Goal: Information Seeking & Learning: Learn about a topic

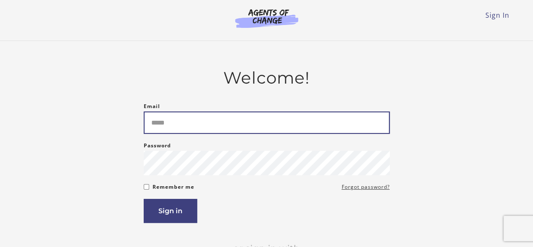
click at [199, 121] on input "Email" at bounding box center [267, 122] width 246 height 22
type input "**********"
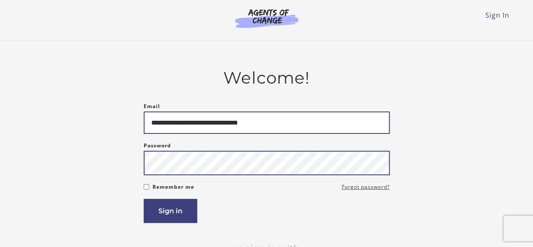
click at [144, 199] on button "Sign in" at bounding box center [171, 211] width 54 height 24
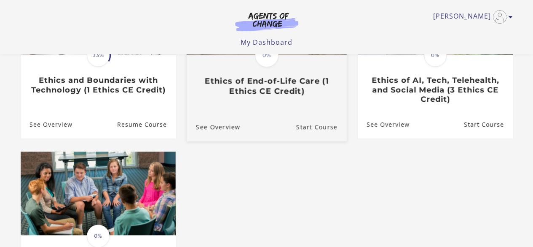
scroll to position [126, 0]
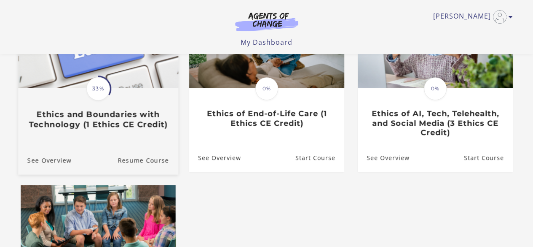
click at [115, 108] on div "Translation missing: en.liquid.partials.dashboard_course_card.progress_descript…" at bounding box center [98, 109] width 160 height 40
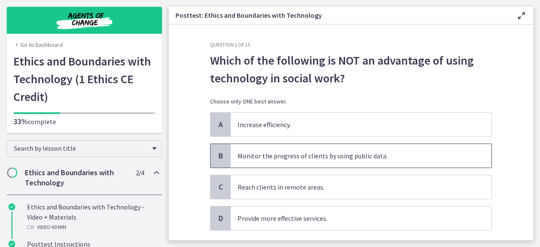
click at [275, 155] on p "Monitor the progress of clients by using public data." at bounding box center [352, 156] width 230 height 10
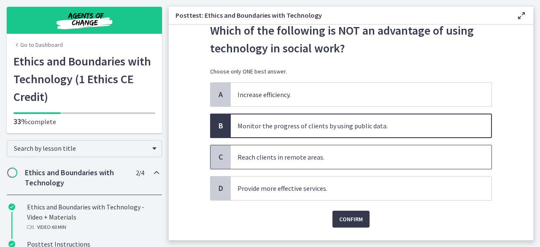
scroll to position [42, 0]
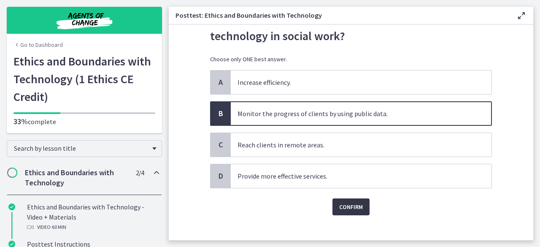
click at [341, 204] on span "Confirm" at bounding box center [351, 207] width 24 height 10
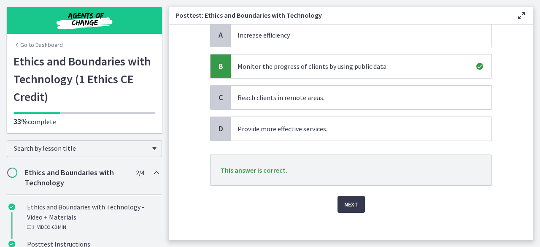
scroll to position [94, 0]
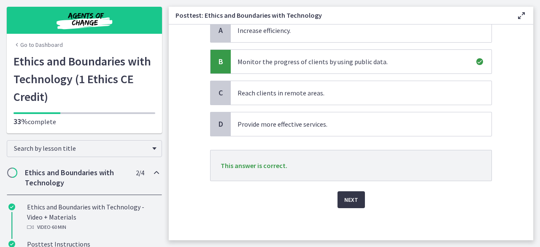
click at [351, 194] on span "Next" at bounding box center [351, 199] width 14 height 10
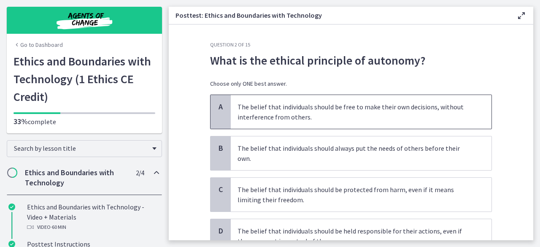
click at [352, 110] on p "The belief that individuals should be free to make their own decisions, without…" at bounding box center [352, 112] width 230 height 20
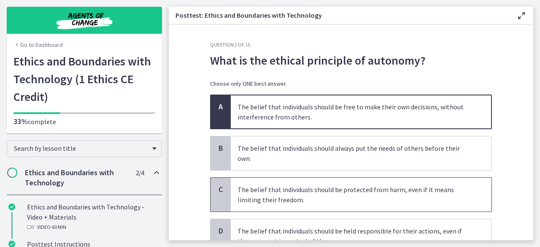
scroll to position [42, 0]
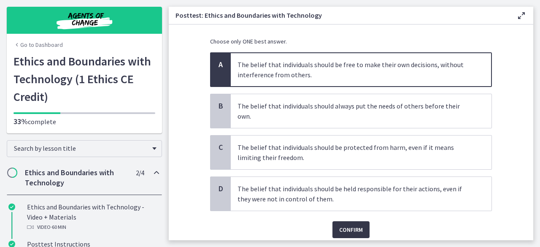
click at [344, 224] on span "Confirm" at bounding box center [351, 229] width 24 height 10
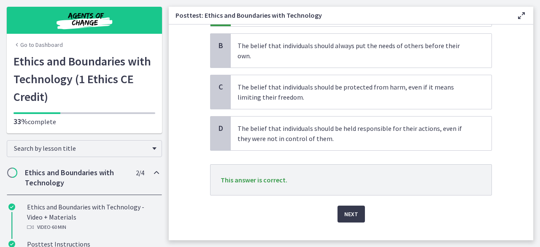
scroll to position [107, 0]
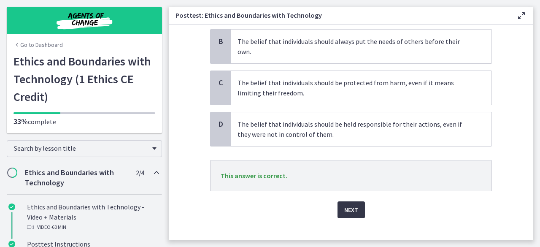
click at [350, 204] on span "Next" at bounding box center [351, 209] width 14 height 10
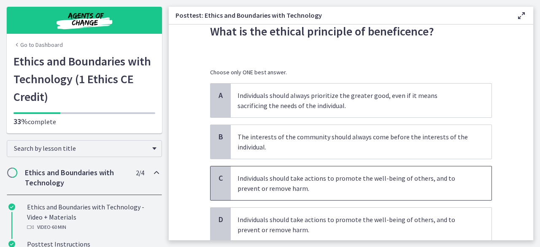
scroll to position [42, 0]
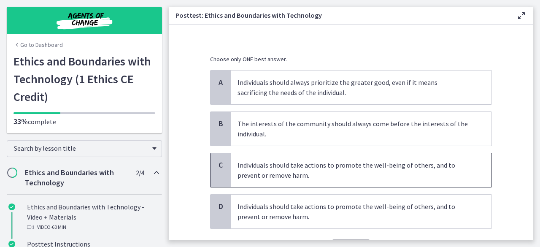
click at [301, 172] on p "Individuals should take actions to promote the well-being of others, and to pre…" at bounding box center [352, 170] width 230 height 20
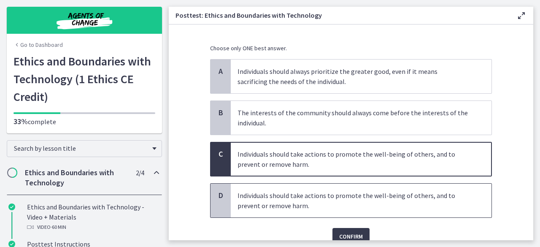
scroll to position [84, 0]
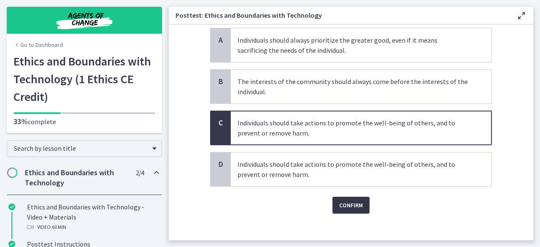
click at [340, 202] on span "Confirm" at bounding box center [351, 205] width 24 height 10
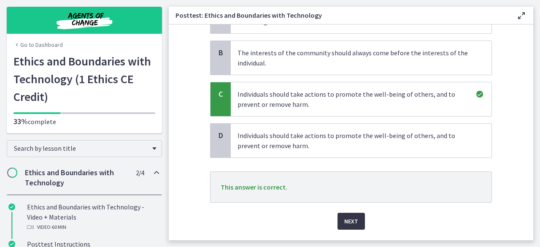
scroll to position [126, 0]
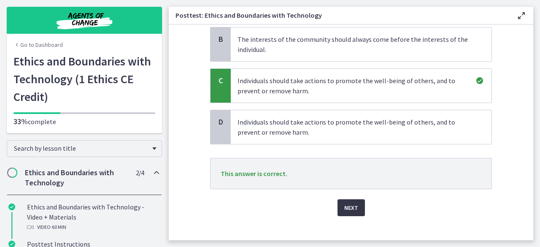
click at [344, 204] on span "Next" at bounding box center [351, 207] width 14 height 10
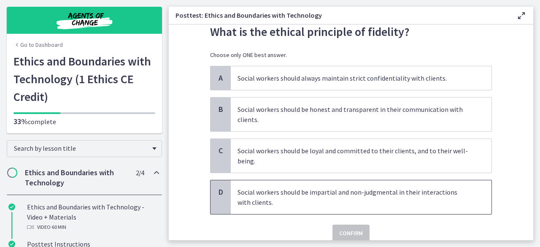
scroll to position [42, 0]
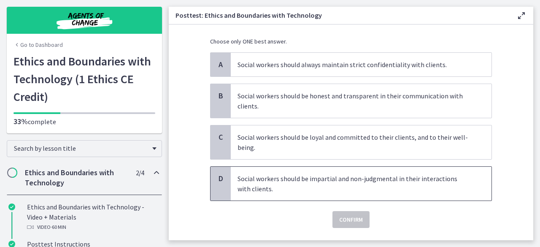
click at [306, 186] on p "Social workers should be impartial and non-judgmental in their interactions wit…" at bounding box center [352, 183] width 230 height 20
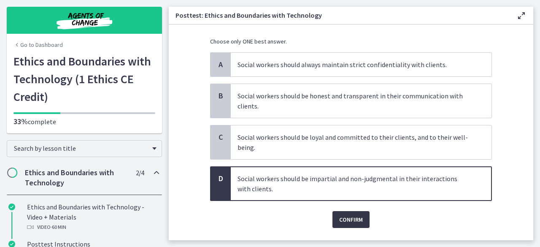
click at [347, 218] on span "Confirm" at bounding box center [351, 219] width 24 height 10
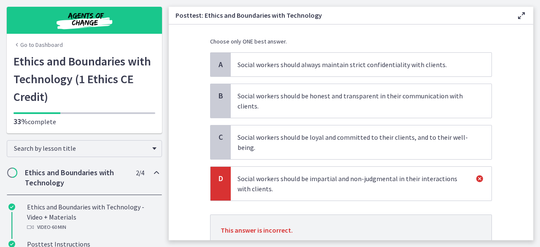
click at [325, 143] on p "Social workers should be loyal and committed to their clients, and to their wel…" at bounding box center [352, 142] width 230 height 20
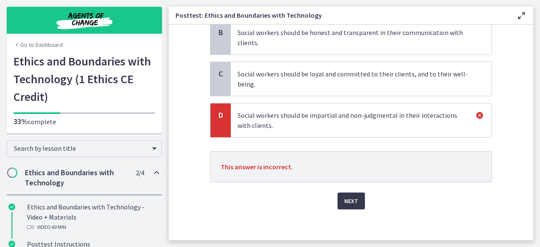
scroll to position [107, 0]
click at [344, 199] on span "Next" at bounding box center [351, 199] width 14 height 10
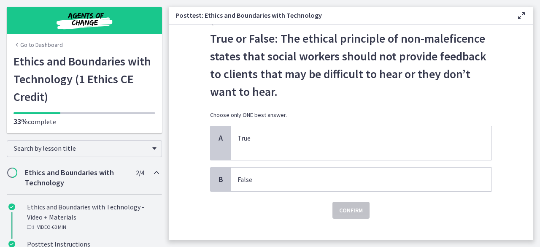
scroll to position [33, 0]
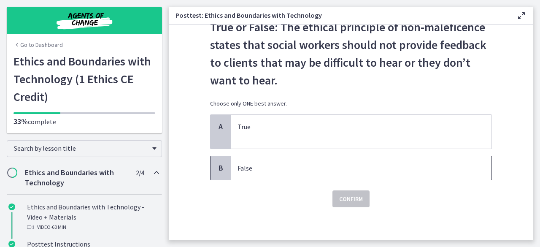
click at [289, 163] on p "False" at bounding box center [352, 168] width 230 height 10
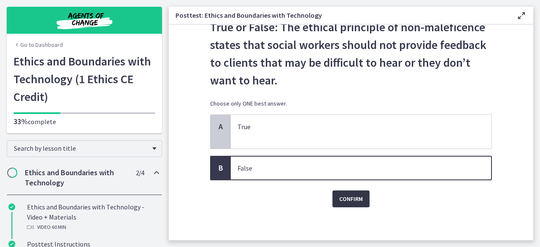
click at [340, 194] on span "Confirm" at bounding box center [351, 199] width 24 height 10
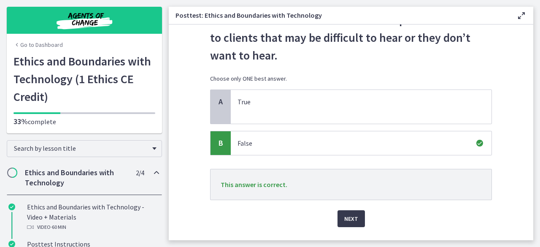
scroll to position [75, 0]
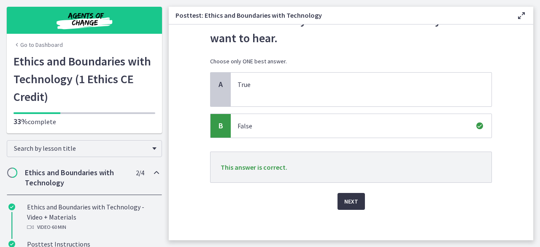
click at [349, 204] on span "Next" at bounding box center [351, 201] width 14 height 10
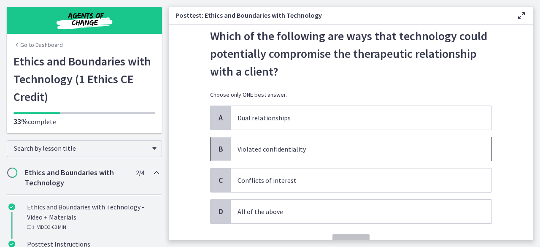
scroll to position [42, 0]
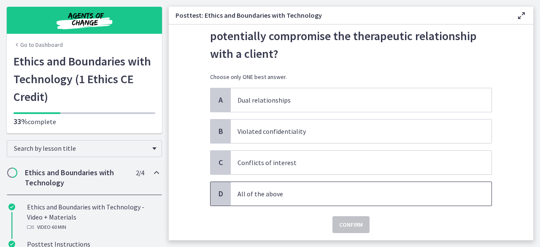
click at [272, 191] on p "All of the above" at bounding box center [352, 193] width 230 height 10
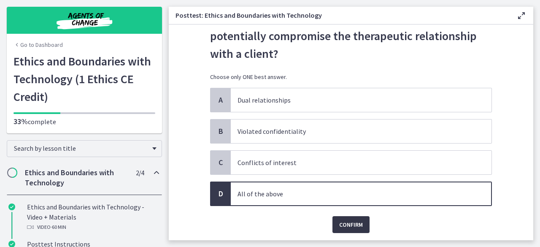
click at [349, 219] on span "Confirm" at bounding box center [351, 224] width 24 height 10
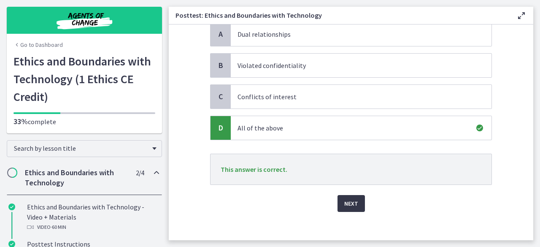
scroll to position [112, 0]
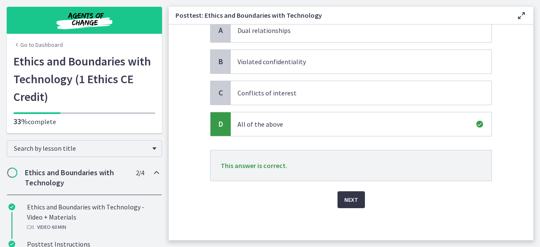
click at [344, 196] on span "Next" at bounding box center [351, 199] width 14 height 10
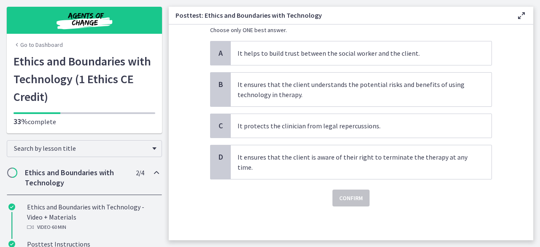
scroll to position [0, 0]
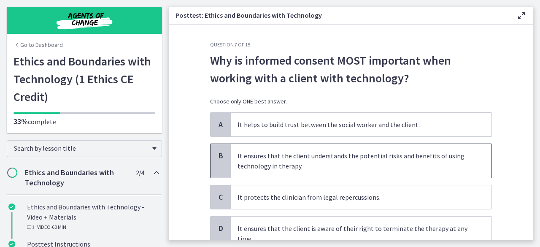
click at [273, 164] on p "It ensures that the client understands the potential risks and benefits of usin…" at bounding box center [352, 161] width 230 height 20
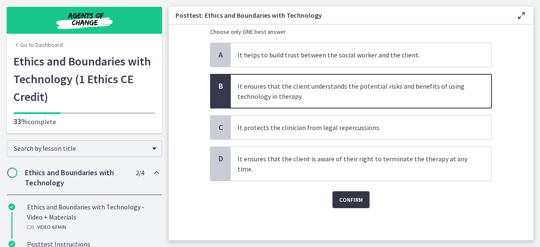
scroll to position [70, 0]
click at [347, 194] on span "Confirm" at bounding box center [351, 199] width 24 height 10
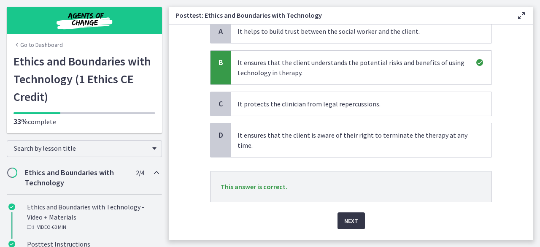
scroll to position [112, 0]
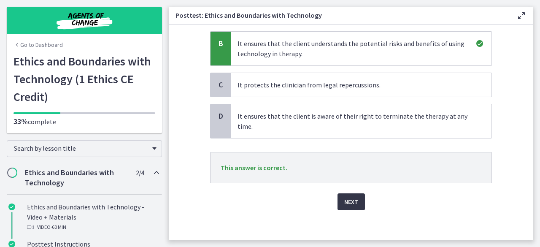
click at [348, 196] on span "Next" at bounding box center [351, 201] width 14 height 10
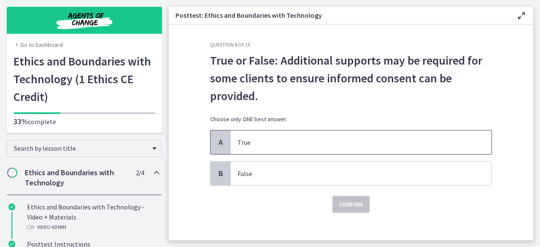
click at [263, 140] on p "True" at bounding box center [352, 142] width 230 height 10
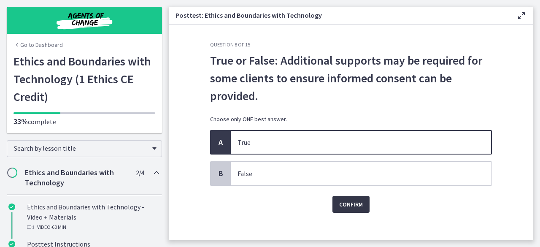
click at [343, 201] on span "Confirm" at bounding box center [351, 204] width 24 height 10
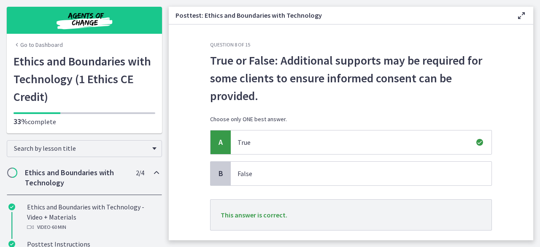
scroll to position [42, 0]
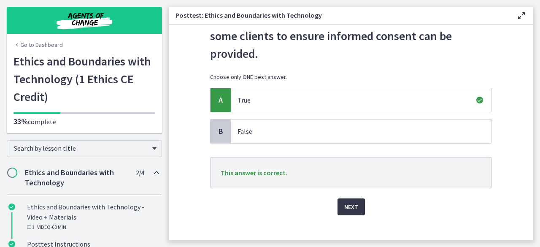
click at [344, 206] on span "Next" at bounding box center [351, 207] width 14 height 10
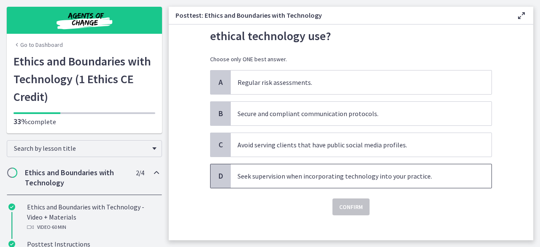
click at [280, 175] on p "Seek supervision when incorporating technology into your practice." at bounding box center [352, 176] width 230 height 10
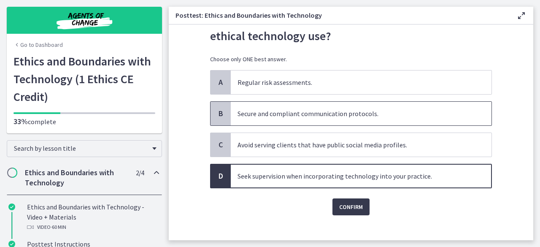
click at [277, 112] on p "Secure and compliant communication protocols." at bounding box center [352, 113] width 230 height 10
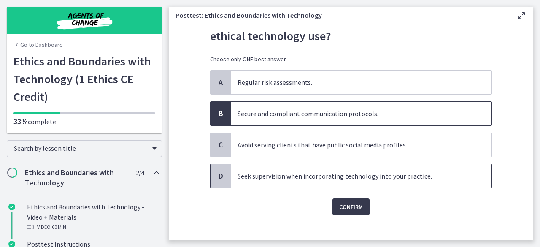
scroll to position [0, 0]
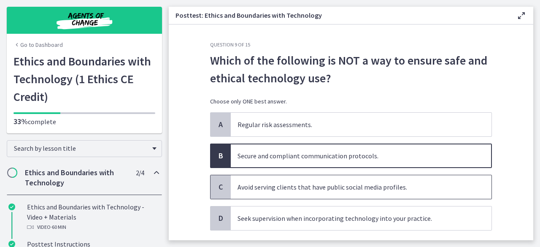
click at [294, 187] on p "Avoid serving clients that have public social media profiles." at bounding box center [352, 187] width 230 height 10
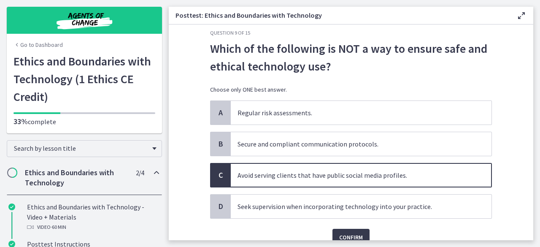
scroll to position [42, 0]
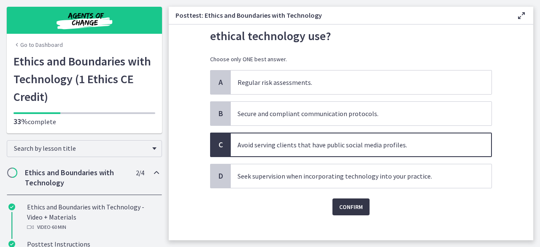
click at [335, 204] on button "Confirm" at bounding box center [350, 206] width 37 height 17
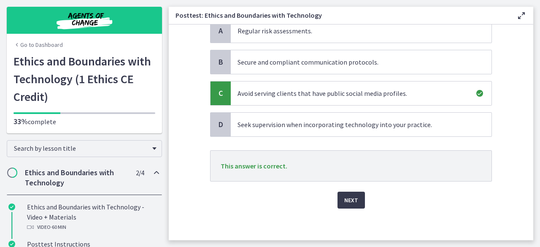
scroll to position [94, 0]
click at [344, 200] on span "Next" at bounding box center [351, 199] width 14 height 10
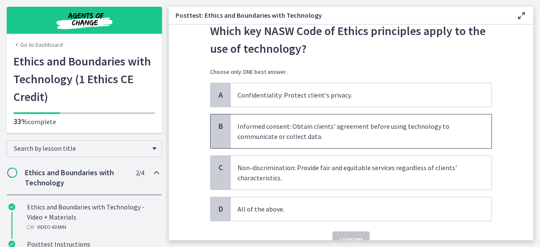
scroll to position [42, 0]
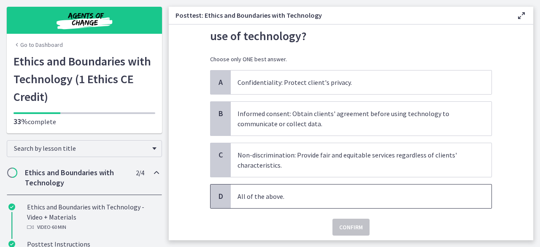
click at [270, 202] on span "All of the above." at bounding box center [361, 196] width 261 height 24
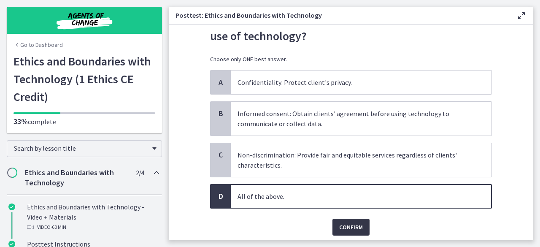
click at [343, 231] on span "Confirm" at bounding box center [351, 227] width 24 height 10
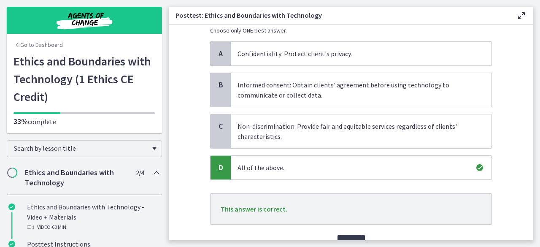
scroll to position [84, 0]
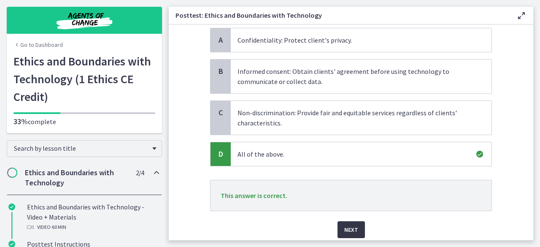
click at [358, 227] on button "Next" at bounding box center [350, 229] width 27 height 17
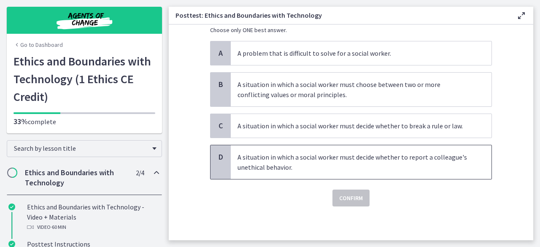
scroll to position [0, 0]
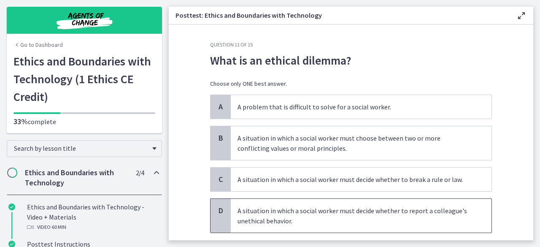
click at [300, 211] on p "A situation in which a social worker must decide whether to report a colleague'…" at bounding box center [352, 215] width 230 height 20
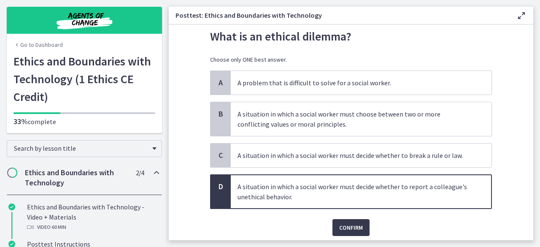
scroll to position [42, 0]
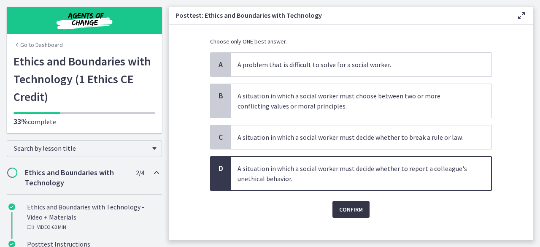
click at [347, 211] on span "Confirm" at bounding box center [351, 209] width 24 height 10
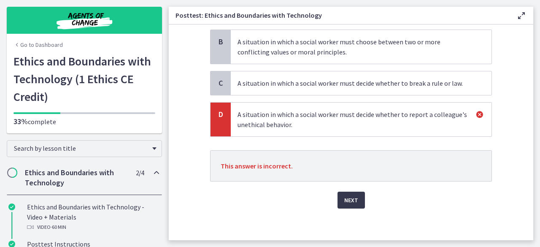
scroll to position [97, 0]
click at [346, 197] on span "Next" at bounding box center [351, 199] width 14 height 10
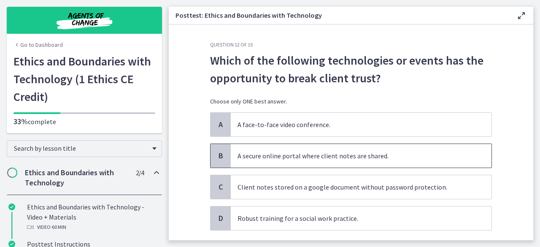
click at [319, 158] on p "A secure online portal where client notes are shared." at bounding box center [352, 156] width 230 height 10
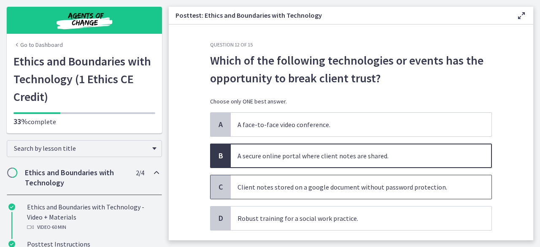
click at [300, 188] on p "Client notes stored on a google document without password protection." at bounding box center [352, 187] width 230 height 10
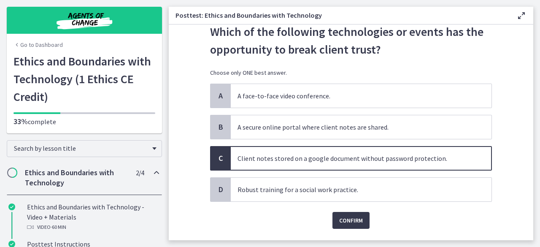
scroll to position [42, 0]
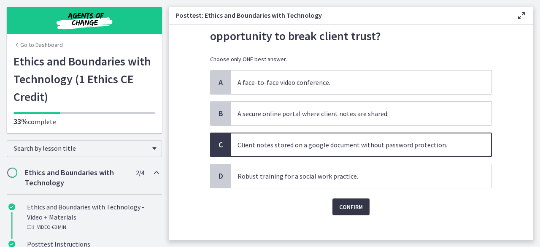
click at [343, 203] on span "Confirm" at bounding box center [351, 207] width 24 height 10
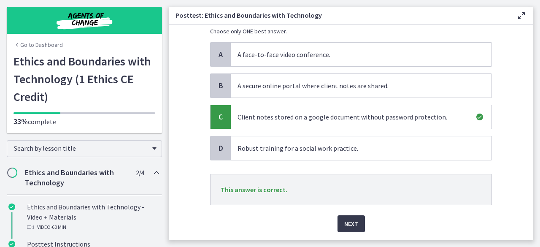
scroll to position [94, 0]
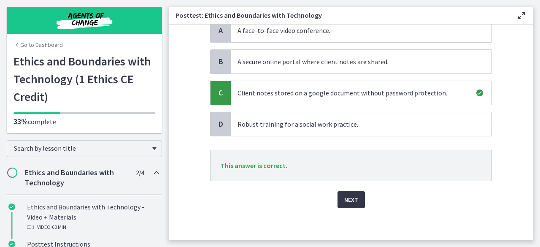
click at [342, 203] on button "Next" at bounding box center [350, 199] width 27 height 17
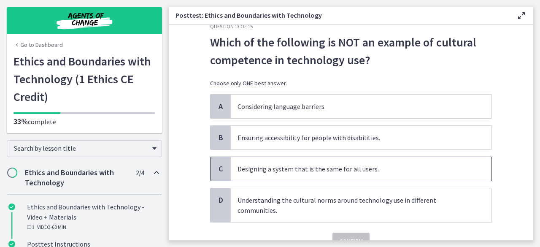
scroll to position [0, 0]
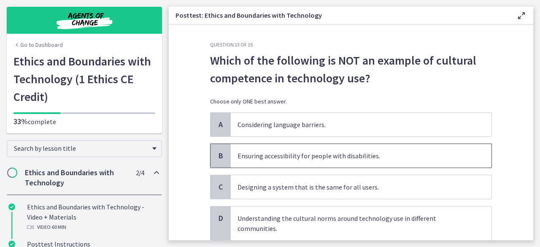
click at [304, 160] on p "Ensuring accessibility for people with disabilities." at bounding box center [352, 156] width 230 height 10
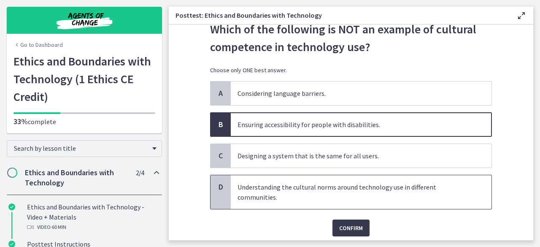
scroll to position [42, 0]
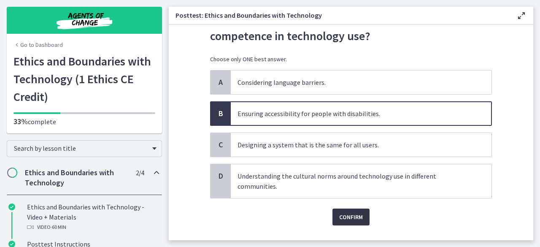
click at [339, 212] on span "Confirm" at bounding box center [351, 217] width 24 height 10
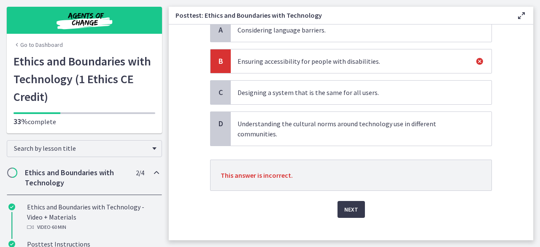
scroll to position [104, 0]
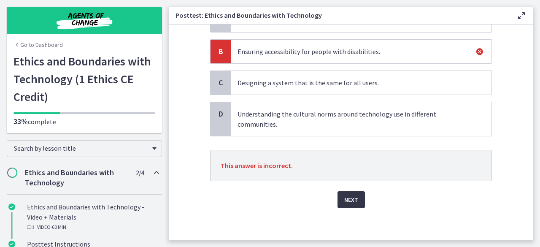
click at [348, 202] on span "Next" at bounding box center [351, 199] width 14 height 10
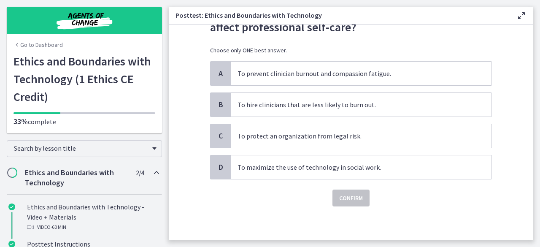
scroll to position [0, 0]
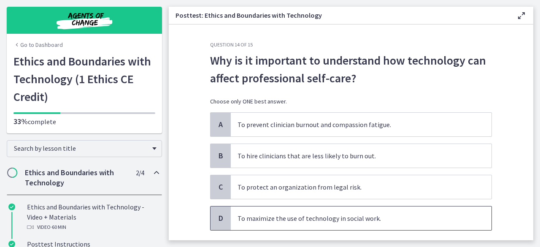
click at [247, 213] on p "To maximize the use of technology in social work." at bounding box center [352, 218] width 230 height 10
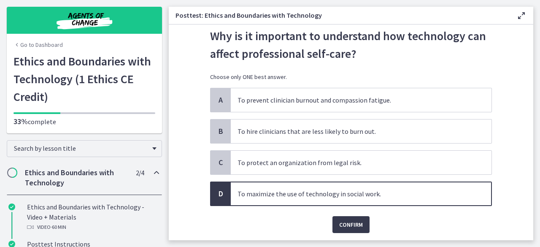
scroll to position [42, 0]
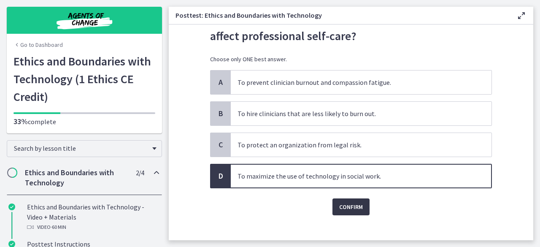
click at [350, 202] on span "Confirm" at bounding box center [351, 207] width 24 height 10
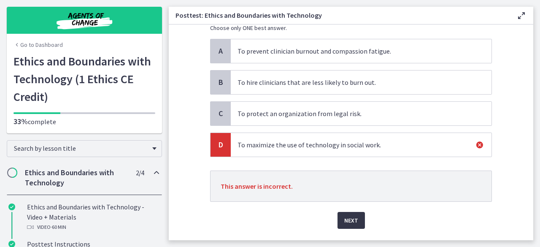
scroll to position [94, 0]
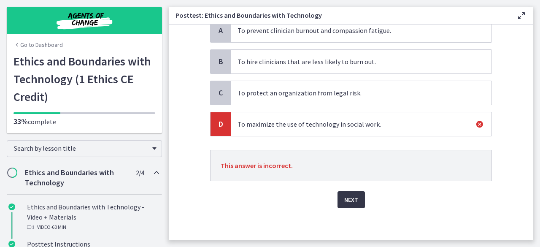
click at [348, 201] on span "Next" at bounding box center [351, 199] width 14 height 10
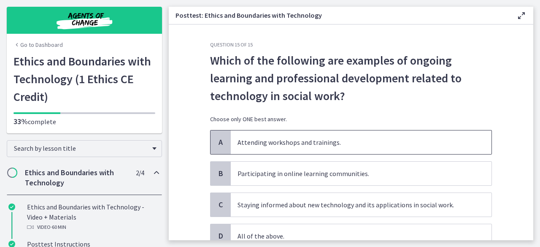
scroll to position [42, 0]
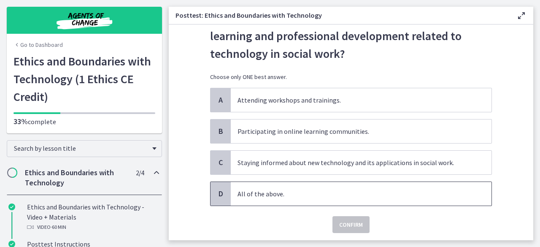
click at [288, 195] on p "All of the above." at bounding box center [352, 193] width 230 height 10
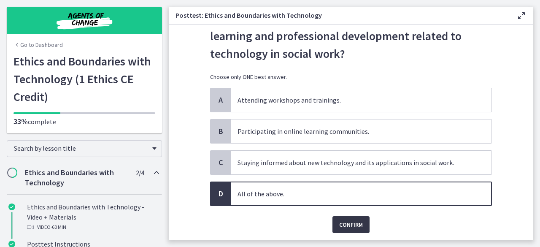
click at [350, 219] on span "Confirm" at bounding box center [351, 224] width 24 height 10
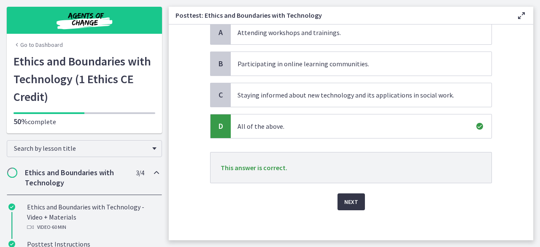
scroll to position [112, 0]
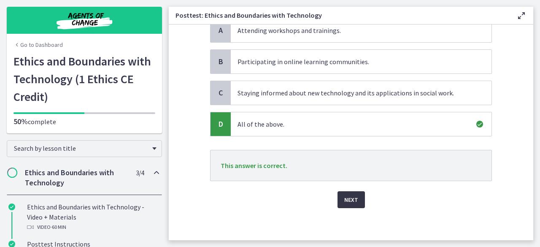
click at [352, 202] on span "Next" at bounding box center [351, 199] width 14 height 10
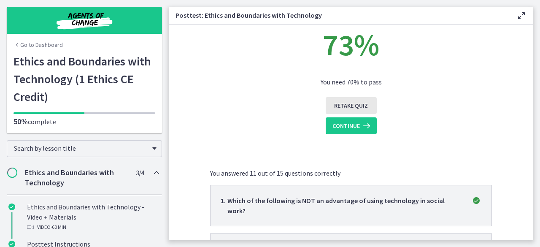
scroll to position [0, 0]
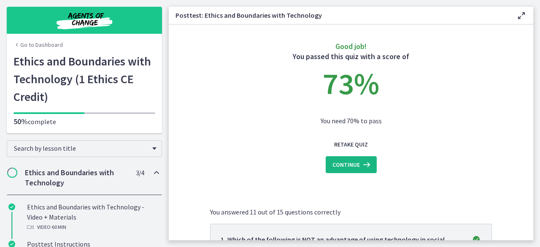
click at [360, 161] on icon at bounding box center [366, 164] width 12 height 10
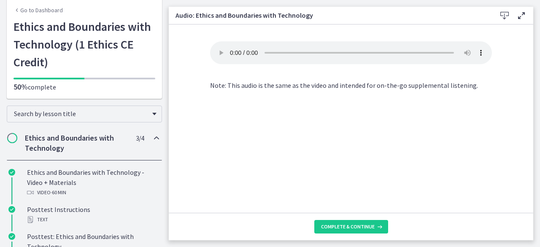
scroll to position [33, 0]
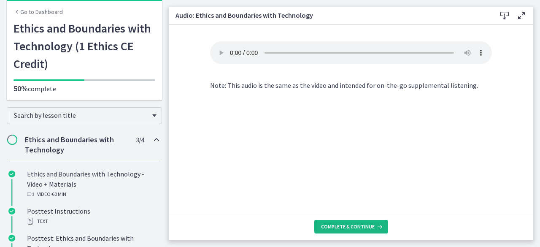
click at [356, 223] on span "Complete & continue" at bounding box center [348, 226] width 54 height 7
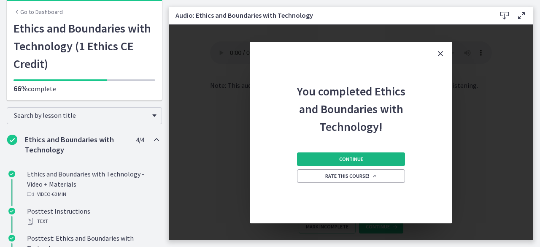
click at [354, 158] on span "Continue" at bounding box center [351, 159] width 24 height 7
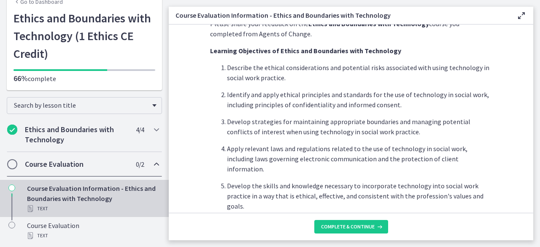
scroll to position [58, 0]
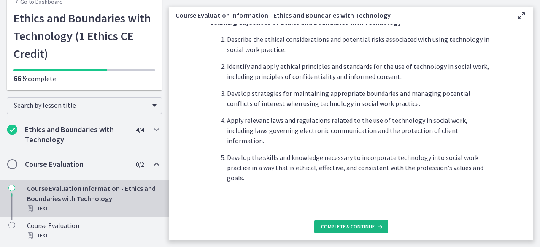
click at [352, 220] on button "Complete & continue" at bounding box center [351, 226] width 74 height 13
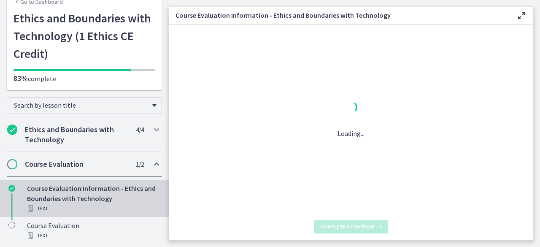
scroll to position [0, 0]
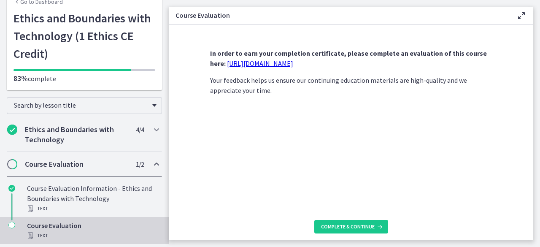
click at [293, 66] on link "https://forms.gle/UxaQBDSPwsdcMket5" at bounding box center [260, 63] width 66 height 8
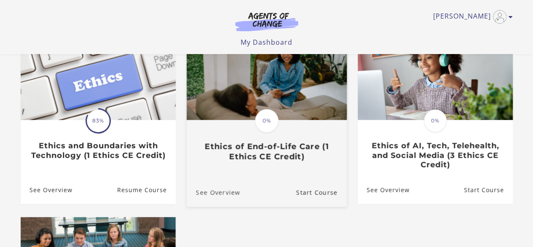
scroll to position [126, 0]
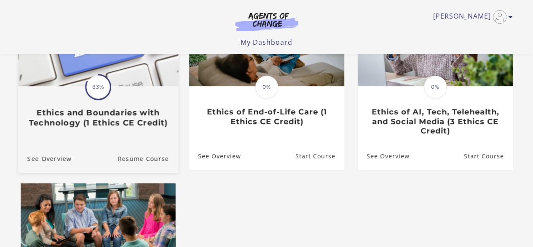
click at [98, 102] on div "Translation missing: en.liquid.partials.dashboard_course_card.progress_descript…" at bounding box center [98, 107] width 160 height 40
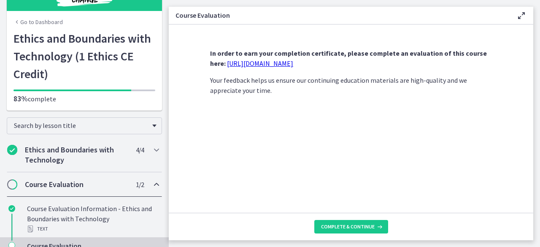
scroll to position [43, 0]
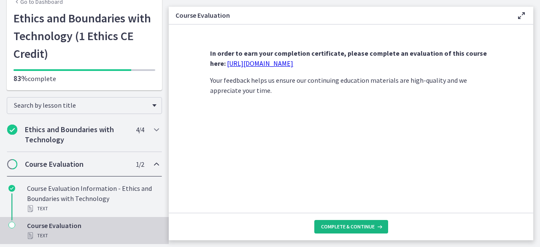
click at [366, 223] on span "Complete & continue" at bounding box center [348, 226] width 54 height 7
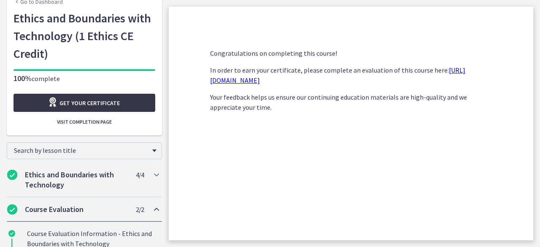
click at [89, 102] on span "Get your certificate" at bounding box center [89, 103] width 60 height 10
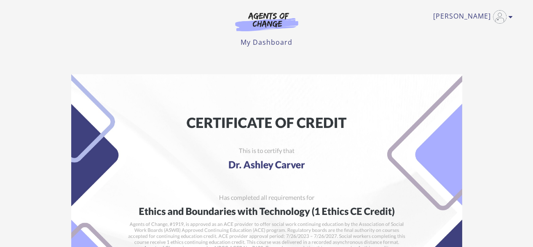
click at [266, 39] on link "My Dashboard" at bounding box center [267, 42] width 52 height 9
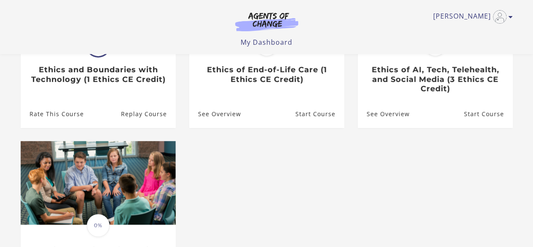
scroll to position [126, 0]
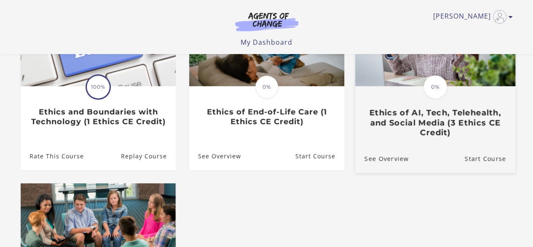
click at [441, 96] on span "0%" at bounding box center [436, 87] width 24 height 24
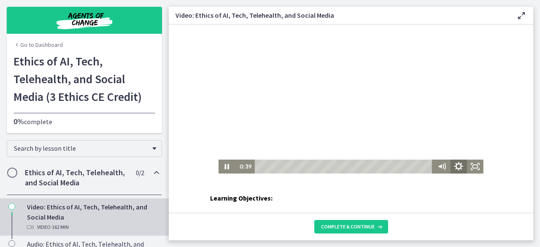
click at [453, 161] on icon "Show settings menu" at bounding box center [458, 166] width 20 height 17
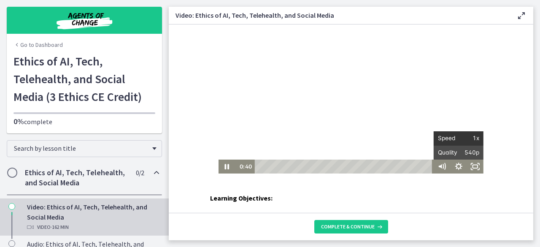
click at [470, 137] on span "1x" at bounding box center [468, 138] width 21 height 14
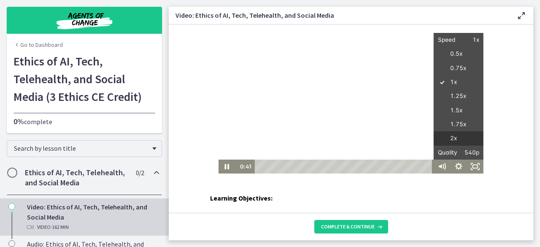
click at [462, 137] on label "2x" at bounding box center [458, 138] width 50 height 14
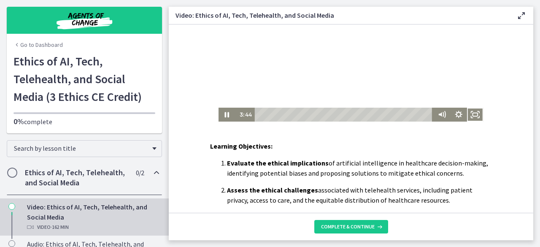
scroll to position [84, 0]
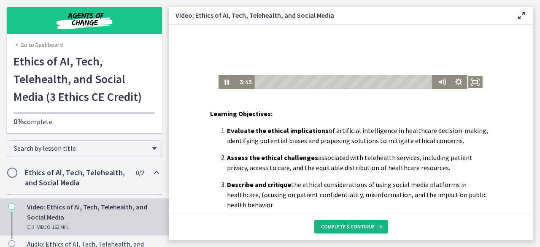
click at [356, 224] on span "Complete & continue" at bounding box center [348, 226] width 54 height 7
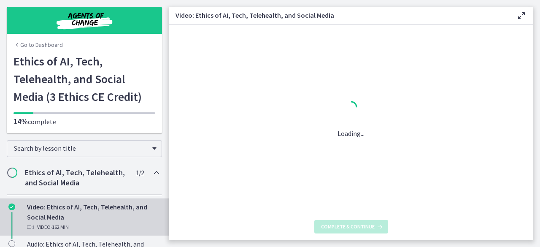
scroll to position [0, 0]
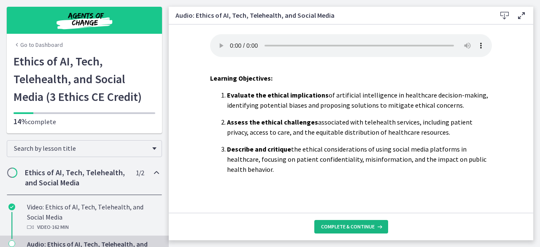
scroll to position [9, 0]
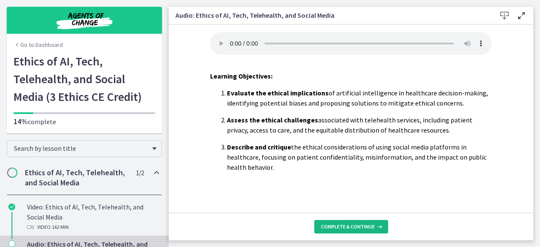
click at [358, 223] on span "Complete & continue" at bounding box center [348, 226] width 54 height 7
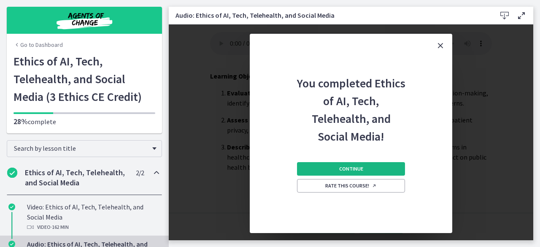
click at [352, 167] on span "Continue" at bounding box center [351, 168] width 24 height 7
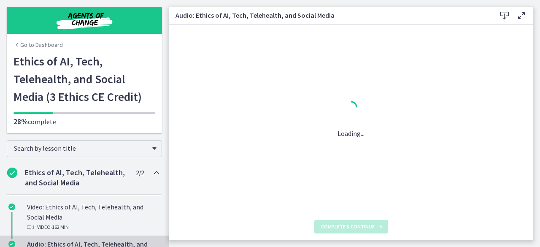
scroll to position [0, 0]
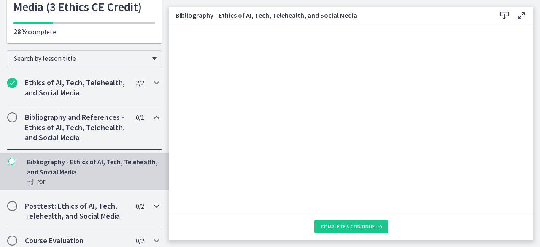
scroll to position [95, 0]
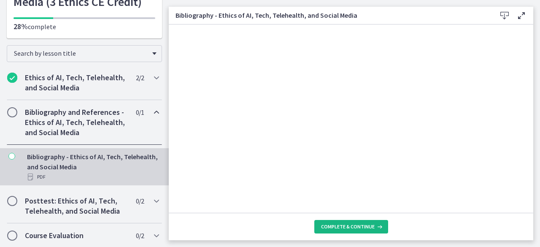
click at [334, 225] on span "Complete & continue" at bounding box center [348, 226] width 54 height 7
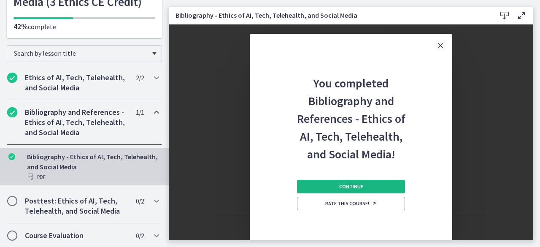
click at [353, 181] on button "Continue" at bounding box center [351, 186] width 108 height 13
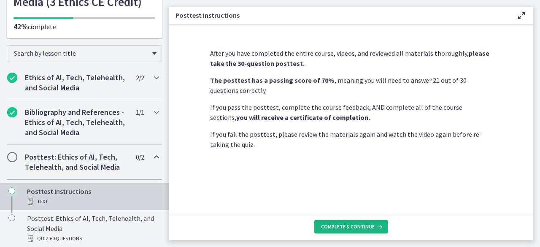
click at [345, 222] on button "Complete & continue" at bounding box center [351, 226] width 74 height 13
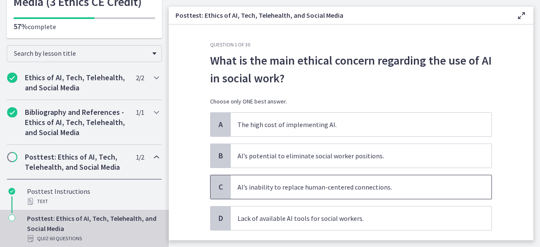
click at [263, 182] on span "AI’s inability to replace human-centered connections." at bounding box center [361, 187] width 261 height 24
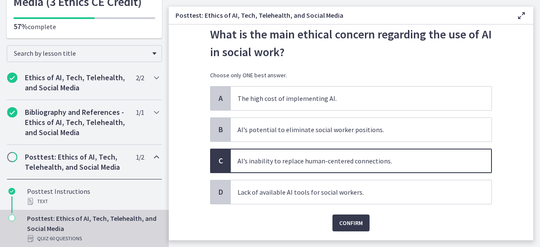
scroll to position [50, 0]
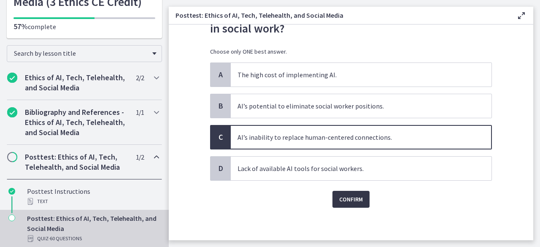
click at [339, 201] on span "Confirm" at bounding box center [351, 199] width 24 height 10
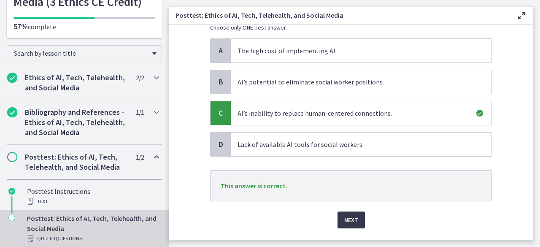
scroll to position [94, 0]
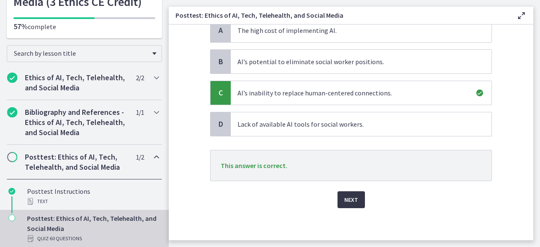
click at [344, 202] on span "Next" at bounding box center [351, 199] width 14 height 10
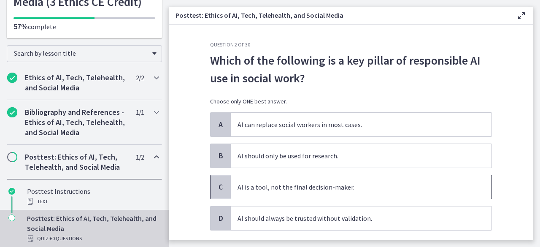
click at [250, 186] on span "AI is a tool, not the final decision-maker." at bounding box center [361, 187] width 261 height 24
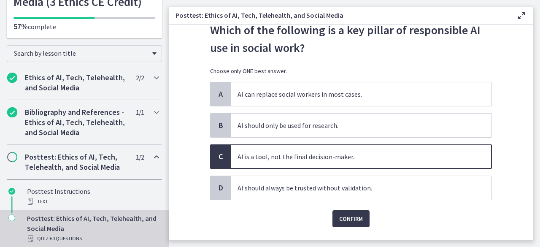
scroll to position [50, 0]
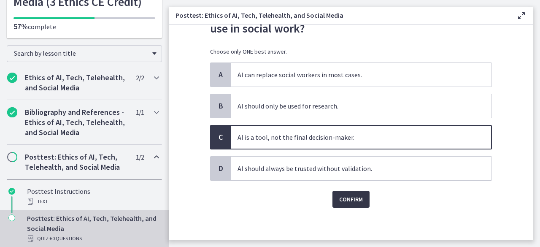
click at [352, 198] on span "Confirm" at bounding box center [351, 199] width 24 height 10
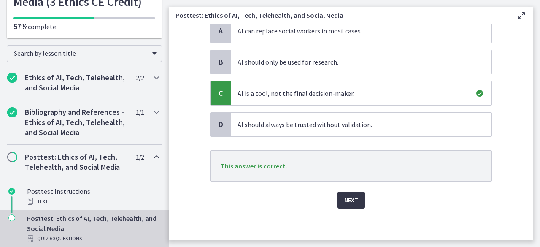
scroll to position [94, 0]
click at [348, 198] on span "Next" at bounding box center [351, 199] width 14 height 10
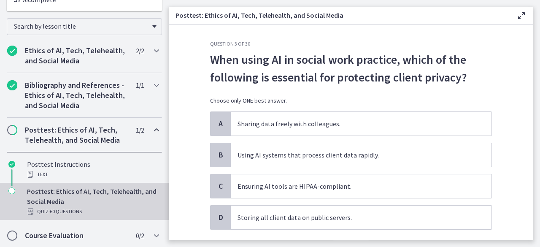
scroll to position [0, 0]
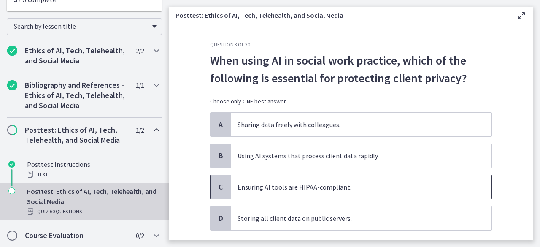
click at [277, 187] on span "Ensuring AI tools are HIPAA-compliant." at bounding box center [361, 187] width 261 height 24
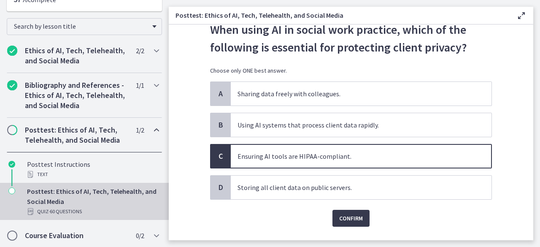
scroll to position [50, 0]
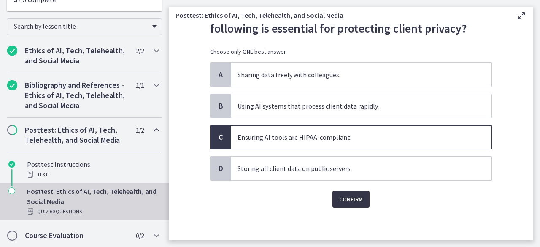
click at [351, 199] on span "Confirm" at bounding box center [351, 199] width 24 height 10
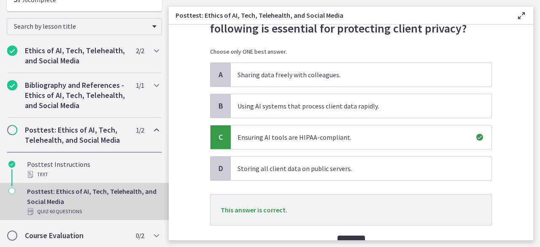
scroll to position [92, 0]
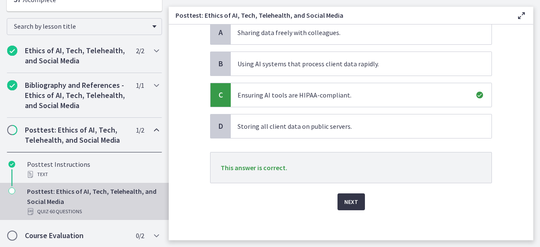
click at [354, 200] on button "Next" at bounding box center [350, 201] width 27 height 17
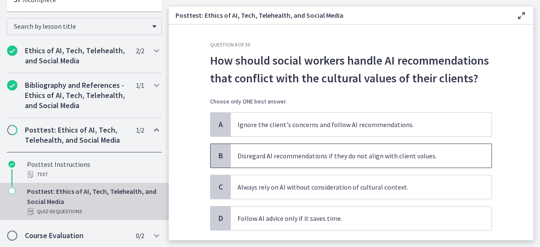
click at [263, 158] on span "Disregard AI recommendations if they do not align with client values." at bounding box center [361, 156] width 261 height 24
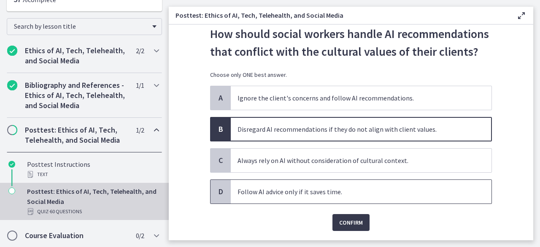
scroll to position [50, 0]
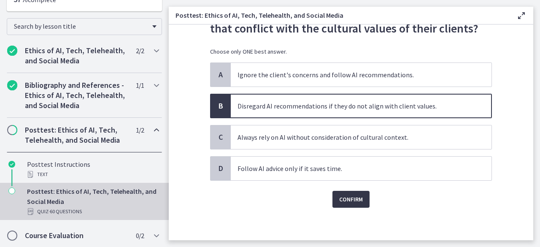
click at [358, 194] on span "Confirm" at bounding box center [351, 199] width 24 height 10
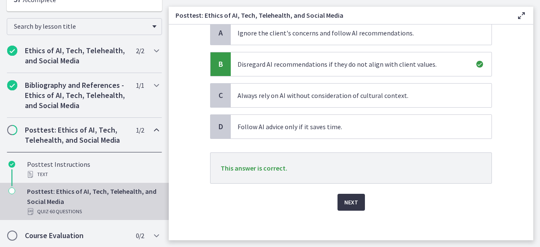
scroll to position [94, 0]
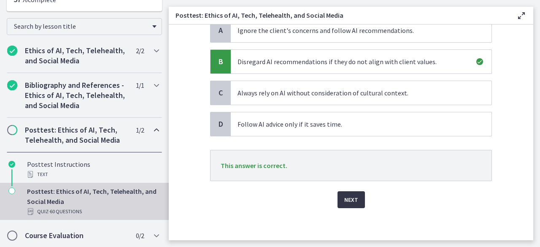
click at [352, 194] on span "Next" at bounding box center [351, 199] width 14 height 10
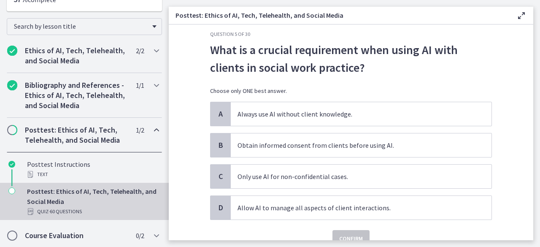
scroll to position [42, 0]
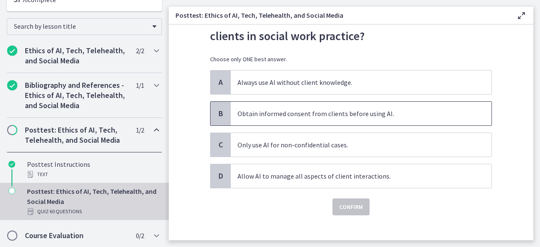
click at [268, 106] on span "Obtain informed consent from clients before using AI." at bounding box center [361, 114] width 261 height 24
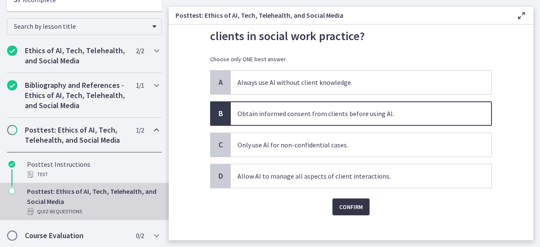
click at [354, 203] on span "Confirm" at bounding box center [351, 207] width 24 height 10
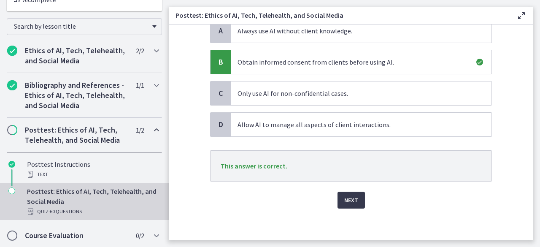
scroll to position [94, 0]
click at [340, 198] on button "Next" at bounding box center [350, 199] width 27 height 17
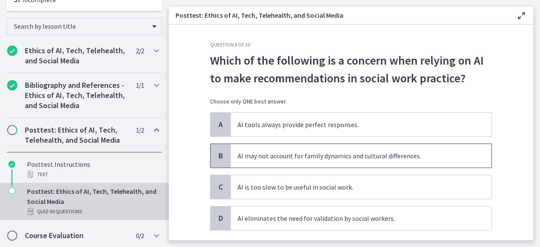
click at [345, 155] on span "AI may not account for family dynamics and cultural differences." at bounding box center [361, 156] width 261 height 24
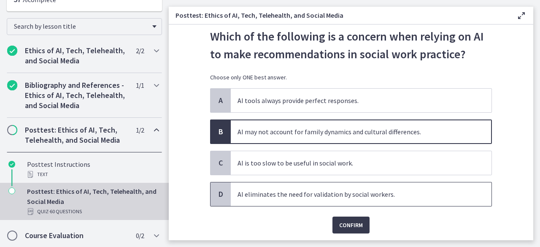
scroll to position [42, 0]
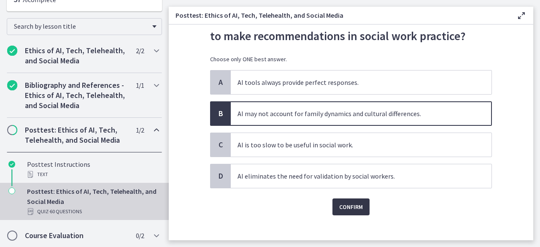
click at [348, 205] on span "Confirm" at bounding box center [351, 207] width 24 height 10
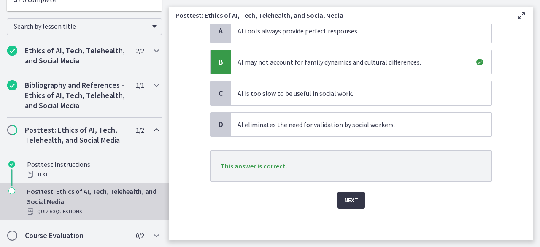
scroll to position [94, 0]
click at [348, 202] on span "Next" at bounding box center [351, 199] width 14 height 10
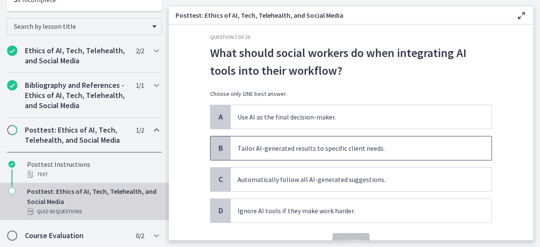
scroll to position [0, 0]
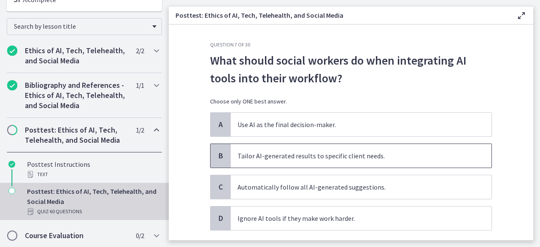
click at [256, 154] on span "Tailor AI-generated results to specific client needs." at bounding box center [361, 156] width 261 height 24
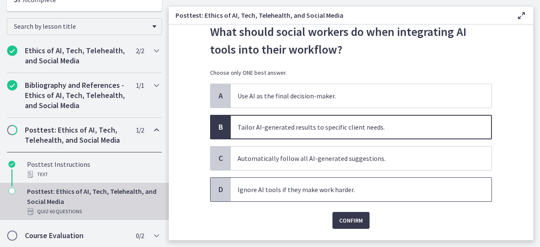
scroll to position [42, 0]
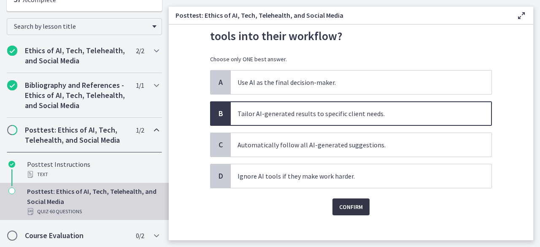
click at [342, 199] on button "Confirm" at bounding box center [350, 206] width 37 height 17
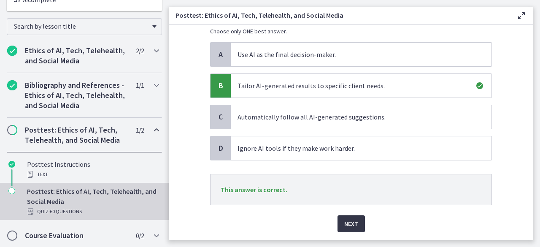
scroll to position [94, 0]
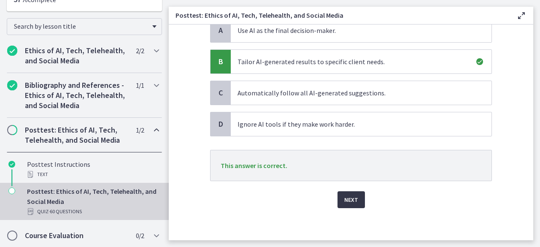
click at [351, 203] on button "Next" at bounding box center [350, 199] width 27 height 17
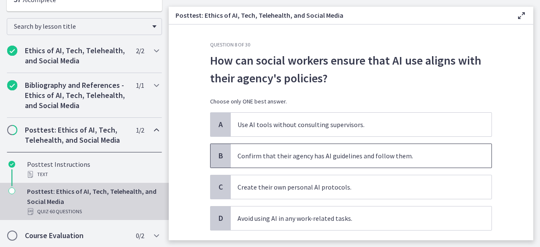
click at [290, 154] on span "Confirm that their agency has AI guidelines and follow them." at bounding box center [361, 156] width 261 height 24
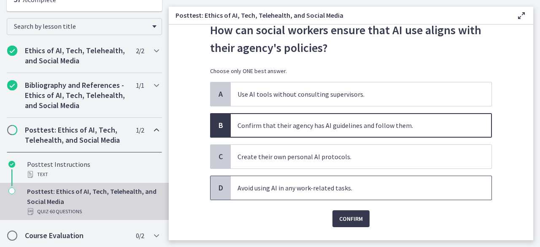
scroll to position [42, 0]
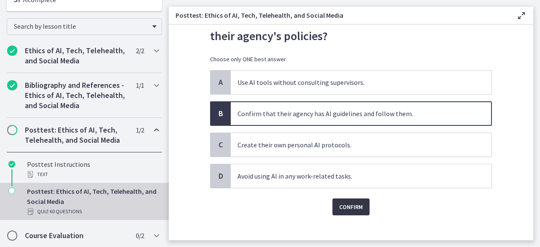
click at [341, 211] on button "Confirm" at bounding box center [350, 206] width 37 height 17
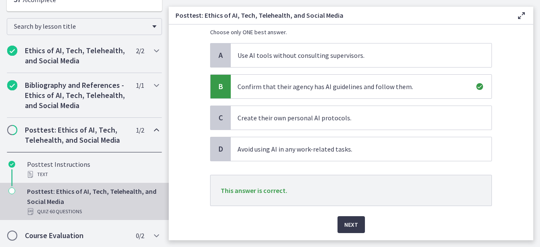
scroll to position [94, 0]
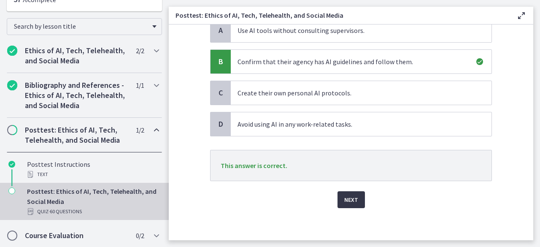
click at [344, 202] on span "Next" at bounding box center [351, 199] width 14 height 10
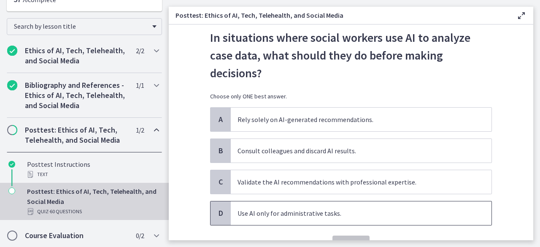
scroll to position [42, 0]
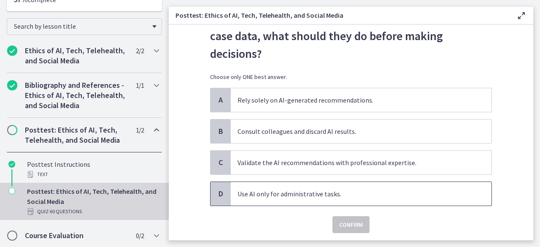
click at [290, 198] on span "Use AI only for administrative tasks." at bounding box center [361, 194] width 261 height 24
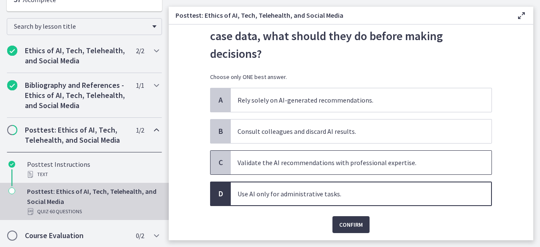
click at [285, 167] on span "Validate the AI recommendations with professional expertise." at bounding box center [361, 163] width 261 height 24
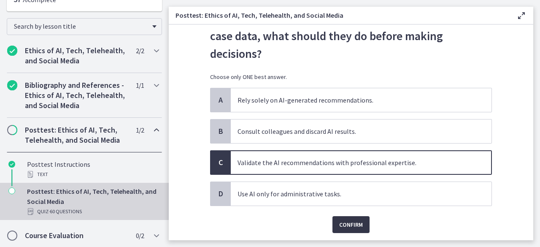
click at [356, 223] on span "Confirm" at bounding box center [351, 224] width 24 height 10
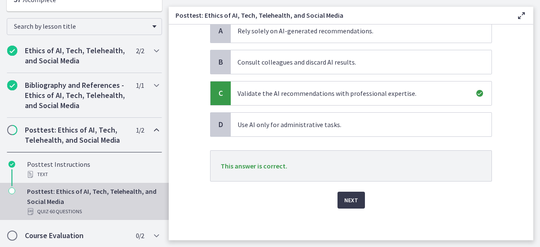
scroll to position [112, 0]
click at [344, 198] on span "Next" at bounding box center [351, 199] width 14 height 10
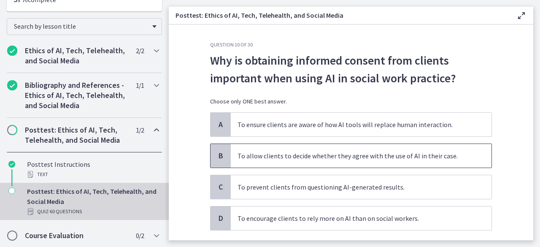
click at [325, 150] on span "To allow clients to decide whether they agree with the use of AI in their case." at bounding box center [361, 156] width 261 height 24
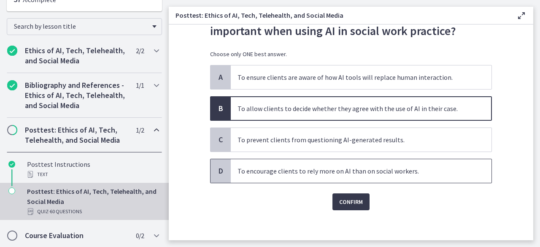
scroll to position [50, 0]
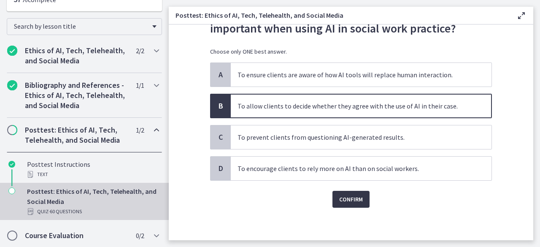
click at [350, 192] on button "Confirm" at bounding box center [350, 199] width 37 height 17
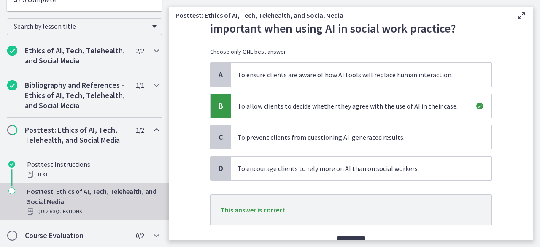
scroll to position [92, 0]
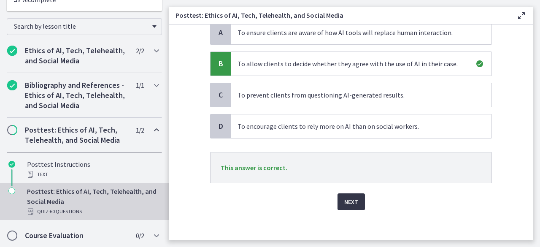
click at [356, 196] on button "Next" at bounding box center [350, 201] width 27 height 17
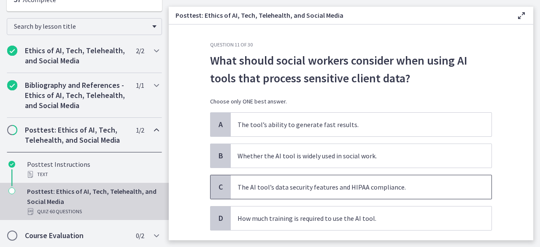
click at [295, 183] on span "The AI tool’s data security features and HIPAA compliance." at bounding box center [361, 187] width 261 height 24
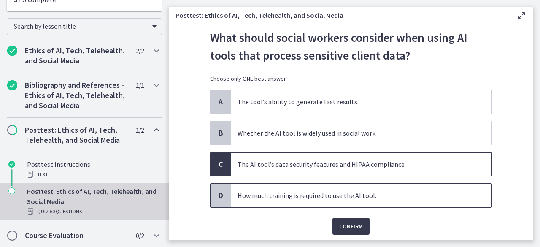
scroll to position [42, 0]
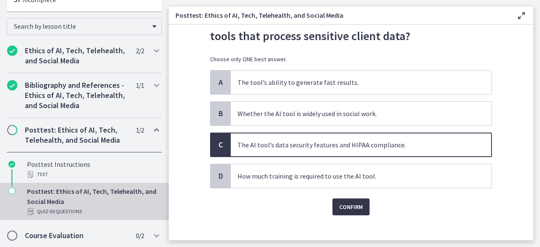
click at [353, 203] on span "Confirm" at bounding box center [351, 207] width 24 height 10
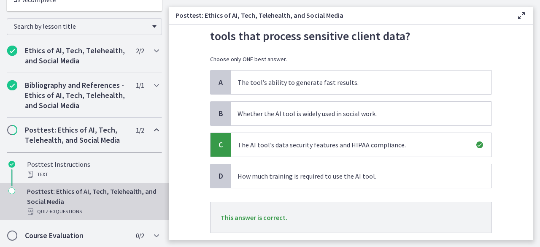
scroll to position [84, 0]
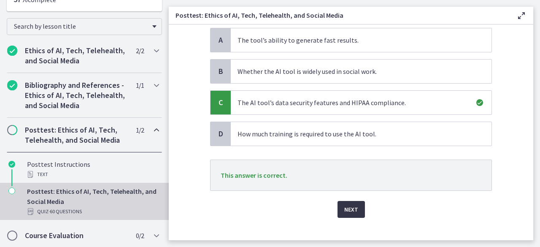
click at [347, 205] on span "Next" at bounding box center [351, 209] width 14 height 10
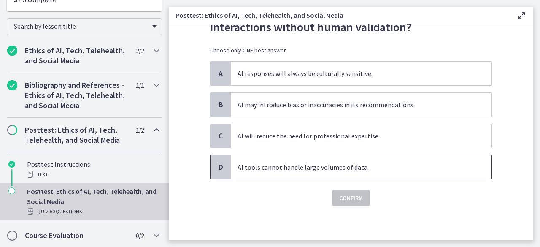
scroll to position [0, 0]
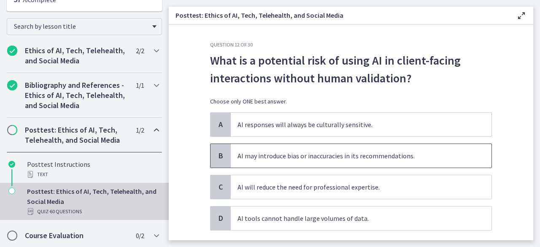
click at [256, 157] on span "AI may introduce bias or inaccuracies in its recommendations." at bounding box center [361, 156] width 261 height 24
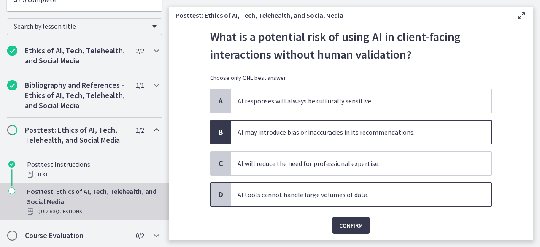
scroll to position [42, 0]
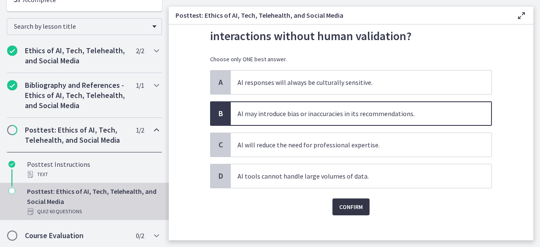
click at [353, 202] on span "Confirm" at bounding box center [351, 207] width 24 height 10
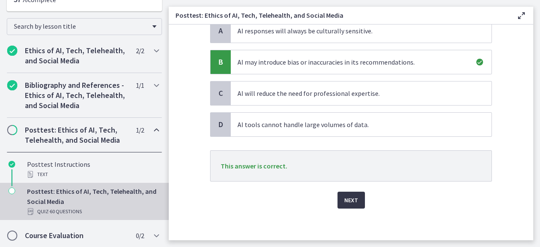
scroll to position [94, 0]
click at [339, 196] on button "Next" at bounding box center [350, 199] width 27 height 17
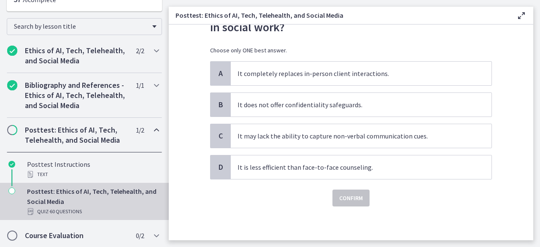
scroll to position [0, 0]
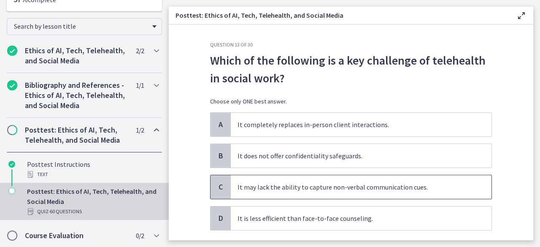
click at [276, 185] on span "It may lack the ability to capture non-verbal communication cues." at bounding box center [361, 187] width 261 height 24
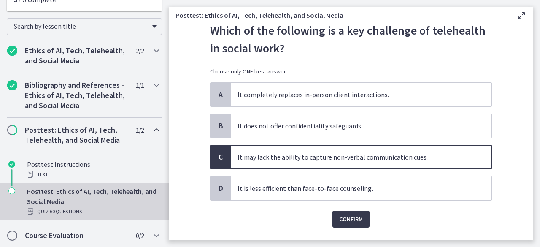
scroll to position [50, 0]
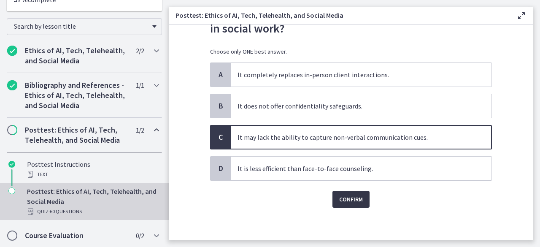
click at [339, 196] on span "Confirm" at bounding box center [351, 199] width 24 height 10
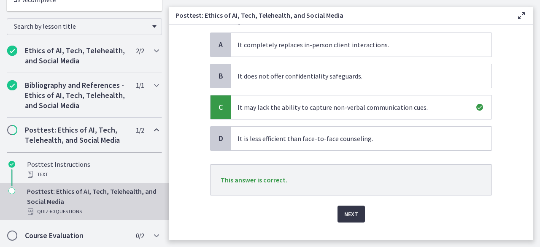
scroll to position [92, 0]
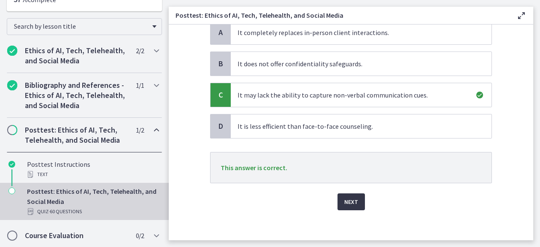
click at [344, 200] on span "Next" at bounding box center [351, 201] width 14 height 10
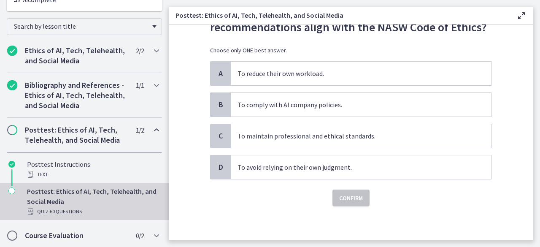
scroll to position [0, 0]
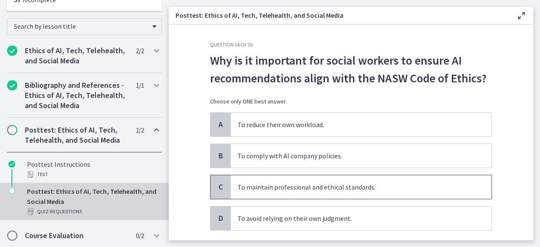
click at [249, 189] on span "To maintain professional and ethical standards." at bounding box center [361, 187] width 261 height 24
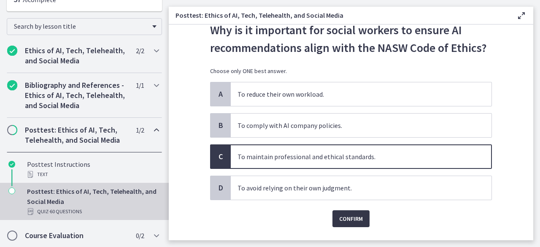
scroll to position [42, 0]
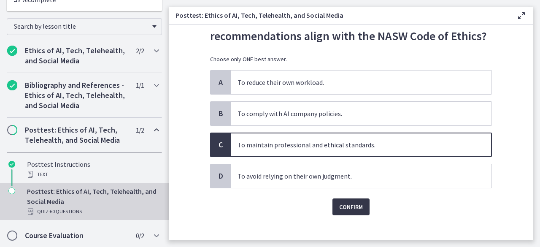
click at [339, 210] on span "Confirm" at bounding box center [351, 207] width 24 height 10
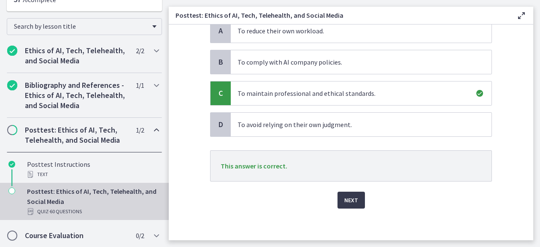
scroll to position [94, 0]
click at [338, 198] on button "Next" at bounding box center [350, 199] width 27 height 17
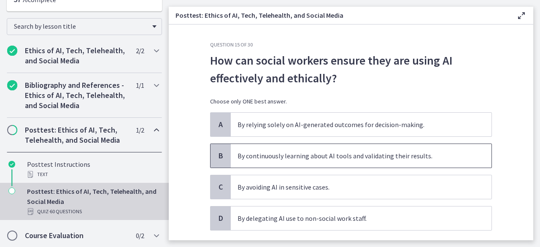
click at [259, 153] on span "By continuously learning about AI tools and validating their results." at bounding box center [361, 156] width 261 height 24
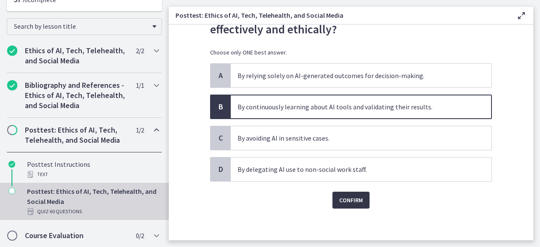
scroll to position [50, 0]
click at [363, 195] on button "Confirm" at bounding box center [350, 199] width 37 height 17
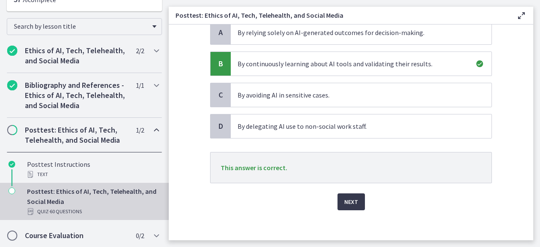
scroll to position [94, 0]
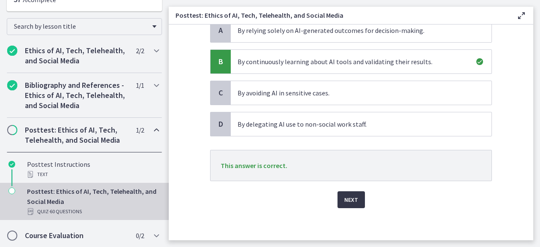
click at [352, 192] on button "Next" at bounding box center [350, 199] width 27 height 17
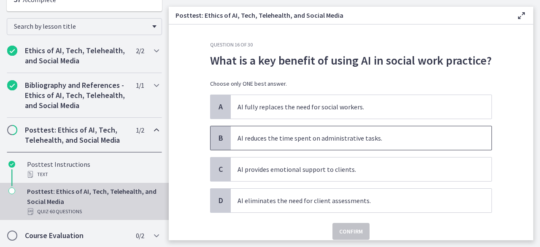
click at [279, 139] on span "AI reduces the time spent on administrative tasks." at bounding box center [361, 138] width 261 height 24
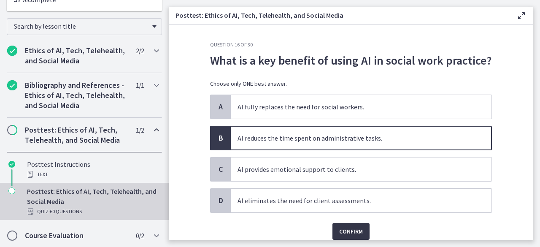
click at [353, 224] on button "Confirm" at bounding box center [350, 231] width 37 height 17
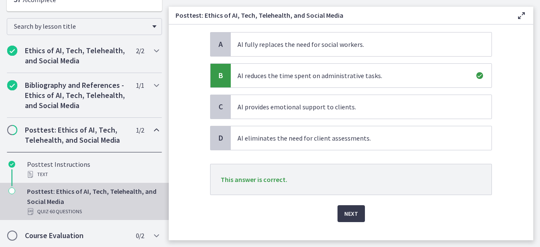
scroll to position [76, 0]
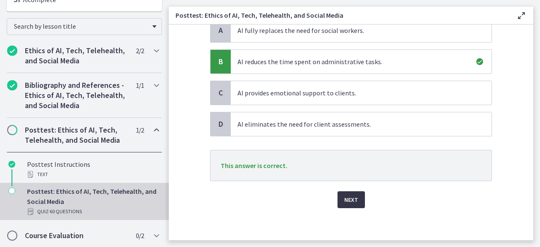
click at [355, 199] on button "Next" at bounding box center [350, 199] width 27 height 17
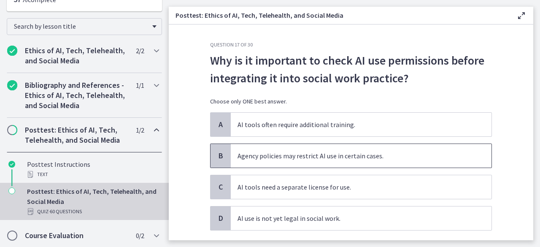
click at [289, 161] on span "Agency policies may restrict AI use in certain cases." at bounding box center [361, 156] width 261 height 24
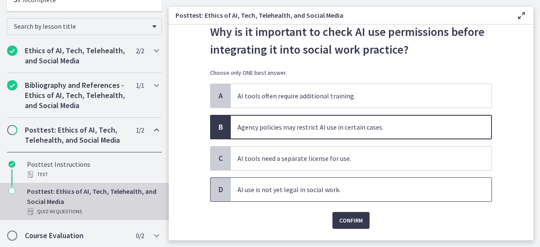
scroll to position [42, 0]
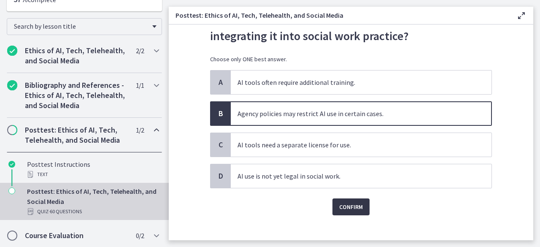
click at [350, 204] on span "Confirm" at bounding box center [351, 207] width 24 height 10
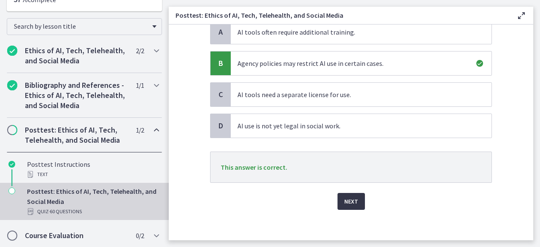
scroll to position [94, 0]
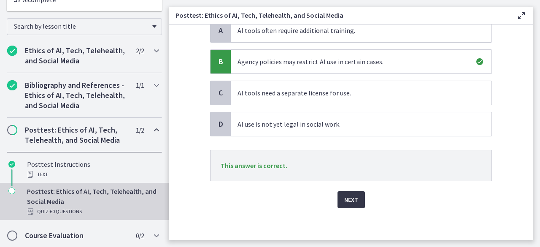
click at [337, 199] on button "Next" at bounding box center [350, 199] width 27 height 17
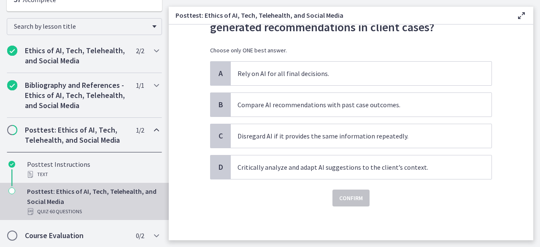
scroll to position [0, 0]
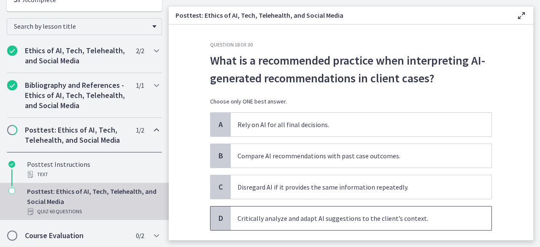
click at [267, 219] on span "Critically analyze and adapt AI suggestions to the client’s context." at bounding box center [361, 218] width 261 height 24
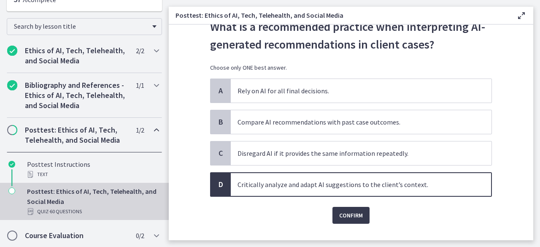
scroll to position [42, 0]
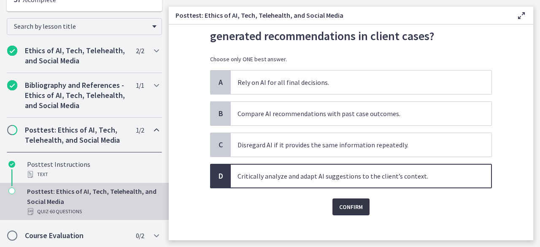
click at [346, 207] on span "Confirm" at bounding box center [351, 207] width 24 height 10
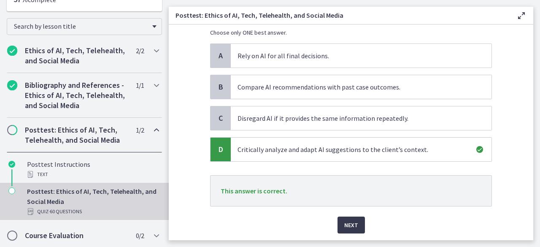
scroll to position [94, 0]
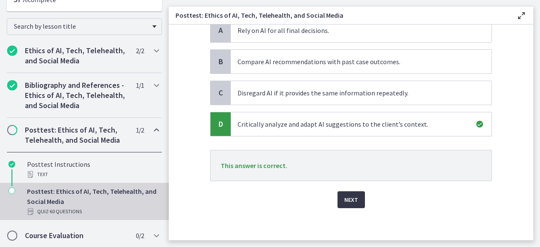
click at [352, 204] on button "Next" at bounding box center [350, 199] width 27 height 17
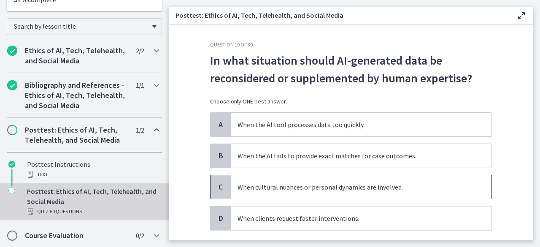
click at [248, 184] on span "When cultural nuances or personal dynamics are involved." at bounding box center [361, 187] width 261 height 24
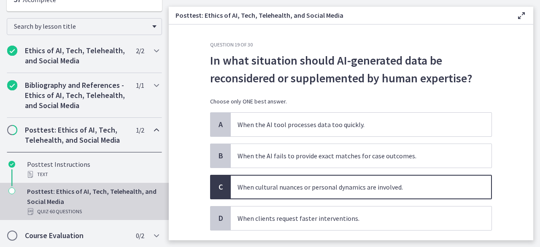
scroll to position [42, 0]
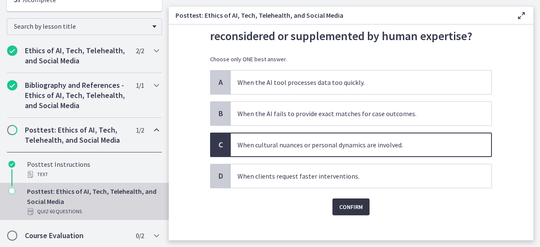
click at [355, 202] on span "Confirm" at bounding box center [351, 207] width 24 height 10
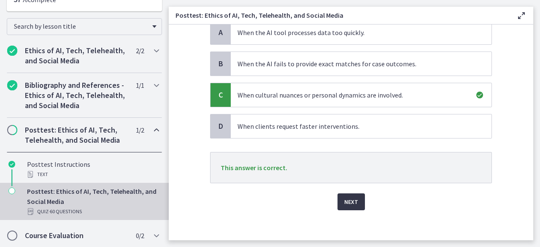
scroll to position [94, 0]
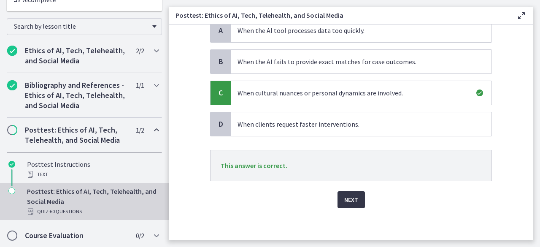
click at [355, 193] on button "Next" at bounding box center [350, 199] width 27 height 17
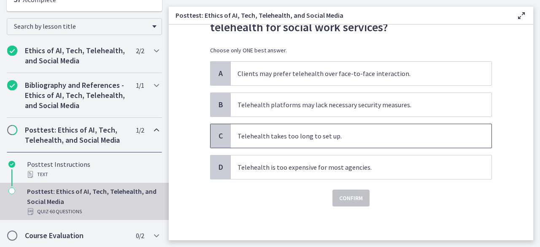
scroll to position [0, 0]
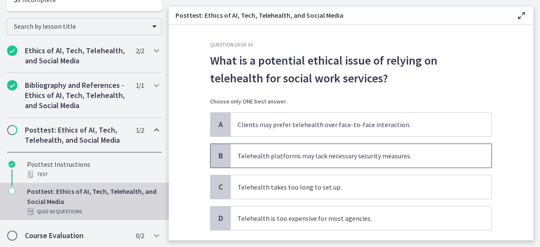
click at [252, 153] on span "Telehealth platforms may lack necessary security measures." at bounding box center [361, 156] width 261 height 24
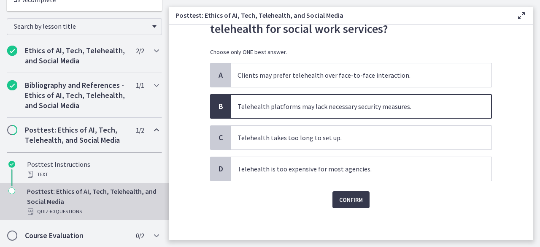
scroll to position [50, 0]
click at [351, 197] on span "Confirm" at bounding box center [351, 199] width 24 height 10
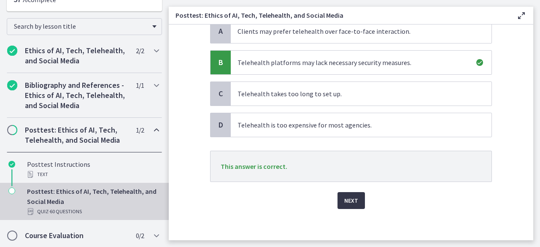
scroll to position [94, 0]
click at [344, 197] on span "Next" at bounding box center [351, 199] width 14 height 10
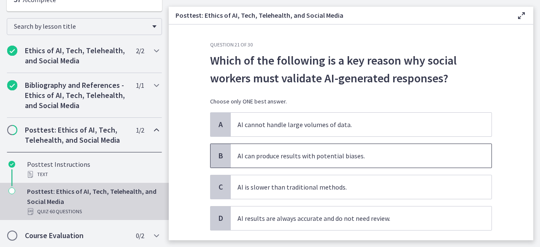
click at [254, 158] on span "AI can produce results with potential biases." at bounding box center [361, 156] width 261 height 24
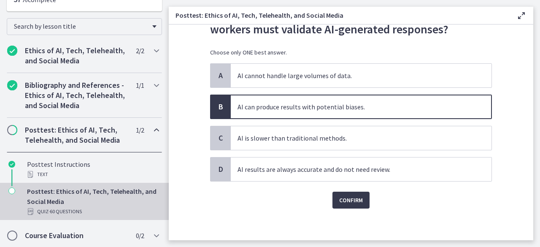
scroll to position [50, 0]
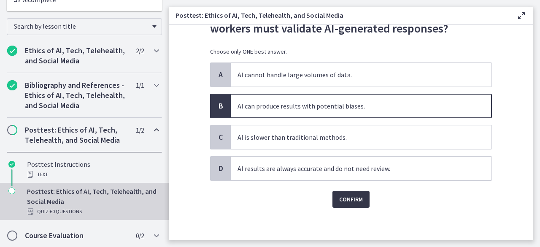
click at [352, 199] on span "Confirm" at bounding box center [351, 199] width 24 height 10
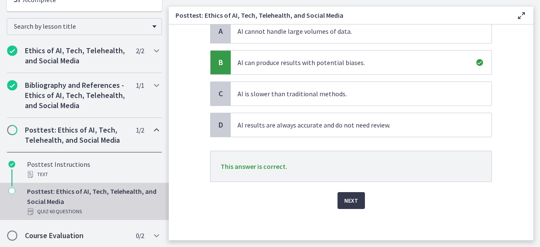
scroll to position [94, 0]
click at [352, 195] on span "Next" at bounding box center [351, 199] width 14 height 10
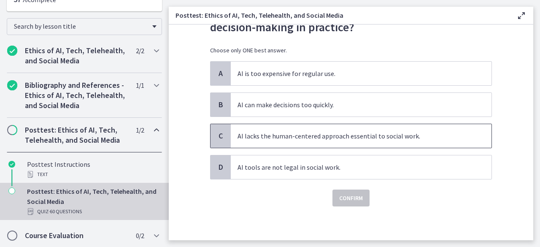
scroll to position [0, 0]
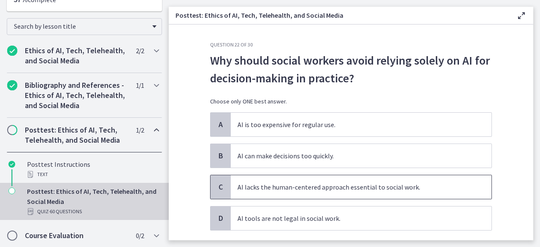
click at [250, 188] on span "AI lacks the human-centered approach essential to social work." at bounding box center [361, 187] width 261 height 24
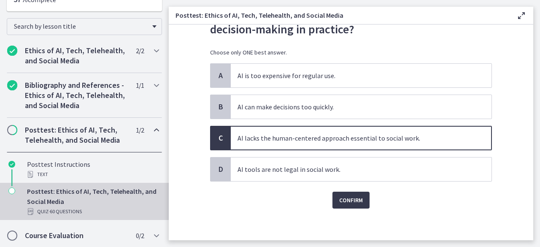
scroll to position [50, 0]
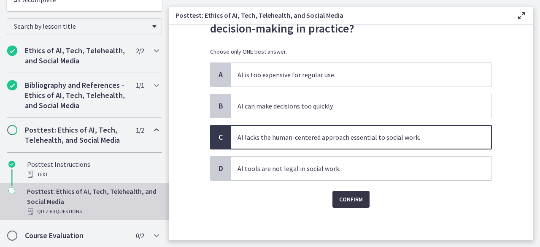
click at [339, 194] on span "Confirm" at bounding box center [351, 199] width 24 height 10
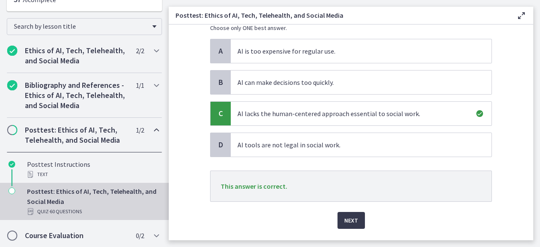
scroll to position [92, 0]
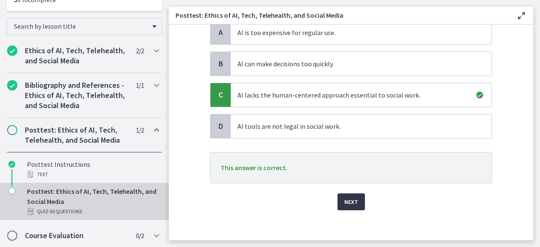
click at [347, 196] on span "Next" at bounding box center [351, 201] width 14 height 10
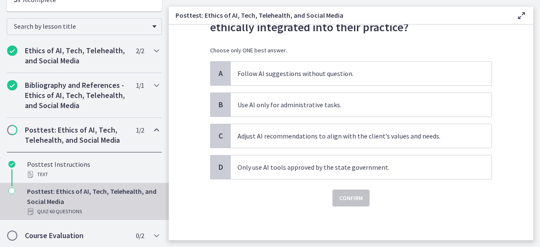
scroll to position [0, 0]
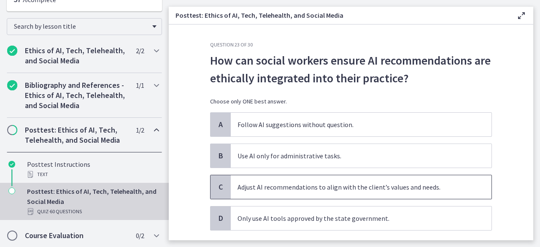
click at [267, 187] on span "Adjust AI recommendations to align with the client’s values and needs." at bounding box center [361, 187] width 261 height 24
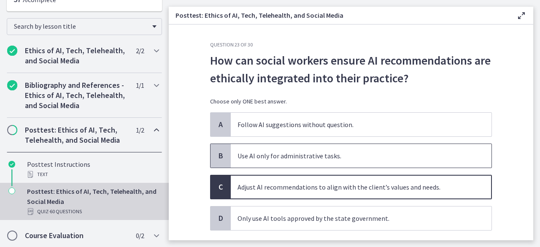
click at [281, 149] on span "Use AI only for administrative tasks." at bounding box center [361, 156] width 261 height 24
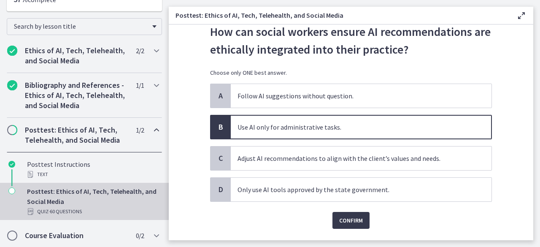
scroll to position [42, 0]
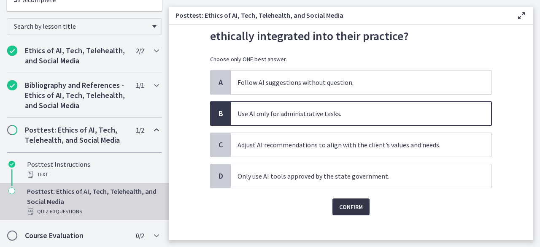
click at [355, 213] on button "Confirm" at bounding box center [350, 206] width 37 height 17
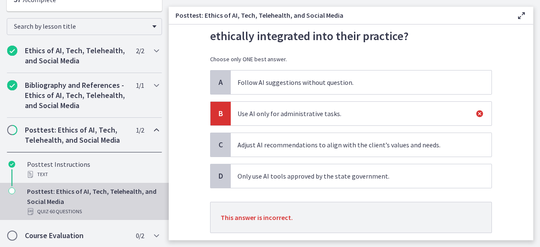
click at [321, 141] on span "Adjust AI recommendations to align with the client’s values and needs." at bounding box center [361, 145] width 261 height 24
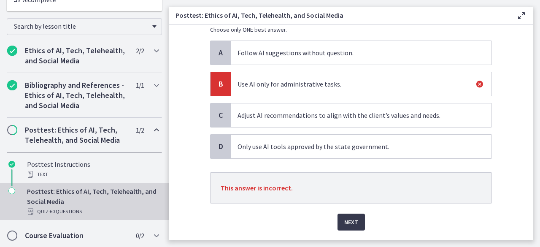
scroll to position [84, 0]
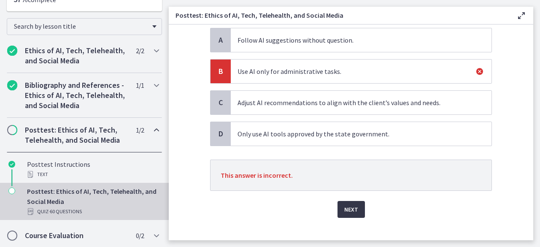
click at [345, 204] on span "Next" at bounding box center [351, 209] width 14 height 10
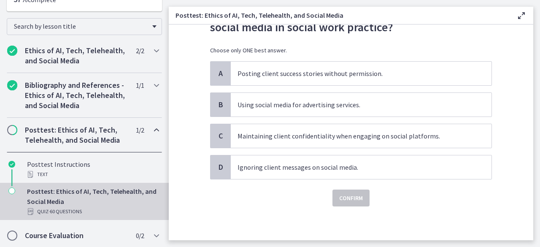
scroll to position [0, 0]
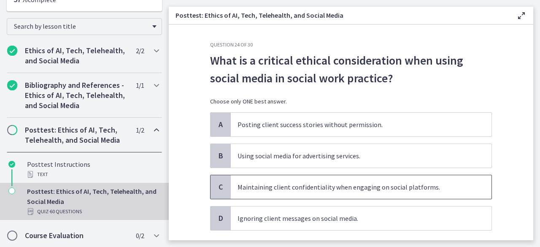
click at [321, 188] on span "Maintaining client confidentiality when engaging on social platforms." at bounding box center [361, 187] width 261 height 24
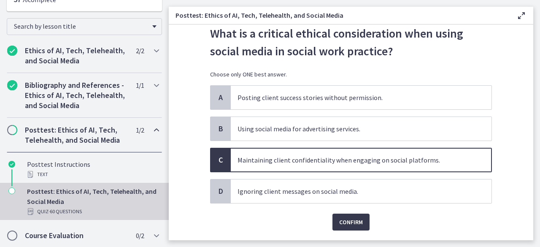
scroll to position [50, 0]
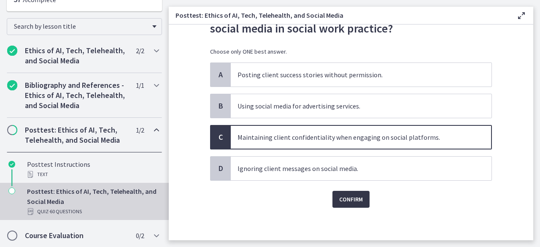
click at [359, 197] on span "Confirm" at bounding box center [351, 199] width 24 height 10
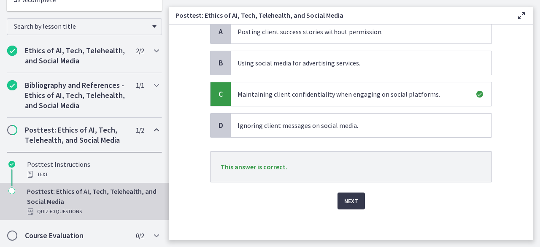
scroll to position [94, 0]
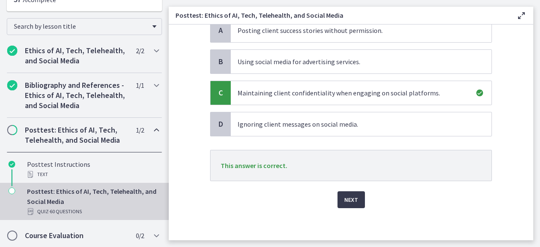
click at [344, 185] on div "Next" at bounding box center [351, 194] width 282 height 27
click at [345, 192] on button "Next" at bounding box center [350, 199] width 27 height 17
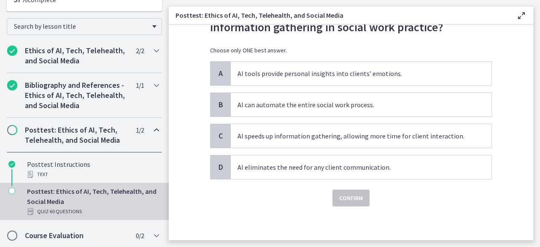
scroll to position [0, 0]
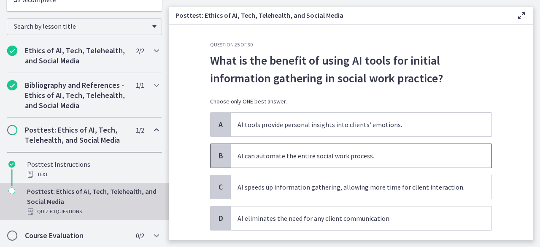
click at [345, 150] on span "AI can automate the entire social work process." at bounding box center [361, 156] width 261 height 24
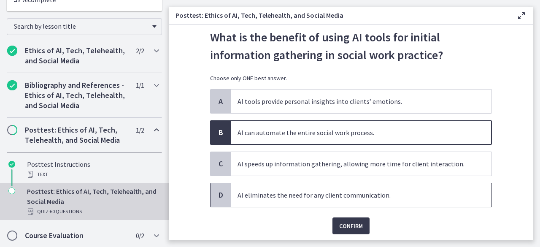
scroll to position [42, 0]
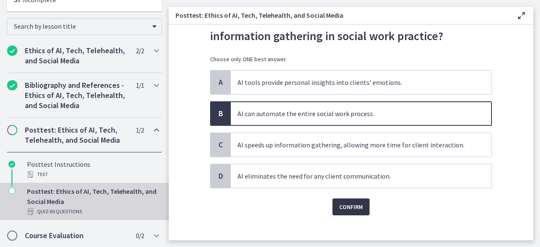
click at [348, 205] on span "Confirm" at bounding box center [351, 207] width 24 height 10
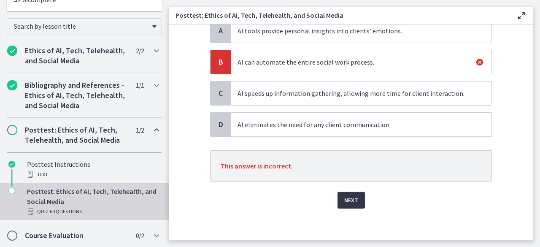
scroll to position [94, 0]
click at [348, 191] on button "Next" at bounding box center [350, 199] width 27 height 17
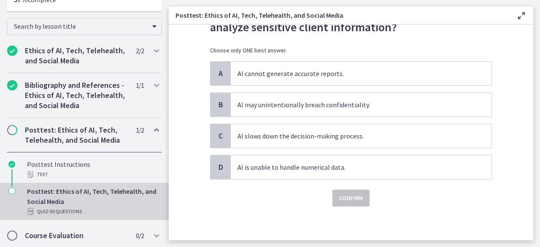
scroll to position [0, 0]
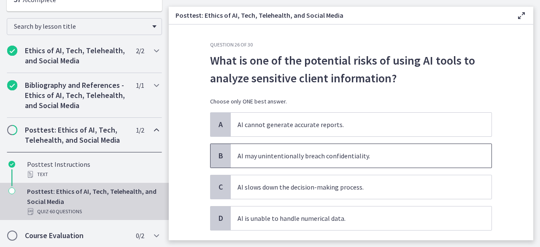
click at [291, 157] on span "AI may unintentionally breach confidentiality." at bounding box center [361, 156] width 261 height 24
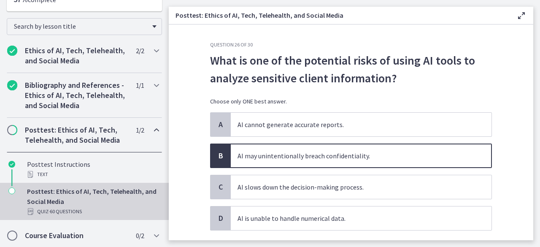
scroll to position [50, 0]
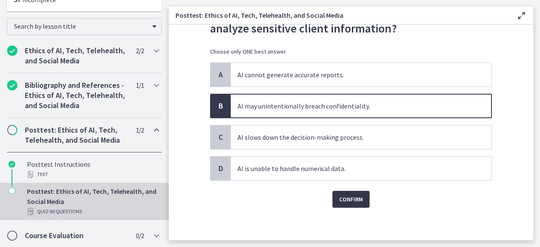
click at [356, 203] on button "Confirm" at bounding box center [350, 199] width 37 height 17
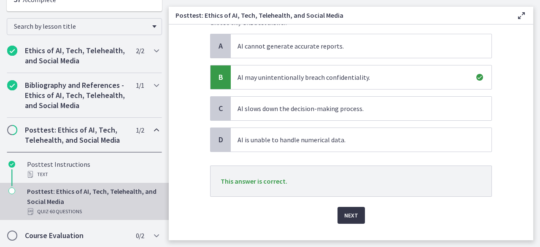
scroll to position [92, 0]
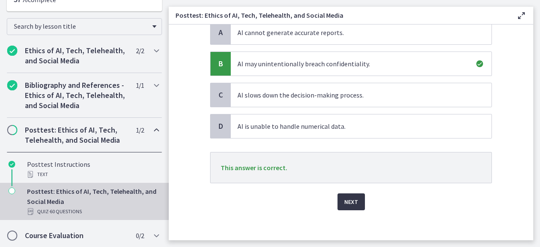
click at [353, 199] on span "Next" at bounding box center [351, 201] width 14 height 10
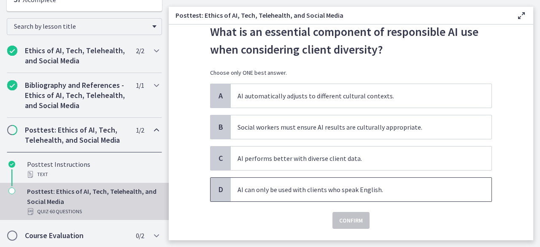
scroll to position [42, 0]
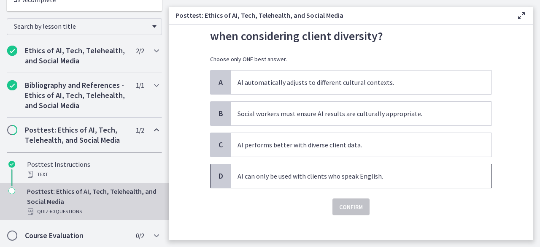
click at [312, 180] on span "AI can only be used with clients who speak English." at bounding box center [361, 176] width 261 height 24
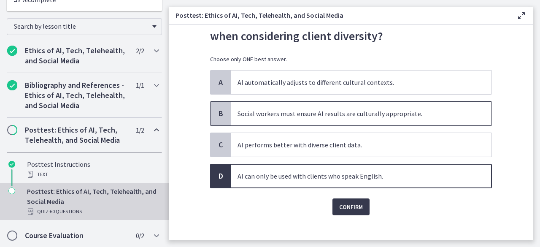
click at [236, 111] on span "Social workers must ensure AI results are culturally appropriate." at bounding box center [361, 114] width 261 height 24
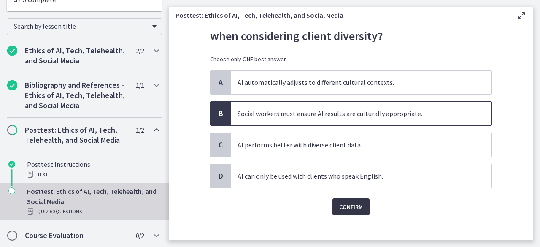
click at [341, 204] on span "Confirm" at bounding box center [351, 207] width 24 height 10
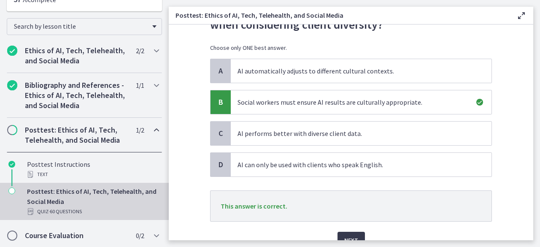
scroll to position [84, 0]
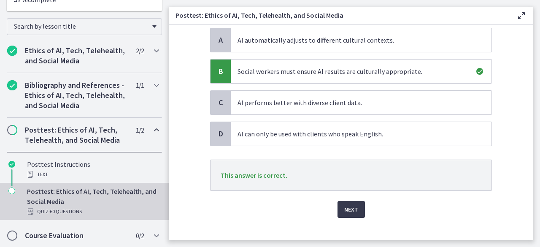
click at [344, 199] on div "Next" at bounding box center [351, 204] width 282 height 27
click at [349, 206] on span "Next" at bounding box center [351, 209] width 14 height 10
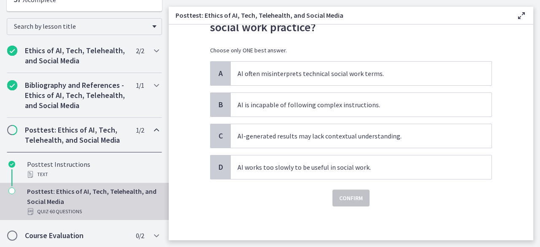
scroll to position [0, 0]
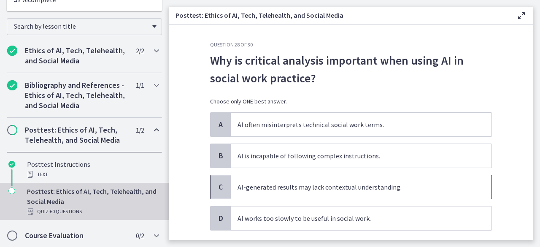
click at [285, 191] on span "AI-generated results may lack contextual understanding." at bounding box center [361, 187] width 261 height 24
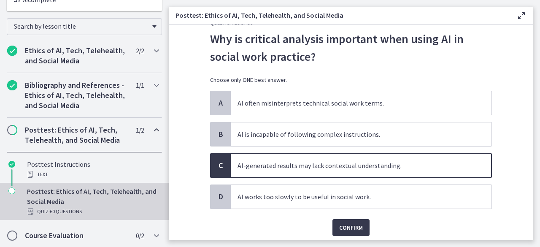
scroll to position [50, 0]
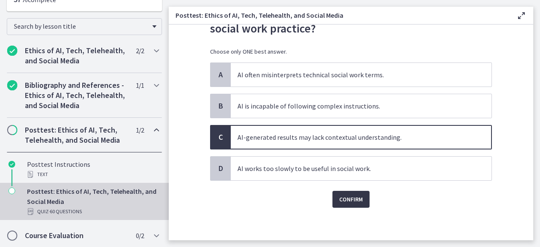
click at [341, 199] on span "Confirm" at bounding box center [351, 199] width 24 height 10
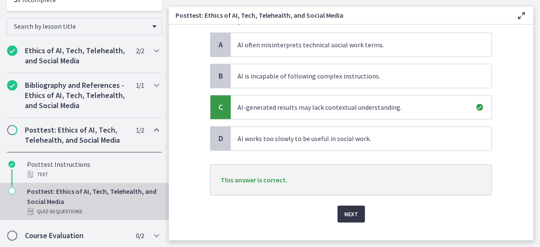
scroll to position [94, 0]
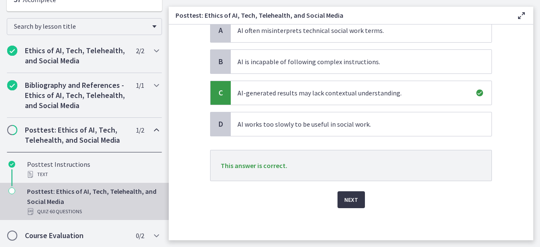
click at [349, 195] on span "Next" at bounding box center [351, 199] width 14 height 10
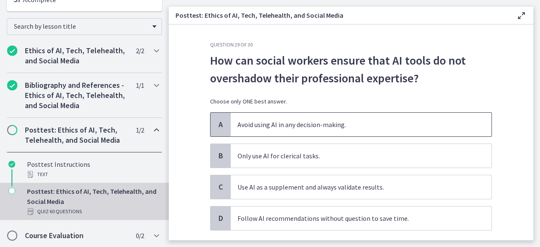
click at [299, 129] on span "Avoid using AI in any decision-making." at bounding box center [361, 125] width 261 height 24
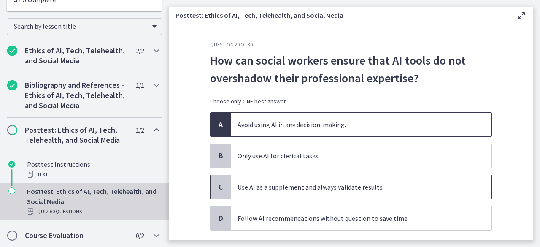
click at [286, 188] on span "Use AI as a supplement and always validate results." at bounding box center [361, 187] width 261 height 24
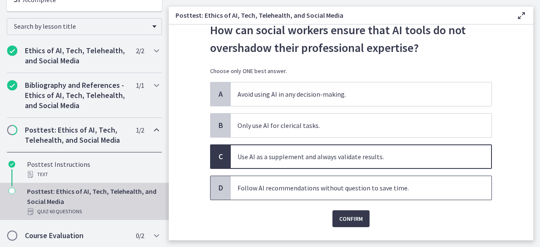
scroll to position [42, 0]
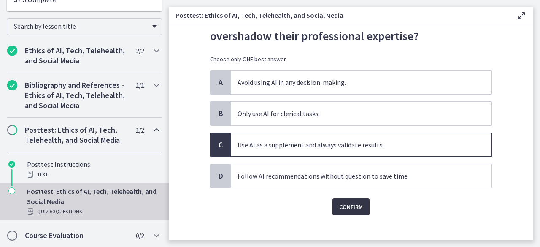
click at [349, 203] on span "Confirm" at bounding box center [351, 207] width 24 height 10
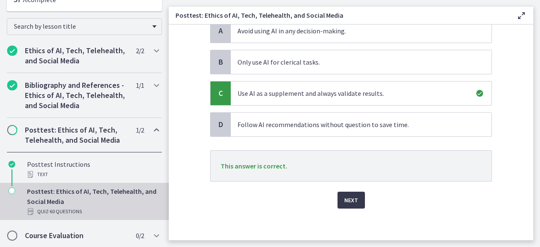
scroll to position [94, 0]
click at [349, 198] on span "Next" at bounding box center [351, 199] width 14 height 10
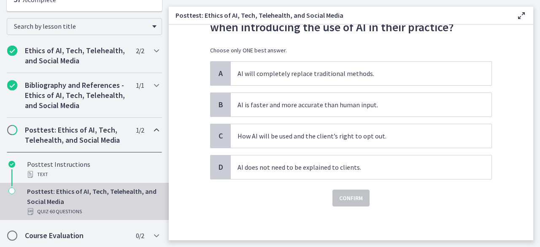
scroll to position [0, 0]
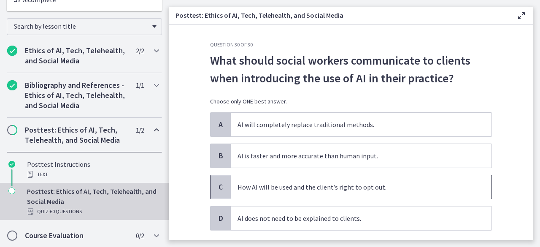
click at [250, 184] on span "How AI will be used and the client’s right to opt out." at bounding box center [361, 187] width 261 height 24
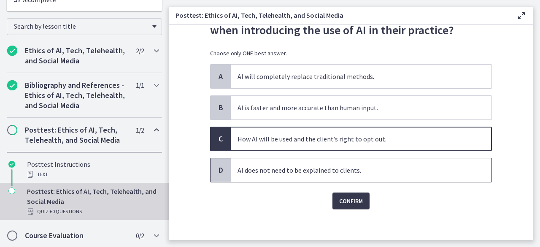
scroll to position [50, 0]
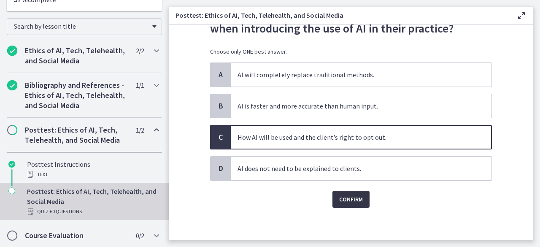
click at [349, 194] on span "Confirm" at bounding box center [351, 199] width 24 height 10
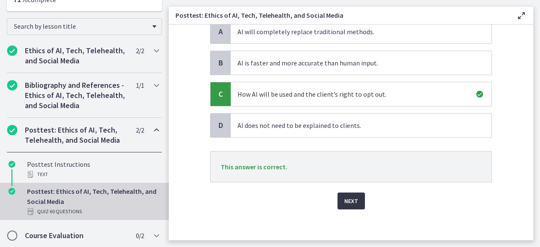
scroll to position [94, 0]
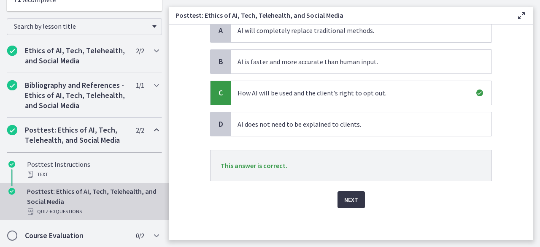
click at [346, 202] on span "Next" at bounding box center [351, 199] width 14 height 10
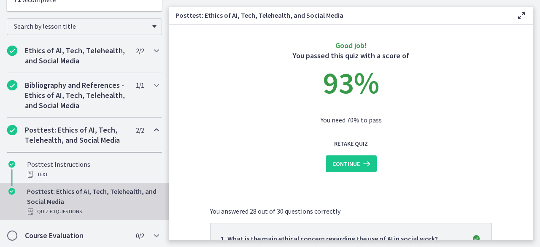
scroll to position [0, 0]
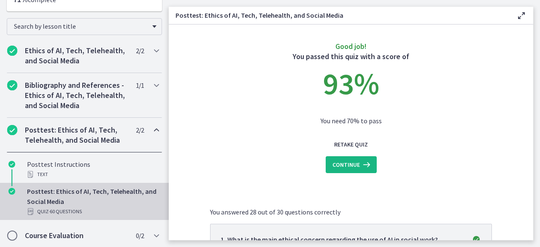
click at [340, 166] on span "Continue" at bounding box center [345, 164] width 27 height 10
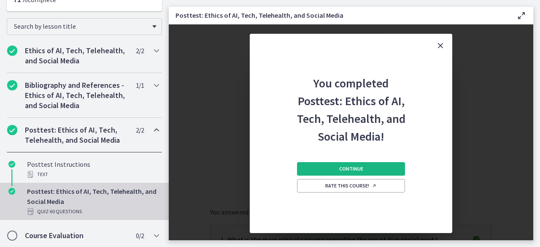
click at [353, 169] on span "Continue" at bounding box center [351, 168] width 24 height 7
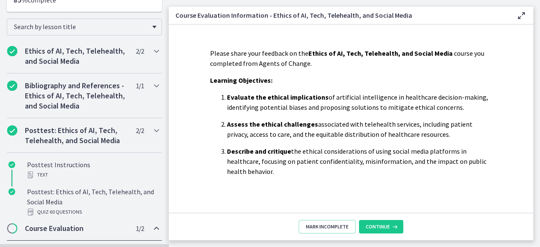
scroll to position [122, 0]
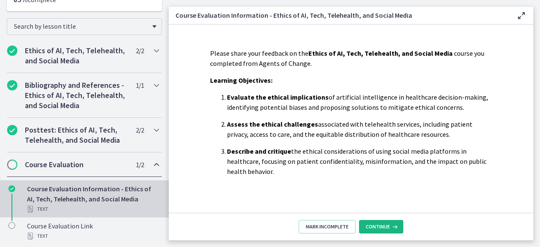
click at [376, 224] on span "Continue" at bounding box center [378, 226] width 24 height 7
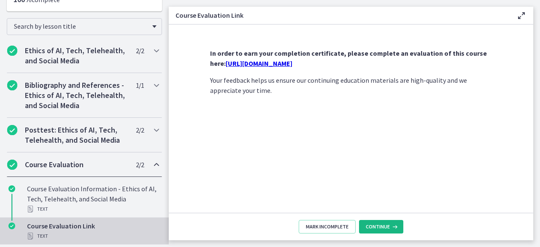
click at [374, 226] on span "Continue" at bounding box center [378, 226] width 24 height 7
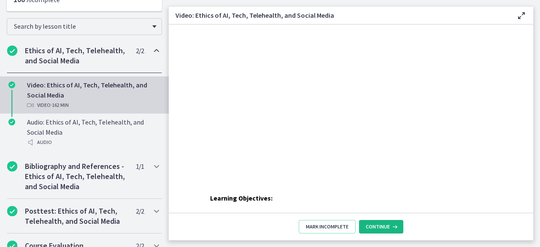
click at [374, 227] on span "Continue" at bounding box center [378, 226] width 24 height 7
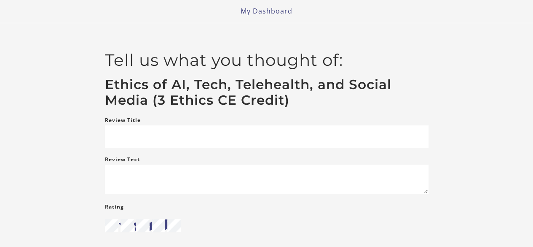
scroll to position [42, 0]
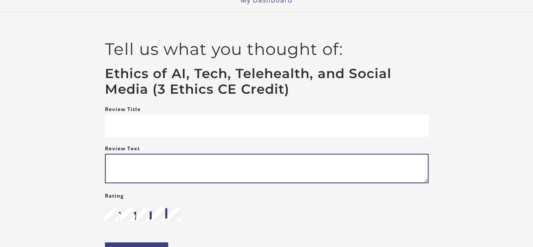
click at [168, 176] on textarea "Review Text" at bounding box center [267, 168] width 324 height 30
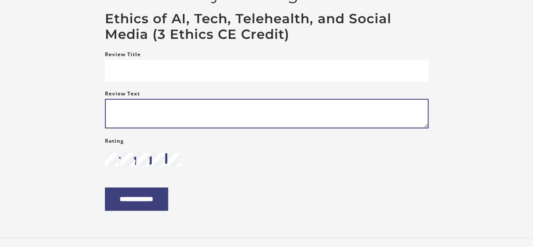
scroll to position [155, 0]
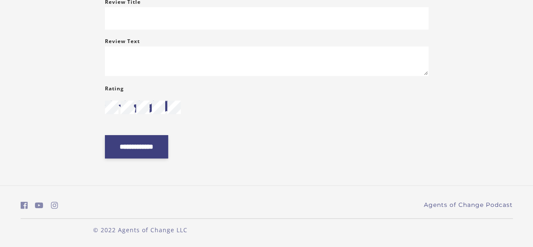
click at [168, 155] on input "**********" at bounding box center [136, 146] width 63 height 23
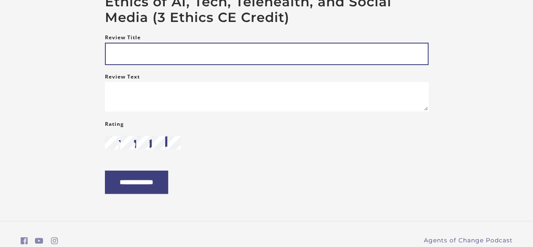
scroll to position [71, 0]
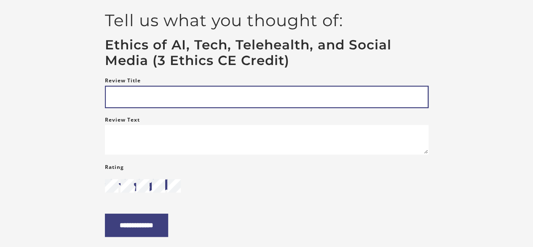
click at [189, 99] on input "Review Title" at bounding box center [267, 97] width 324 height 22
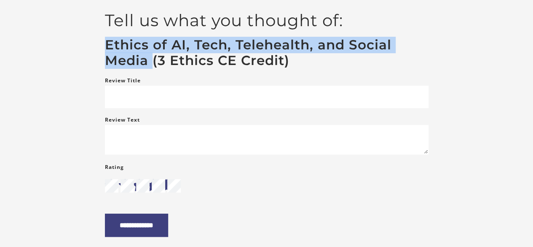
drag, startPoint x: 152, startPoint y: 62, endPoint x: 109, endPoint y: 49, distance: 44.9
click at [99, 49] on article "**********" at bounding box center [266, 124] width 337 height 226
copy h3 "Ethics of AI, Tech, Telehealth, and Social Media"
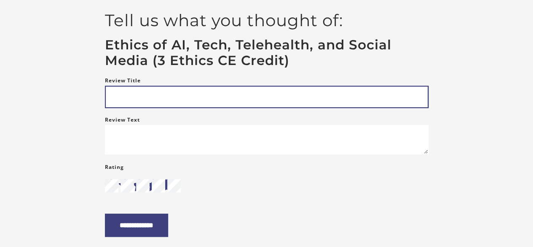
click at [113, 99] on input "Review Title" at bounding box center [267, 97] width 324 height 22
paste input "**********"
type input "**********"
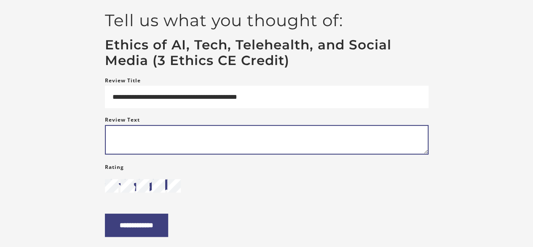
click at [131, 134] on textarea "Review Text" at bounding box center [267, 140] width 324 height 30
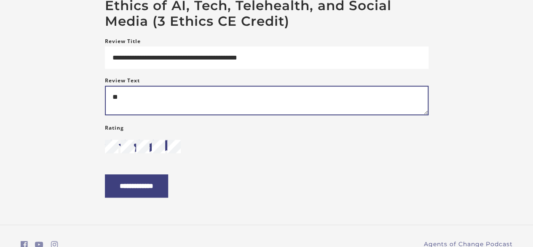
scroll to position [155, 0]
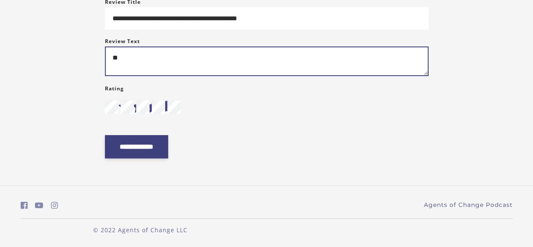
type textarea "**"
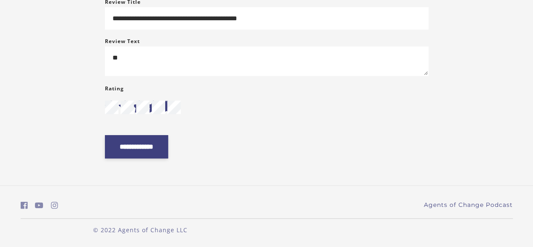
click at [147, 147] on input "**********" at bounding box center [136, 146] width 63 height 23
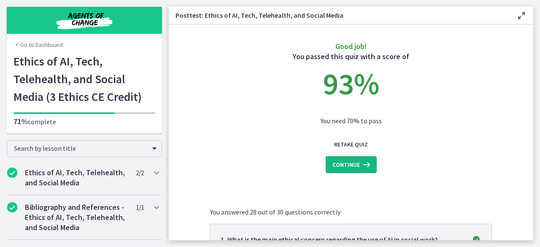
click at [360, 163] on icon at bounding box center [366, 164] width 12 height 10
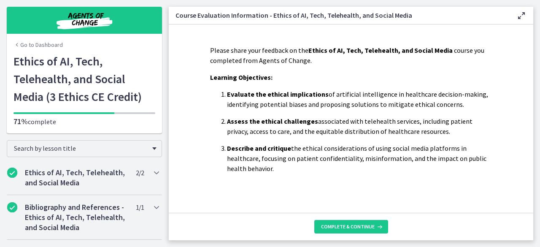
scroll to position [4, 0]
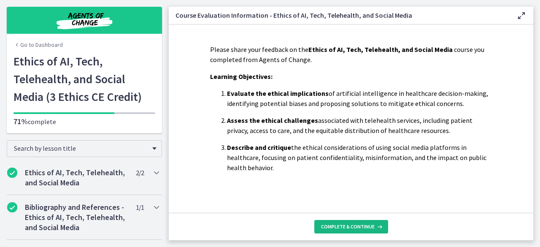
click at [360, 224] on span "Complete & continue" at bounding box center [348, 226] width 54 height 7
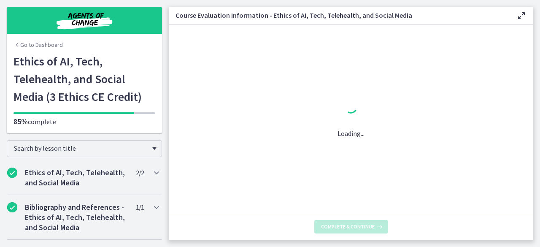
scroll to position [0, 0]
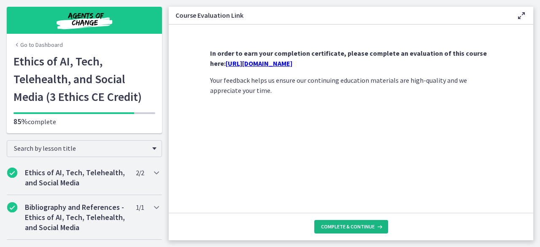
click at [358, 226] on span "Complete & continue" at bounding box center [348, 226] width 54 height 7
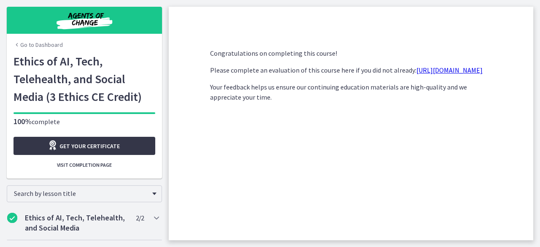
click at [80, 143] on span "Get your certificate" at bounding box center [89, 146] width 60 height 10
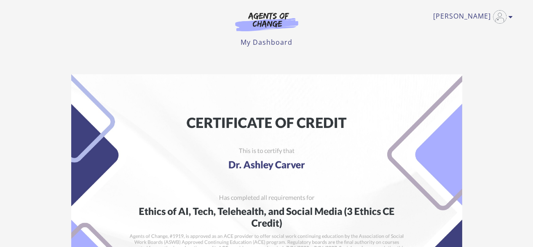
click at [255, 39] on link "My Dashboard" at bounding box center [267, 42] width 52 height 9
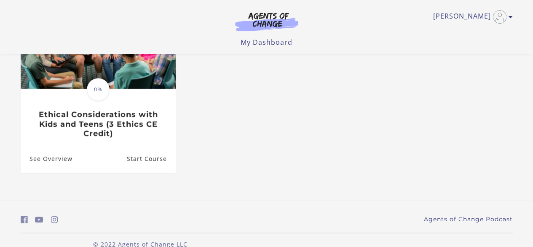
scroll to position [322, 0]
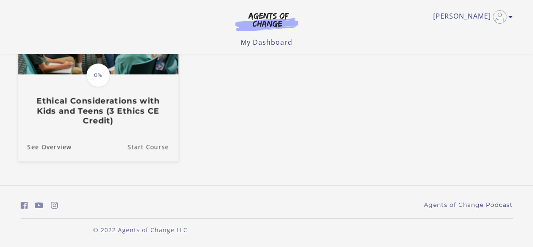
click at [134, 148] on link "Start Course" at bounding box center [152, 146] width 51 height 28
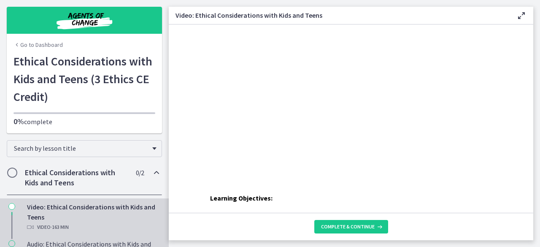
scroll to position [84, 0]
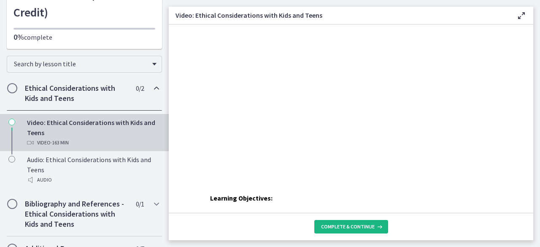
click at [368, 226] on span "Complete & continue" at bounding box center [348, 226] width 54 height 7
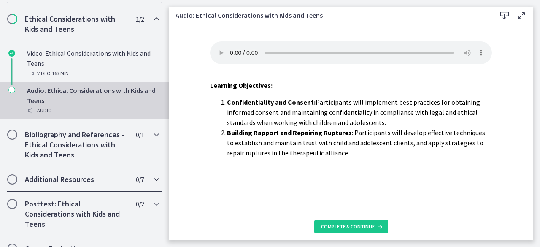
scroll to position [166, 0]
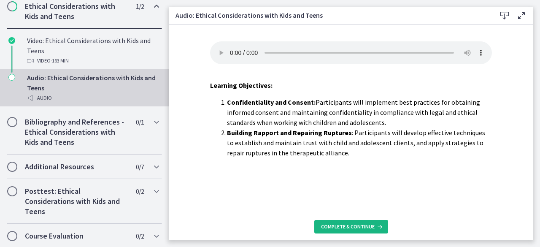
click at [355, 224] on span "Complete & continue" at bounding box center [348, 226] width 54 height 7
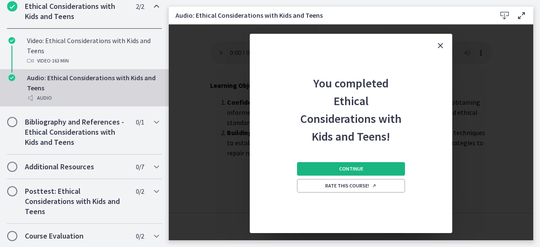
click at [355, 164] on button "Continue" at bounding box center [351, 168] width 108 height 13
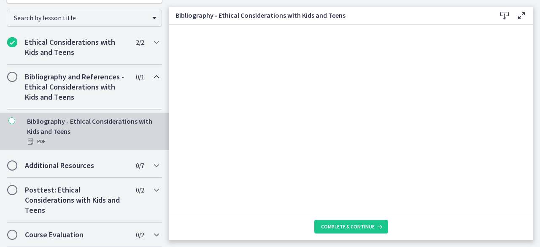
scroll to position [129, 0]
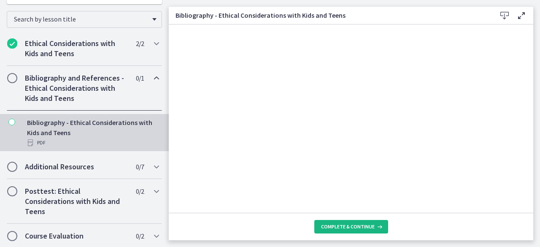
click at [344, 226] on span "Complete & continue" at bounding box center [348, 226] width 54 height 7
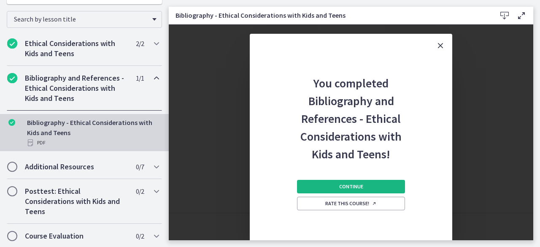
click at [347, 183] on span "Continue" at bounding box center [351, 186] width 24 height 7
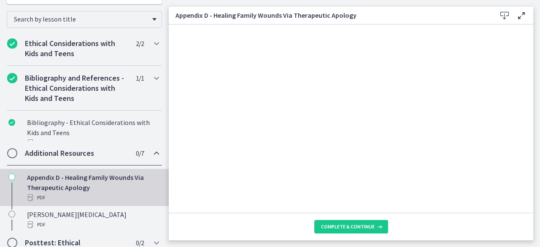
scroll to position [166, 0]
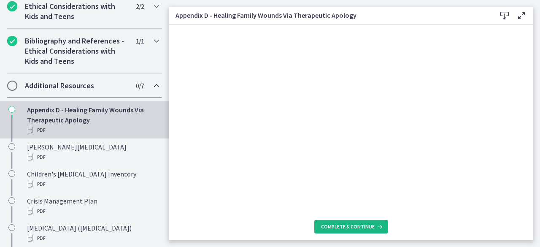
click at [335, 225] on span "Complete & continue" at bounding box center [348, 226] width 54 height 7
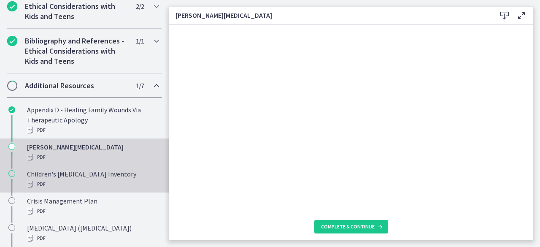
click at [108, 182] on div "PDF" at bounding box center [93, 184] width 132 height 10
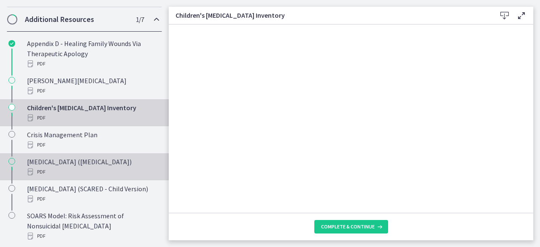
scroll to position [250, 0]
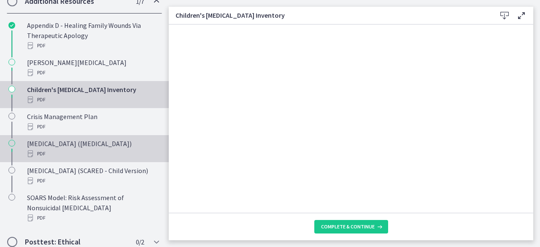
click at [94, 148] on div "Patient Health Questionnaire (PHQ-9) PDF" at bounding box center [93, 148] width 132 height 20
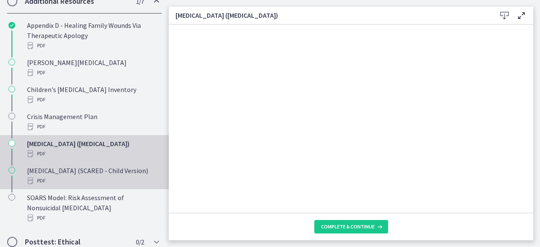
click at [89, 177] on div "Screen for Child Anxiety Related Disorders (SCARED - Child Version) PDF" at bounding box center [93, 175] width 132 height 20
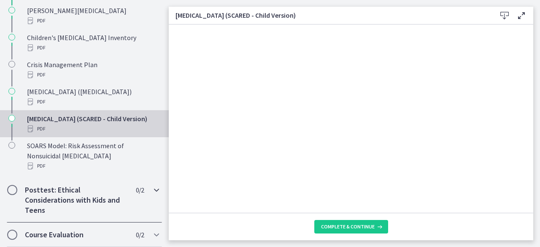
scroll to position [311, 0]
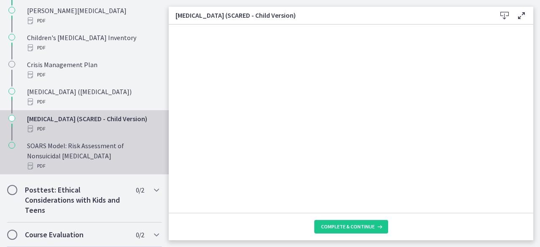
click at [74, 167] on div "PDF" at bounding box center [93, 166] width 132 height 10
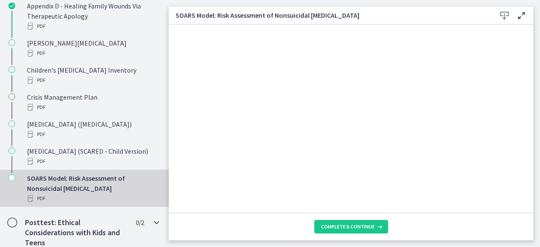
scroll to position [311, 0]
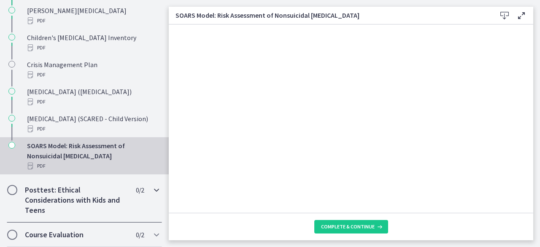
click at [56, 198] on h2 "Posttest: Ethical Considerations with Kids and Teens" at bounding box center [76, 200] width 103 height 30
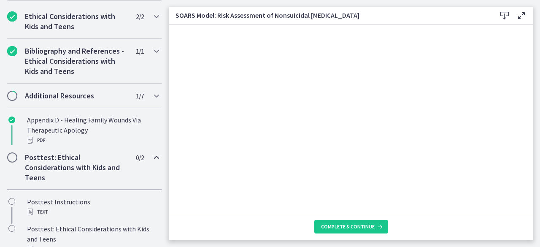
scroll to position [156, 0]
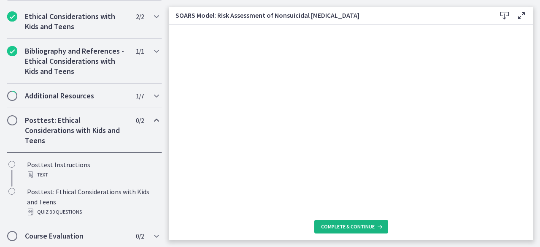
click at [342, 223] on button "Complete & continue" at bounding box center [351, 226] width 74 height 13
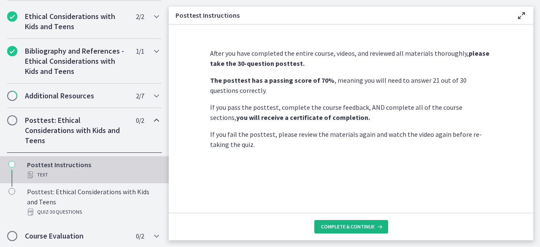
click at [367, 225] on span "Complete & continue" at bounding box center [348, 226] width 54 height 7
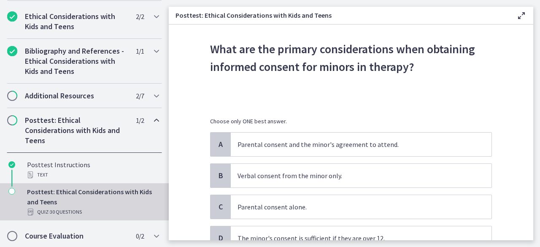
scroll to position [42, 0]
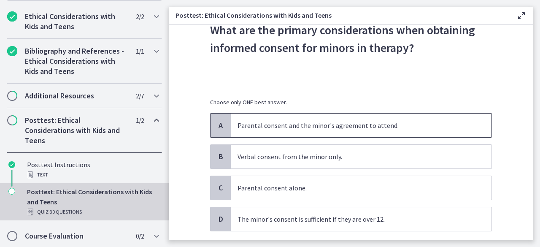
click at [307, 126] on p "Parental consent and the minor's agreement to attend." at bounding box center [352, 125] width 230 height 10
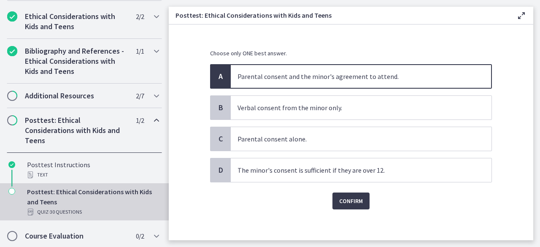
scroll to position [93, 0]
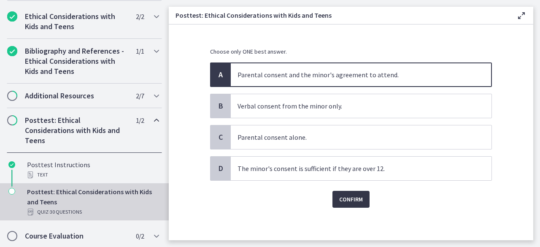
click at [341, 196] on span "Confirm" at bounding box center [351, 199] width 24 height 10
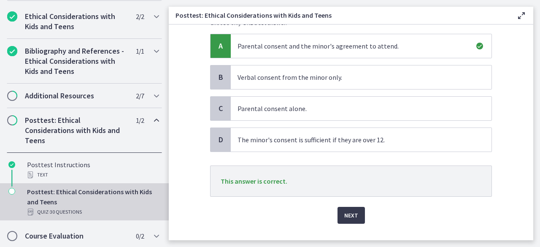
scroll to position [137, 0]
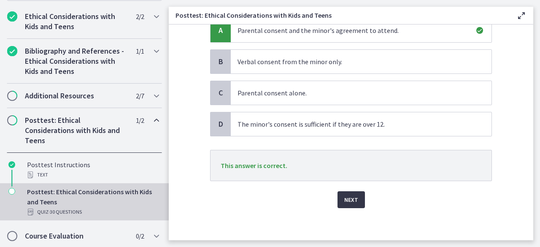
click at [350, 195] on span "Next" at bounding box center [351, 199] width 14 height 10
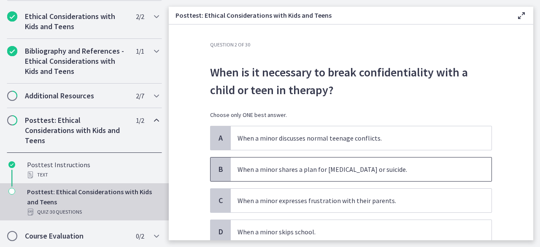
click at [296, 168] on p "When a minor shares a plan for self-harm or suicide." at bounding box center [352, 169] width 230 height 10
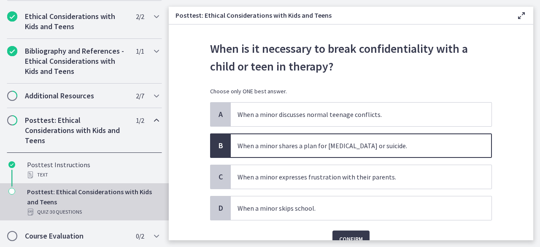
scroll to position [42, 0]
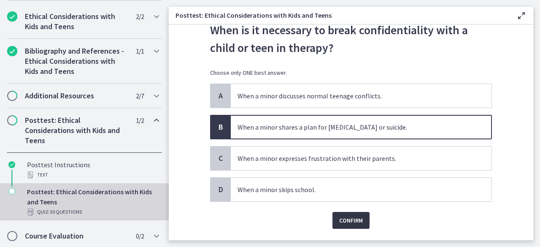
click at [335, 216] on button "Confirm" at bounding box center [350, 220] width 37 height 17
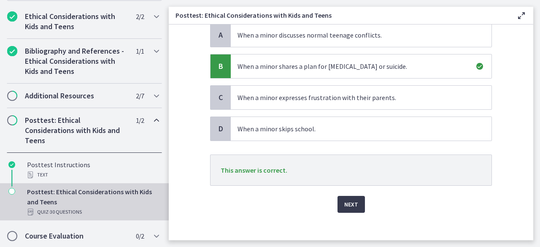
scroll to position [108, 0]
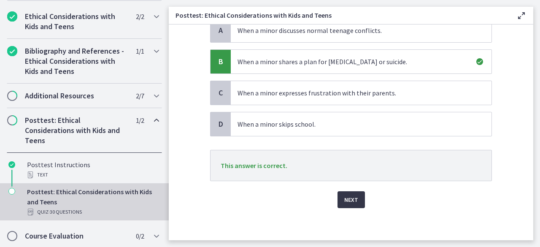
click at [347, 204] on button "Next" at bounding box center [350, 199] width 27 height 17
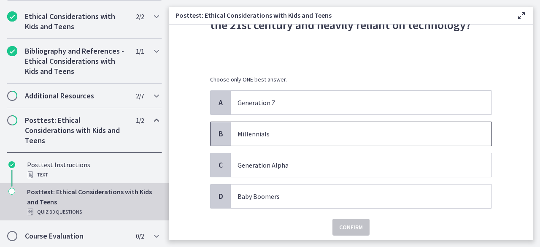
scroll to position [84, 0]
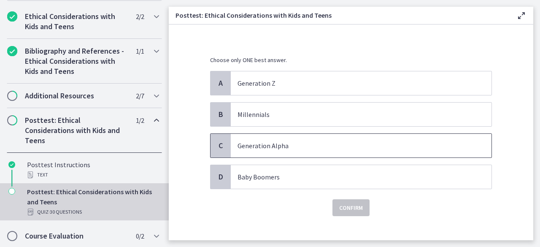
click at [300, 145] on p "Generation Alpha" at bounding box center [352, 145] width 230 height 10
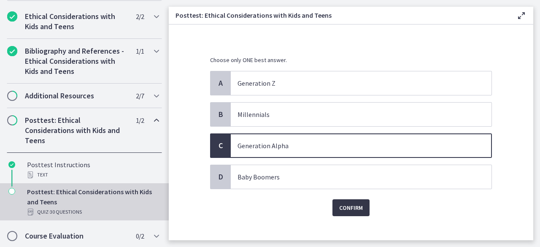
click at [342, 204] on span "Confirm" at bounding box center [351, 207] width 24 height 10
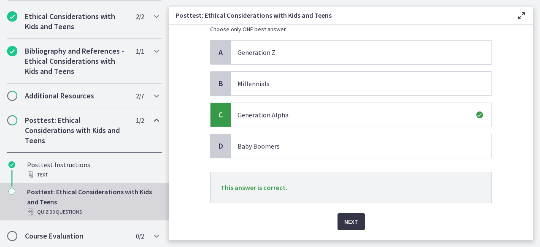
scroll to position [126, 0]
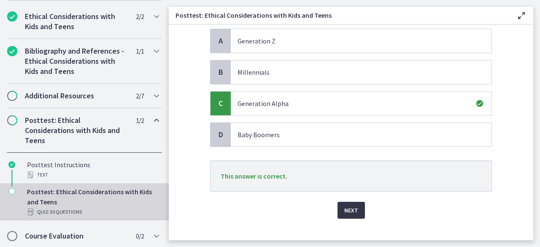
click at [344, 202] on button "Next" at bounding box center [350, 210] width 27 height 17
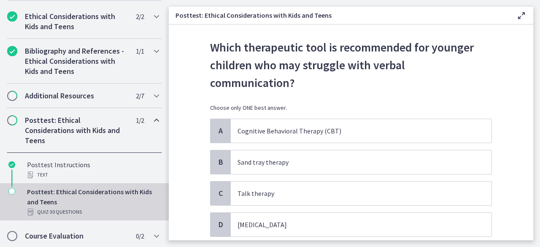
scroll to position [42, 0]
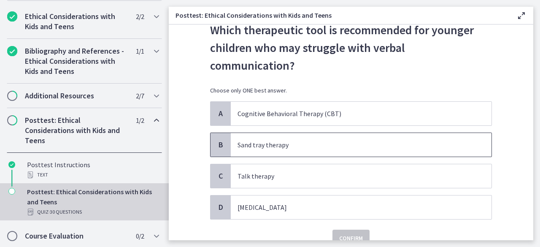
click at [309, 140] on p "Sand tray therapy" at bounding box center [352, 145] width 230 height 10
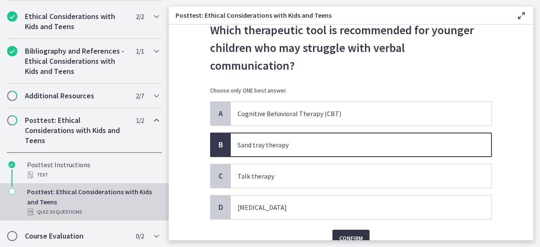
click at [349, 233] on span "Confirm" at bounding box center [351, 238] width 24 height 10
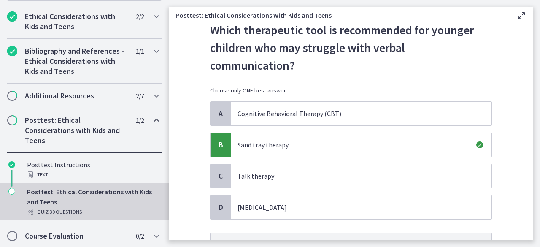
scroll to position [84, 0]
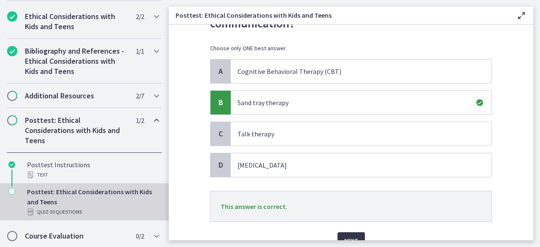
click at [350, 235] on span "Next" at bounding box center [351, 240] width 14 height 10
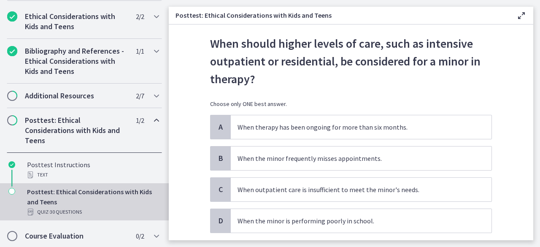
scroll to position [42, 0]
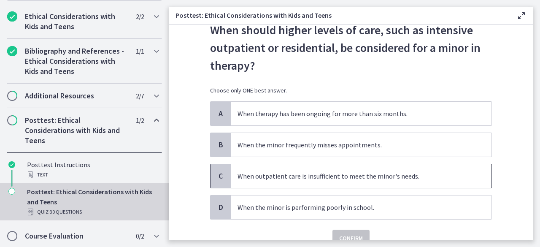
click at [296, 174] on p "When outpatient care is insufficient to meet the minor's needs." at bounding box center [352, 176] width 230 height 10
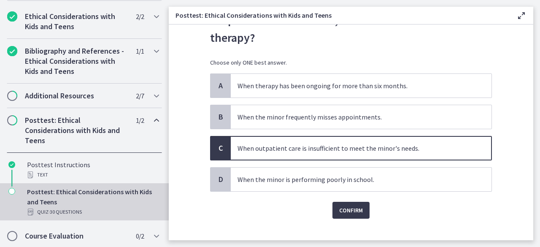
scroll to position [81, 0]
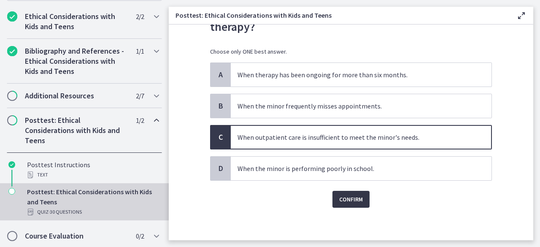
click at [353, 195] on span "Confirm" at bounding box center [351, 199] width 24 height 10
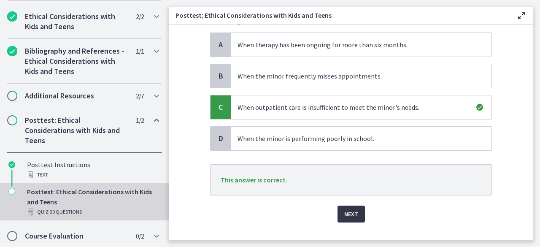
scroll to position [123, 0]
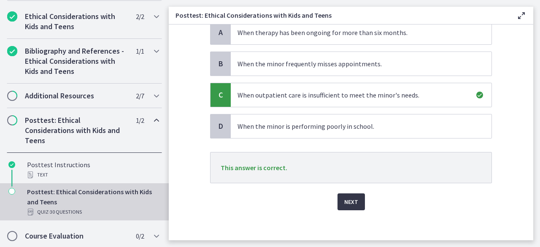
click at [355, 202] on button "Next" at bounding box center [350, 201] width 27 height 17
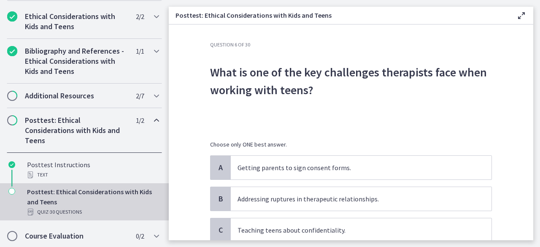
scroll to position [42, 0]
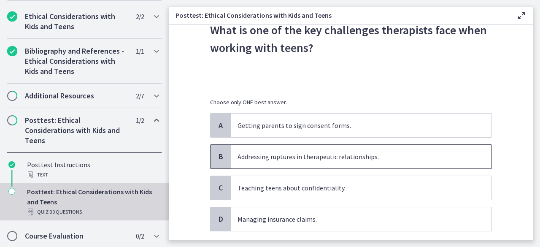
click at [271, 160] on p "Addressing ruptures in therapeutic relationships." at bounding box center [352, 156] width 230 height 10
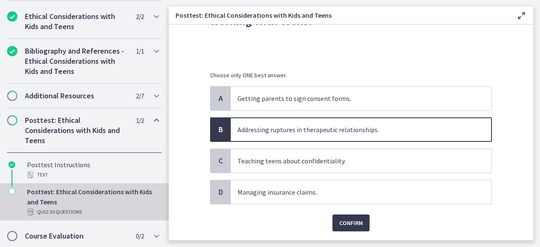
scroll to position [93, 0]
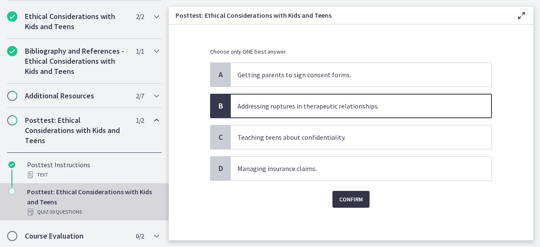
click at [355, 199] on span "Confirm" at bounding box center [351, 199] width 24 height 10
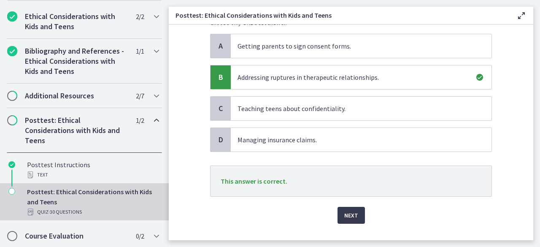
scroll to position [135, 0]
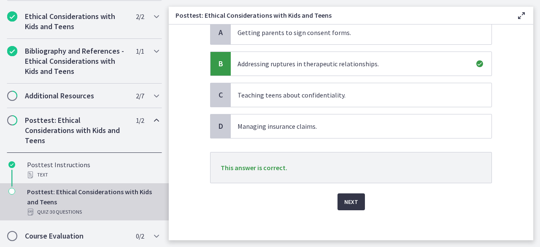
click at [353, 199] on span "Next" at bounding box center [351, 201] width 14 height 10
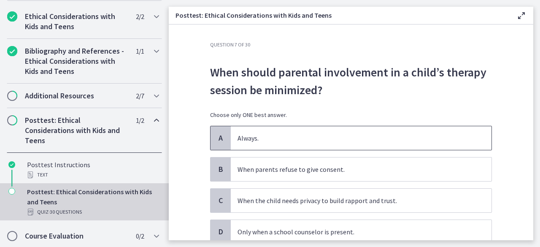
click at [377, 135] on p "Always." at bounding box center [352, 138] width 230 height 10
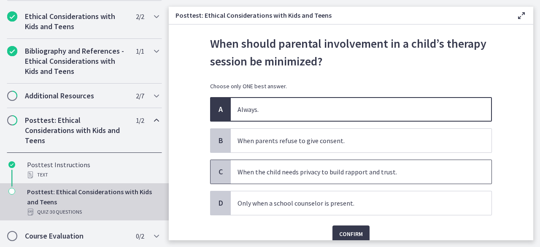
scroll to position [42, 0]
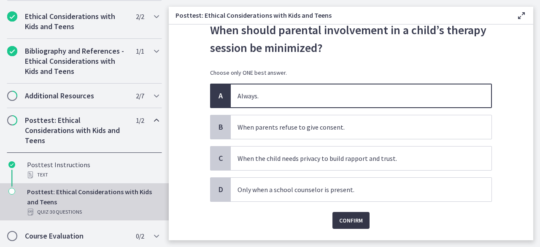
click at [351, 215] on span "Confirm" at bounding box center [351, 220] width 24 height 10
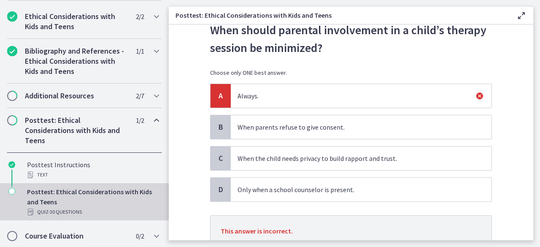
click at [283, 158] on p "When the child needs privacy to build rapport and trust." at bounding box center [352, 158] width 230 height 10
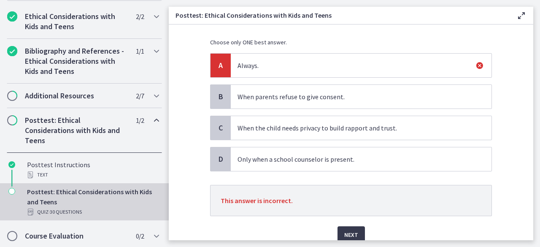
scroll to position [108, 0]
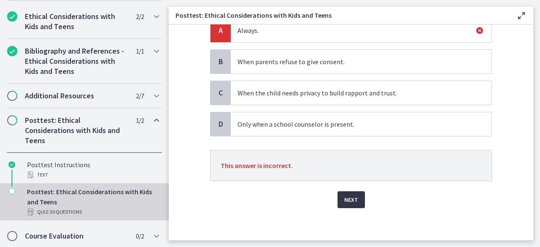
click at [344, 199] on span "Next" at bounding box center [351, 199] width 14 height 10
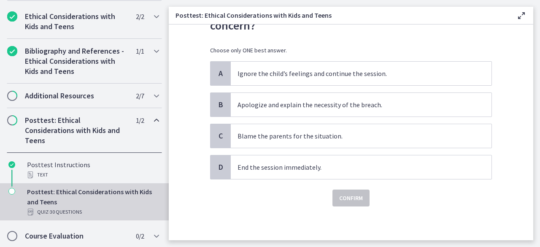
scroll to position [0, 0]
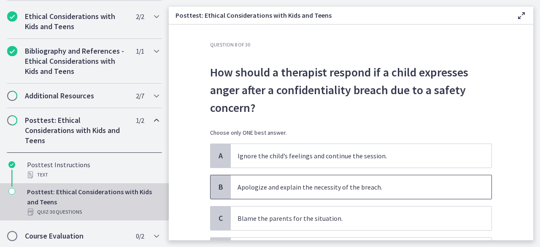
click at [317, 187] on p "Apologize and explain the necessity of the breach." at bounding box center [352, 187] width 230 height 10
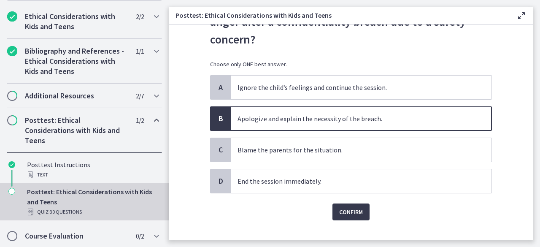
scroll to position [81, 0]
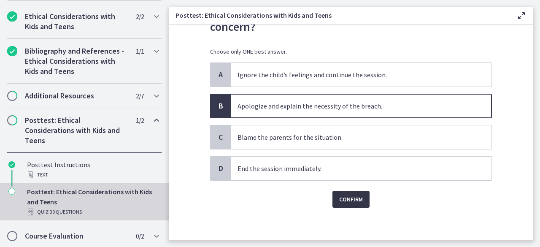
click at [354, 194] on span "Confirm" at bounding box center [351, 199] width 24 height 10
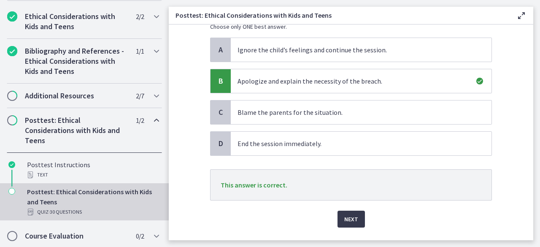
scroll to position [123, 0]
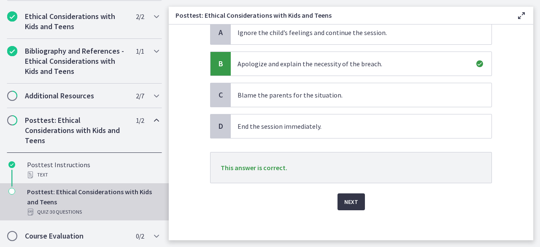
click at [347, 202] on span "Next" at bounding box center [351, 201] width 14 height 10
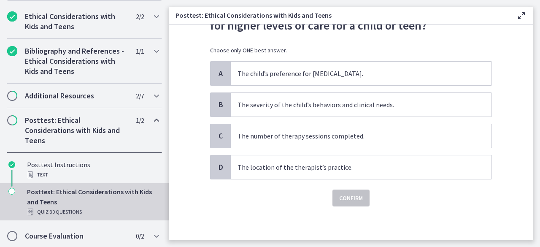
scroll to position [0, 0]
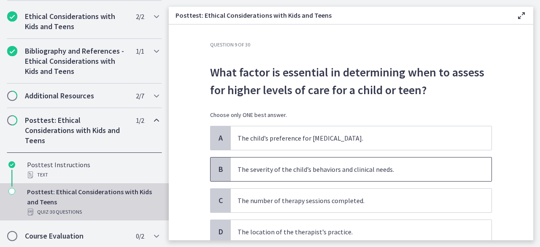
click at [334, 167] on p "The severity of the child’s behaviors and clinical needs." at bounding box center [352, 169] width 230 height 10
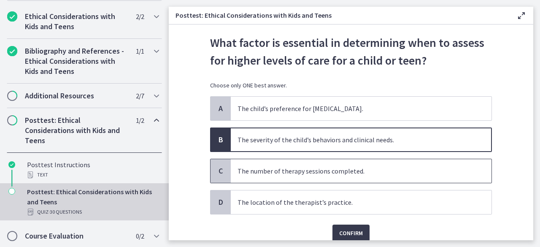
scroll to position [42, 0]
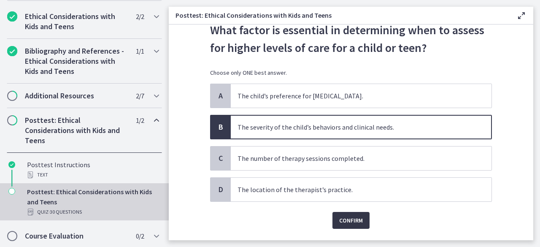
click at [344, 215] on span "Confirm" at bounding box center [351, 220] width 24 height 10
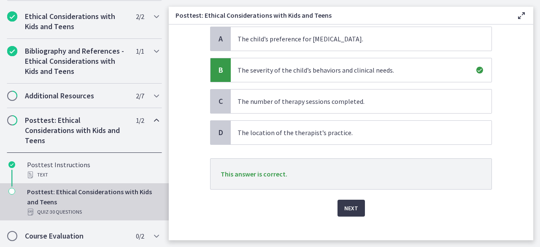
scroll to position [108, 0]
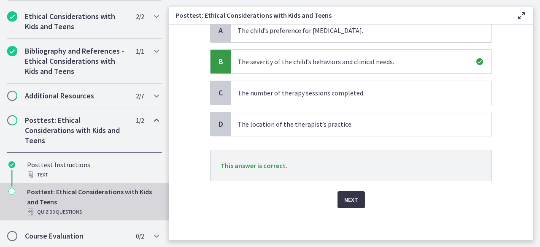
click at [355, 202] on button "Next" at bounding box center [350, 199] width 27 height 17
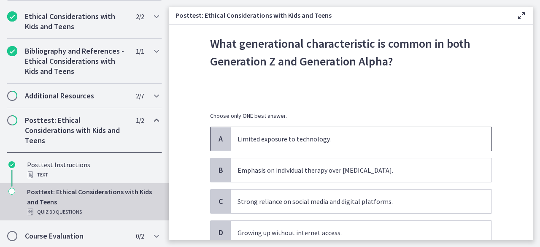
scroll to position [42, 0]
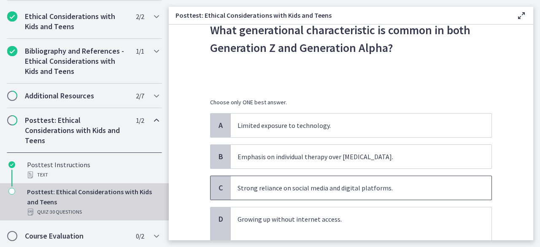
click at [286, 189] on p "Strong reliance on social media and digital platforms." at bounding box center [352, 188] width 230 height 10
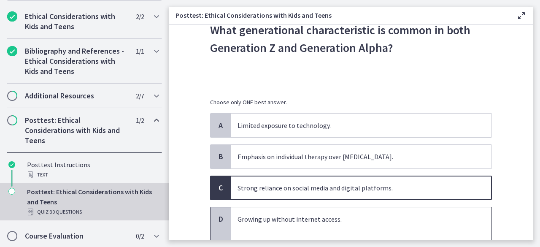
scroll to position [84, 0]
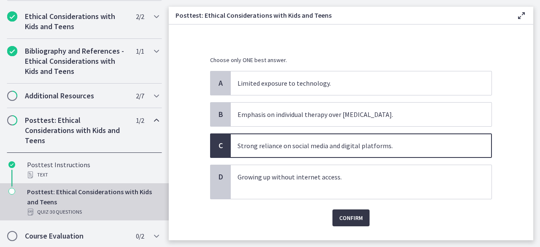
click at [345, 214] on span "Confirm" at bounding box center [351, 217] width 24 height 10
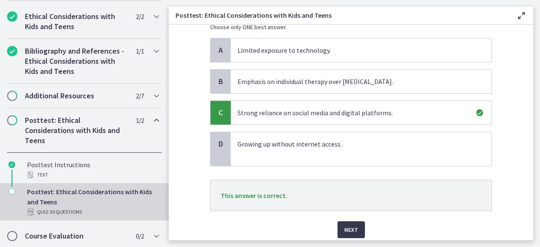
scroll to position [147, 0]
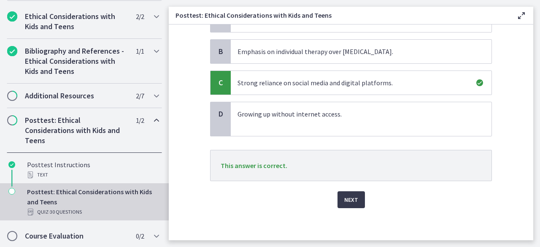
click at [351, 200] on span "Next" at bounding box center [351, 199] width 14 height 10
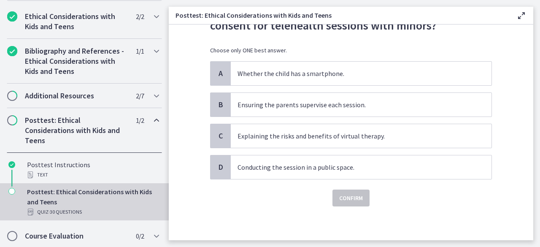
scroll to position [0, 0]
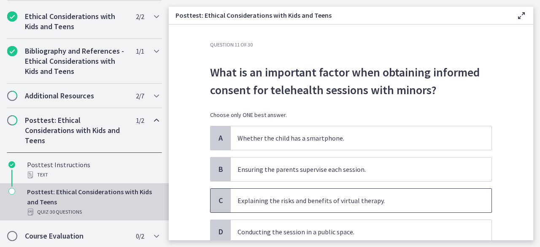
click at [298, 200] on p "Explaining the risks and benefits of virtual therapy." at bounding box center [352, 200] width 230 height 10
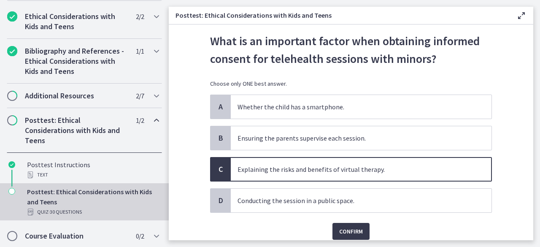
scroll to position [63, 0]
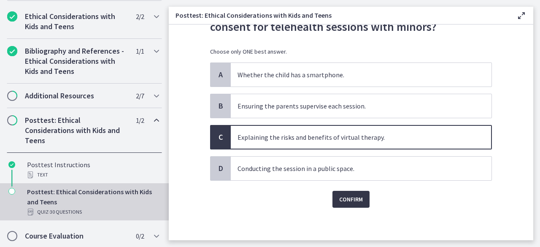
click at [344, 192] on button "Confirm" at bounding box center [350, 199] width 37 height 17
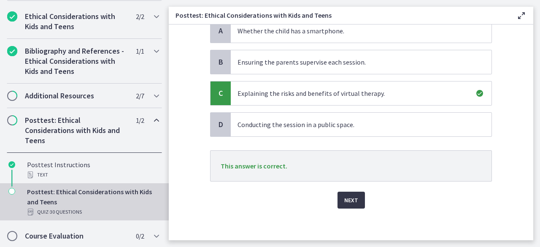
scroll to position [108, 0]
click at [352, 200] on span "Next" at bounding box center [351, 199] width 14 height 10
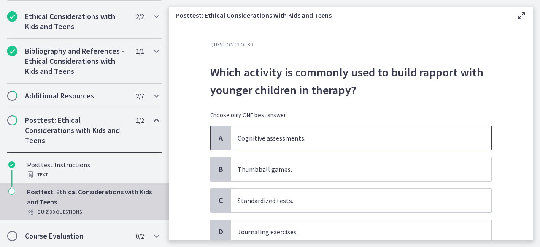
scroll to position [42, 0]
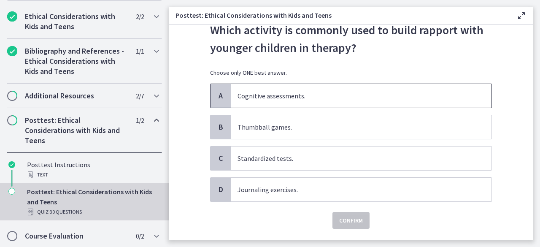
click at [293, 97] on p "Cognitive assessments." at bounding box center [352, 96] width 230 height 10
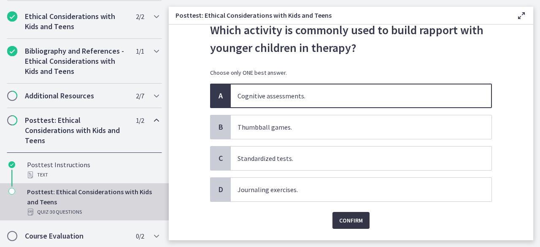
click at [343, 216] on span "Confirm" at bounding box center [351, 220] width 24 height 10
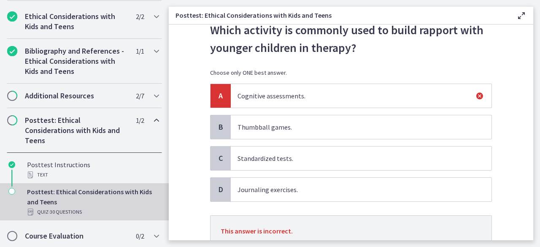
click at [255, 122] on p "Thumbball games." at bounding box center [352, 127] width 230 height 10
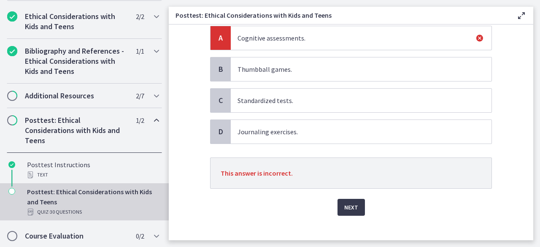
scroll to position [108, 0]
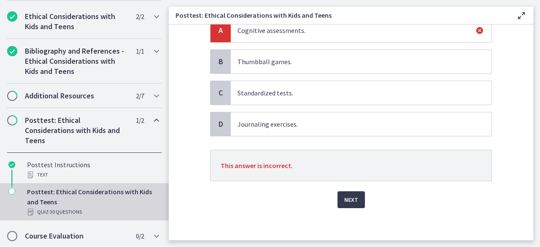
click at [289, 116] on span "Journaling exercises." at bounding box center [361, 124] width 261 height 24
click at [350, 197] on span "Next" at bounding box center [351, 199] width 14 height 10
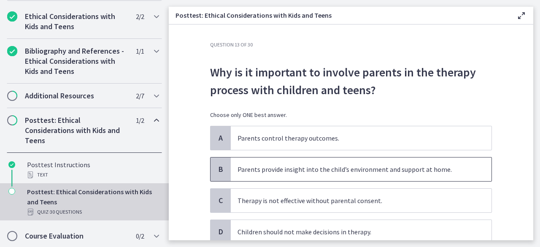
click at [309, 171] on p "Parents provide insight into the child’s environment and support at home." at bounding box center [352, 169] width 230 height 10
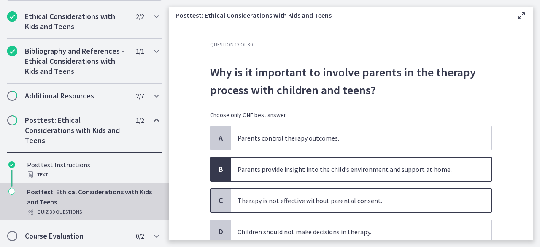
scroll to position [42, 0]
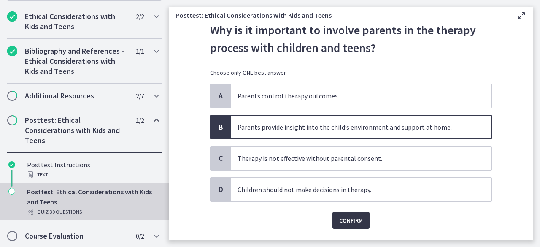
click at [342, 216] on span "Confirm" at bounding box center [351, 220] width 24 height 10
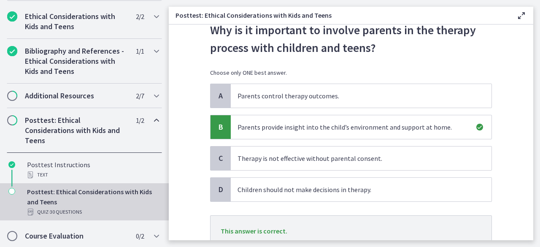
scroll to position [84, 0]
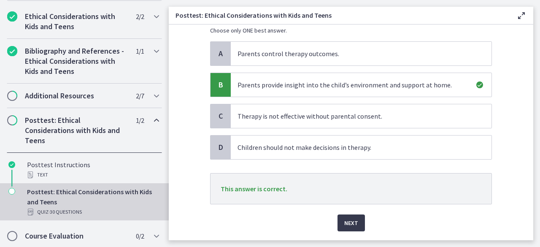
click at [344, 211] on div "Next" at bounding box center [351, 217] width 282 height 27
click at [344, 219] on span "Next" at bounding box center [351, 223] width 14 height 10
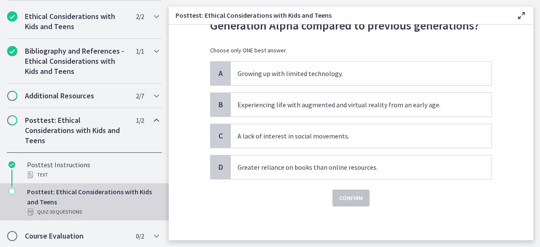
scroll to position [0, 0]
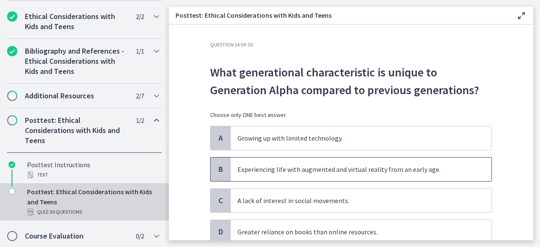
click at [266, 168] on p "Experiencing life with augmented and virtual reality from an early age." at bounding box center [352, 169] width 230 height 10
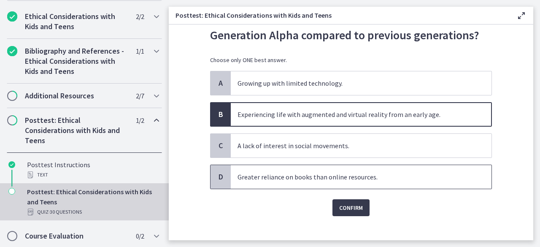
scroll to position [63, 0]
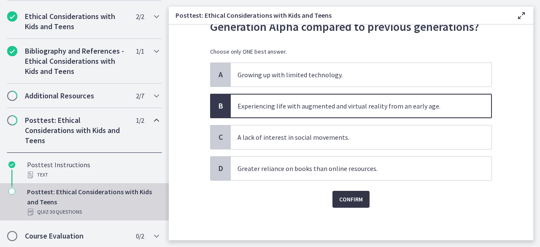
click at [353, 194] on span "Confirm" at bounding box center [351, 199] width 24 height 10
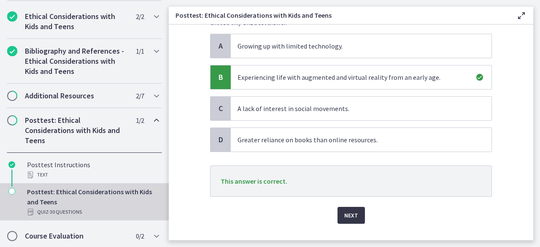
scroll to position [108, 0]
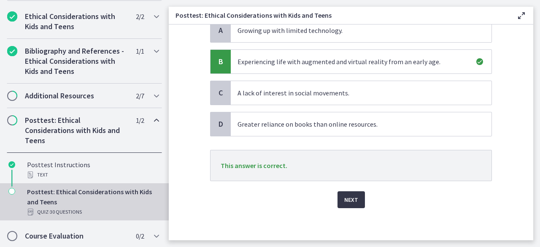
click at [355, 199] on button "Next" at bounding box center [350, 199] width 27 height 17
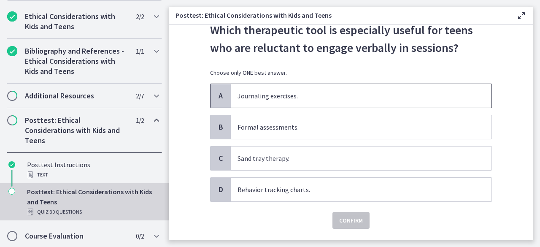
scroll to position [63, 0]
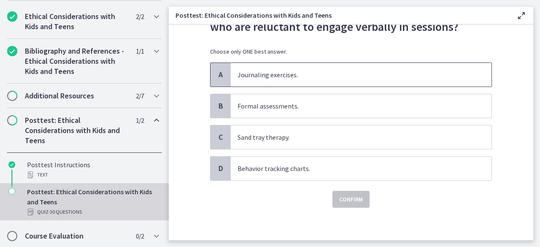
click at [295, 74] on p "Journaling exercises." at bounding box center [352, 75] width 230 height 10
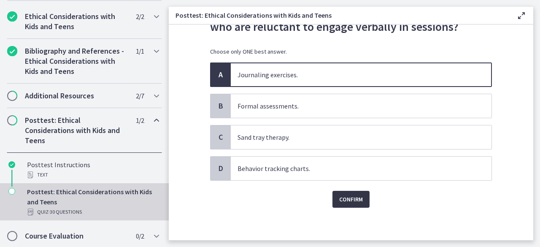
click at [332, 197] on button "Confirm" at bounding box center [350, 199] width 37 height 17
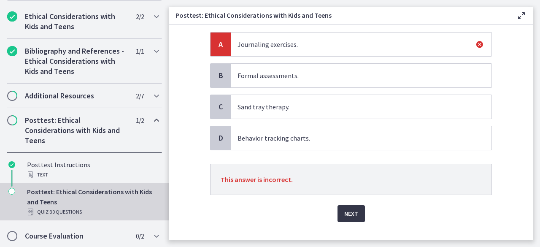
scroll to position [105, 0]
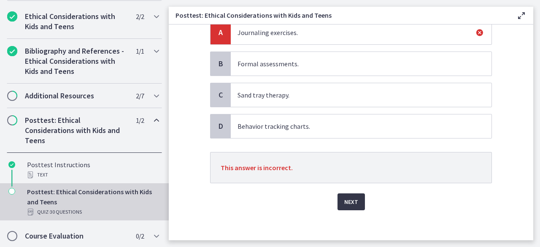
click at [347, 203] on span "Next" at bounding box center [351, 201] width 14 height 10
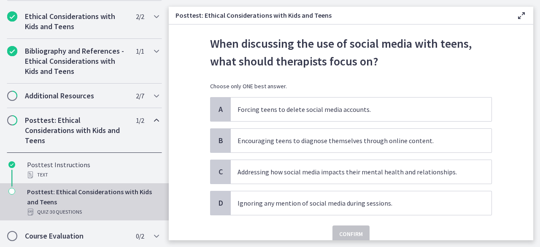
scroll to position [42, 0]
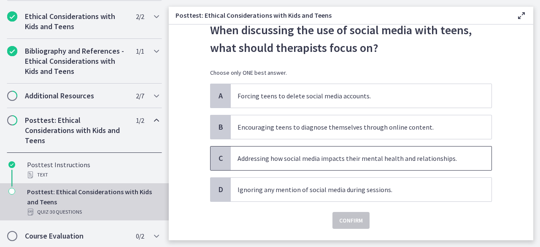
click at [294, 153] on p "Addressing how social media impacts their mental health and relationships." at bounding box center [352, 158] width 230 height 10
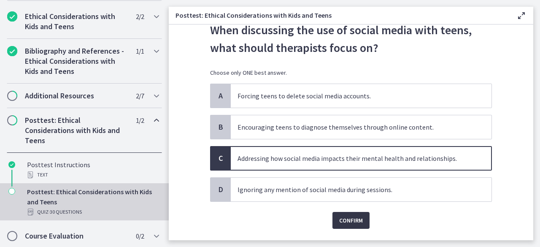
click at [353, 216] on span "Confirm" at bounding box center [351, 220] width 24 height 10
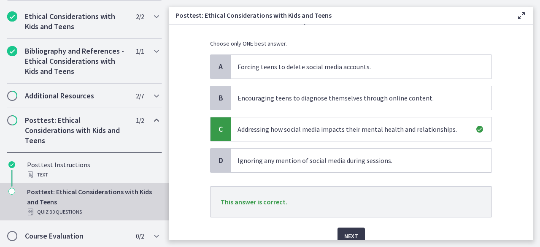
scroll to position [84, 0]
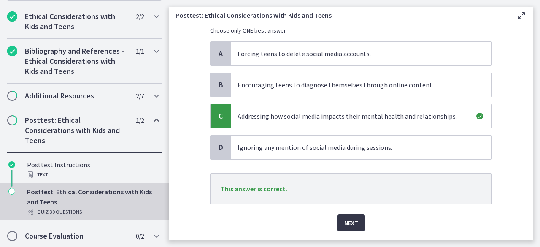
click at [356, 220] on button "Next" at bounding box center [350, 222] width 27 height 17
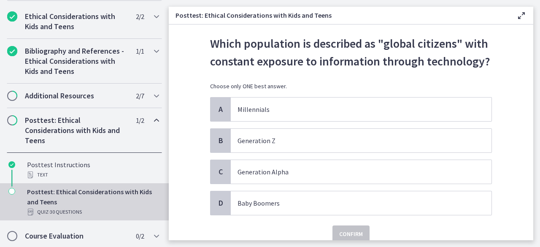
scroll to position [42, 0]
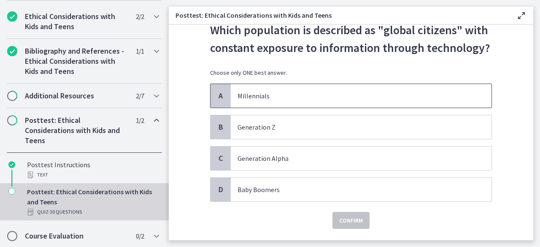
click at [284, 97] on p "Millennials" at bounding box center [352, 96] width 230 height 10
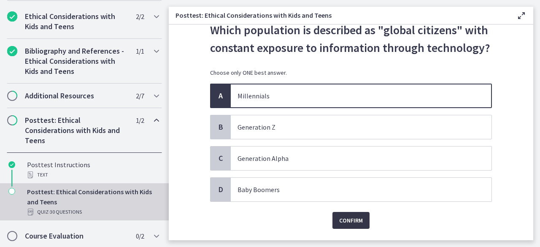
click at [344, 221] on span "Confirm" at bounding box center [351, 220] width 24 height 10
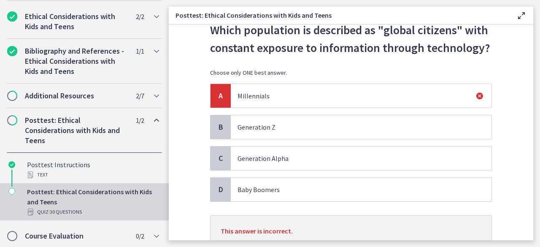
scroll to position [84, 0]
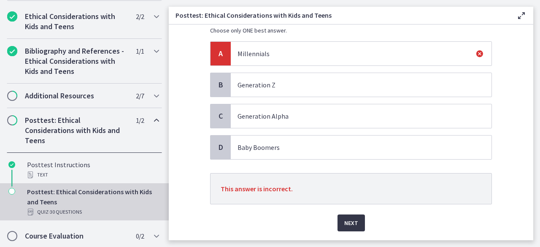
click at [346, 219] on span "Next" at bounding box center [351, 223] width 14 height 10
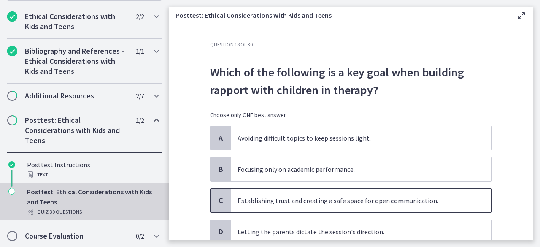
click at [259, 199] on p "Establishing trust and creating a safe space for open communication." at bounding box center [352, 200] width 230 height 10
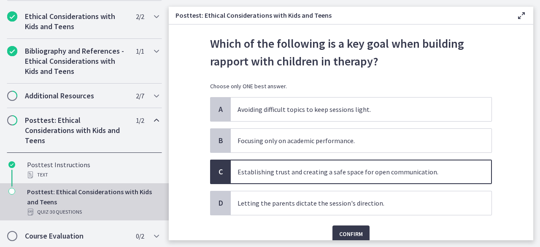
scroll to position [42, 0]
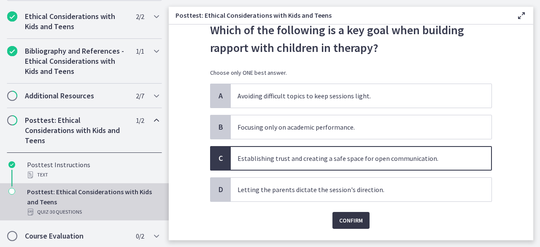
click at [347, 220] on span "Confirm" at bounding box center [351, 220] width 24 height 10
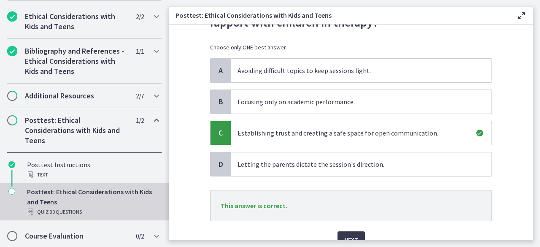
scroll to position [108, 0]
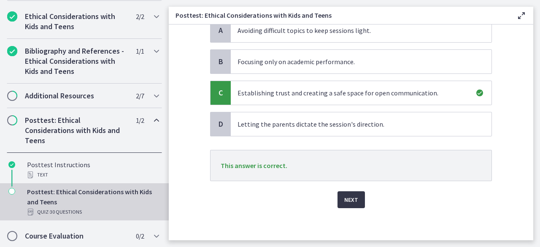
click at [352, 199] on span "Next" at bounding box center [351, 199] width 14 height 10
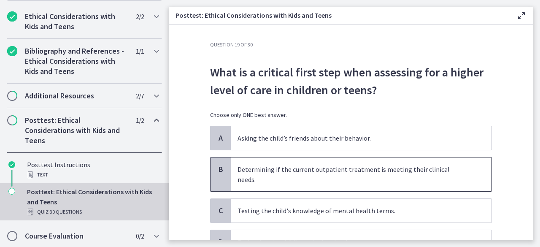
click at [304, 166] on p "Determining if the current outpatient treatment is meeting their clinical needs." at bounding box center [352, 174] width 230 height 20
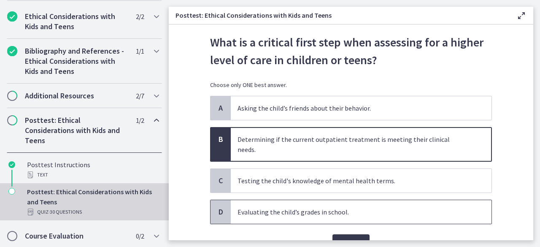
scroll to position [42, 0]
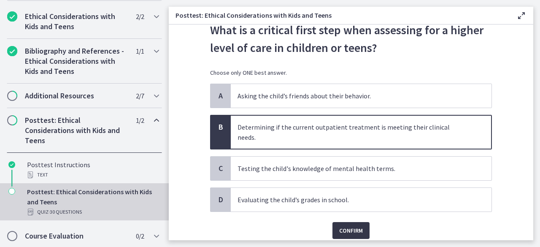
click at [338, 222] on button "Confirm" at bounding box center [350, 230] width 37 height 17
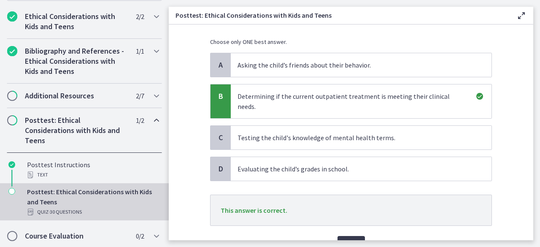
scroll to position [108, 0]
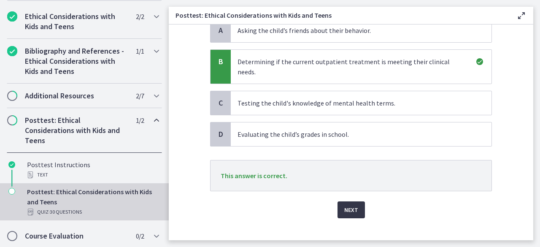
click at [338, 205] on button "Next" at bounding box center [350, 209] width 27 height 17
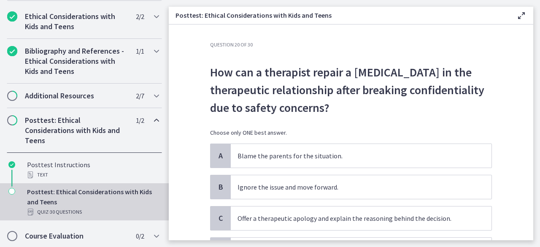
scroll to position [42, 0]
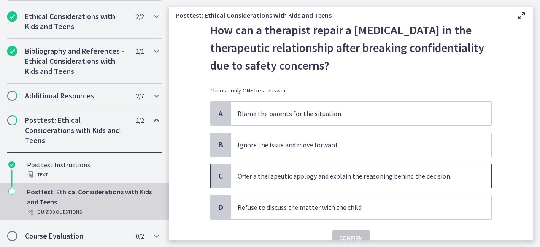
click at [250, 176] on p "Offer a therapeutic apology and explain the reasoning behind the decision." at bounding box center [352, 176] width 230 height 10
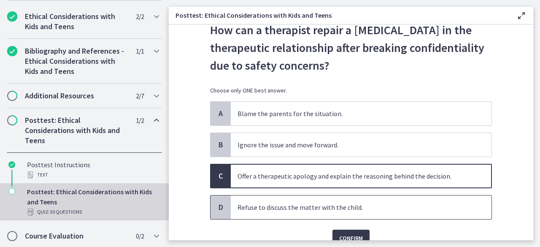
scroll to position [81, 0]
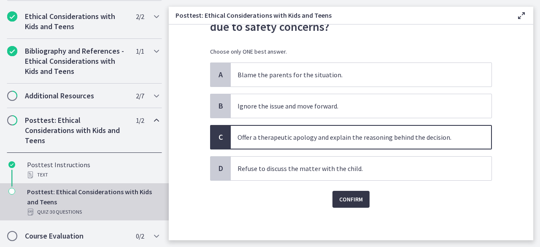
click at [343, 195] on span "Confirm" at bounding box center [351, 199] width 24 height 10
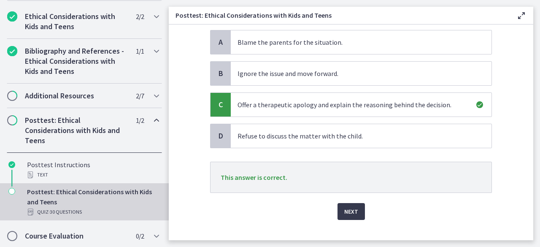
scroll to position [125, 0]
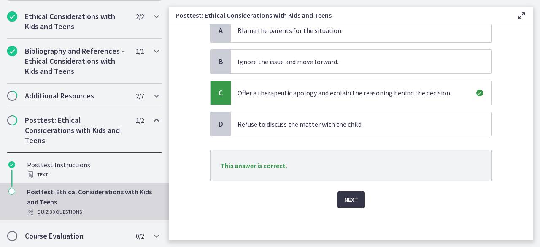
click at [344, 203] on button "Next" at bounding box center [350, 199] width 27 height 17
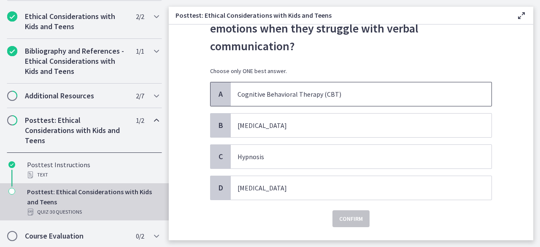
scroll to position [81, 0]
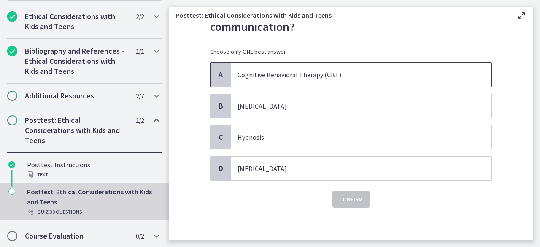
click at [282, 81] on span "Cognitive Behavioral Therapy (CBT)" at bounding box center [361, 75] width 261 height 24
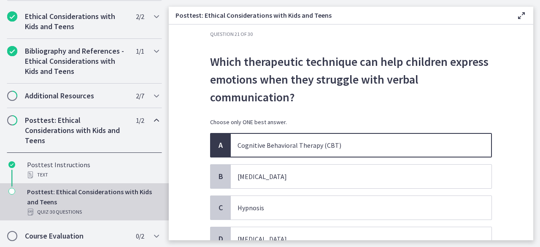
scroll to position [0, 0]
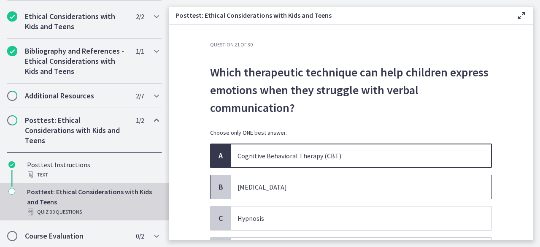
click at [264, 192] on span "Play therapy" at bounding box center [361, 187] width 261 height 24
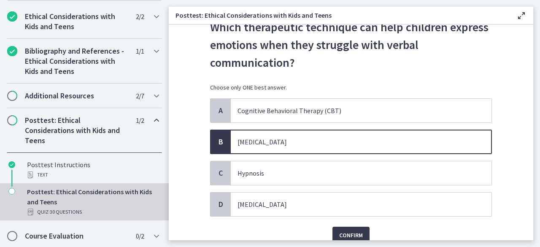
scroll to position [81, 0]
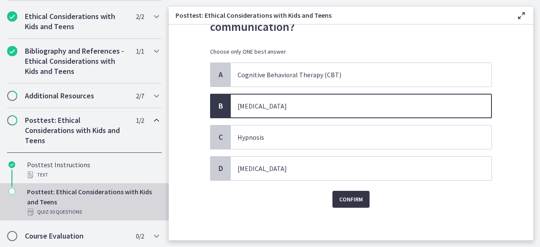
click at [349, 196] on span "Confirm" at bounding box center [351, 199] width 24 height 10
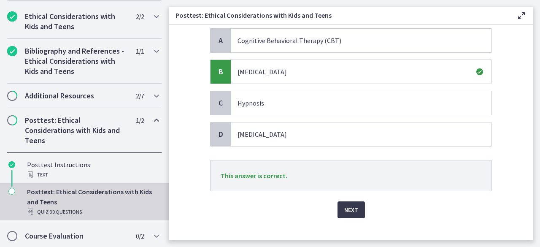
scroll to position [123, 0]
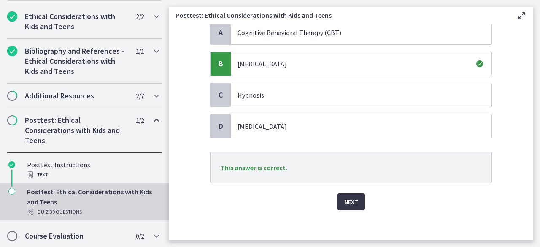
click at [346, 204] on span "Next" at bounding box center [351, 201] width 14 height 10
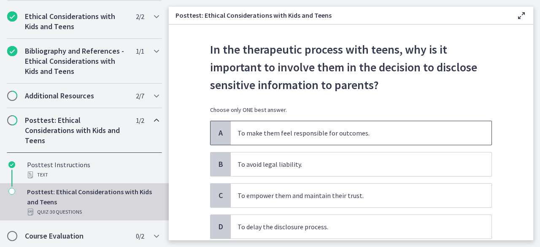
scroll to position [42, 0]
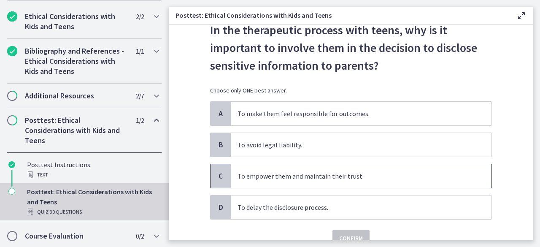
click at [244, 176] on p "To empower them and maintain their trust." at bounding box center [352, 176] width 230 height 10
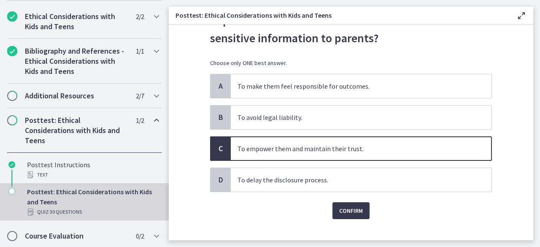
scroll to position [81, 0]
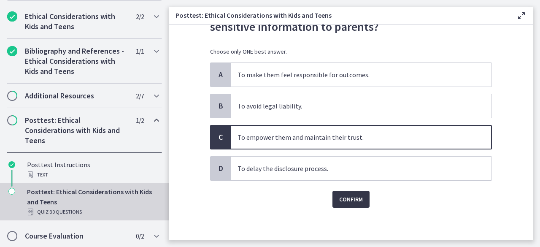
click at [344, 196] on span "Confirm" at bounding box center [351, 199] width 24 height 10
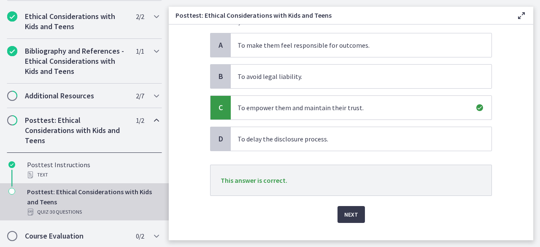
scroll to position [123, 0]
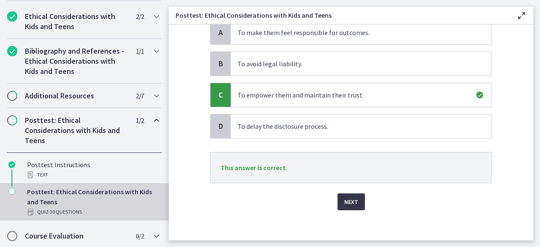
click at [347, 196] on span "Next" at bounding box center [351, 201] width 14 height 10
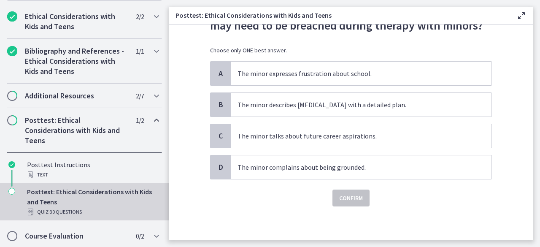
scroll to position [0, 0]
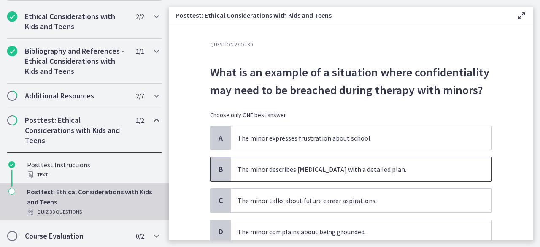
click at [294, 170] on p "The minor describes suicidal ideation with a detailed plan." at bounding box center [352, 169] width 230 height 10
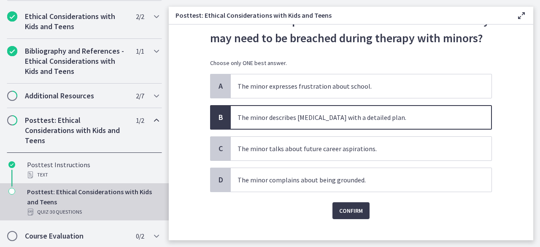
scroll to position [63, 0]
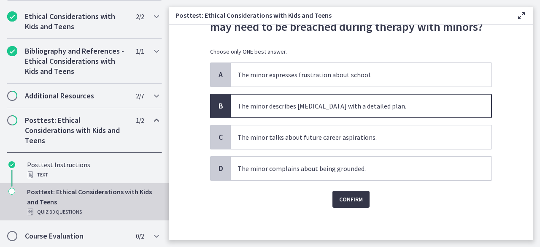
click at [345, 200] on span "Confirm" at bounding box center [351, 199] width 24 height 10
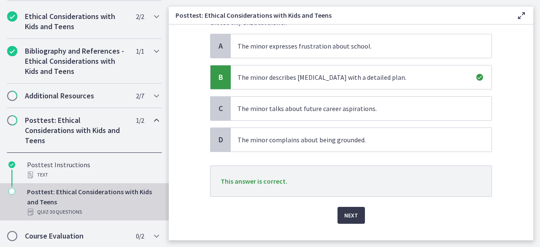
scroll to position [108, 0]
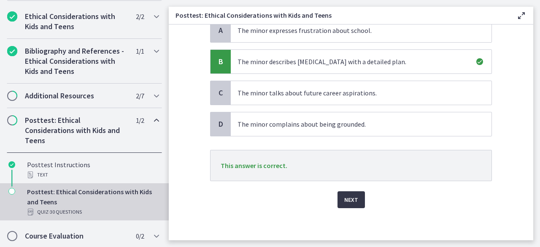
click at [350, 202] on span "Next" at bounding box center [351, 199] width 14 height 10
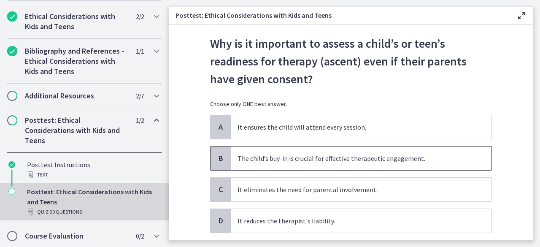
scroll to position [42, 0]
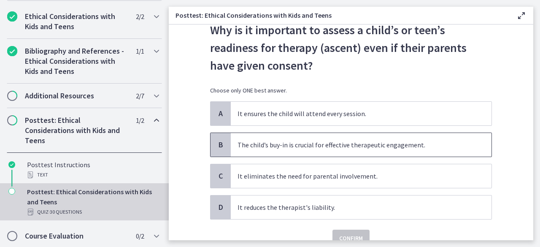
click at [286, 144] on p "The child’s buy-in is crucial for effective therapeutic engagement." at bounding box center [352, 145] width 230 height 10
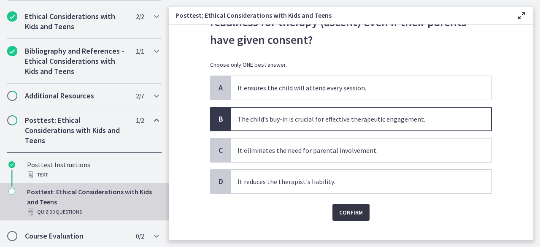
scroll to position [81, 0]
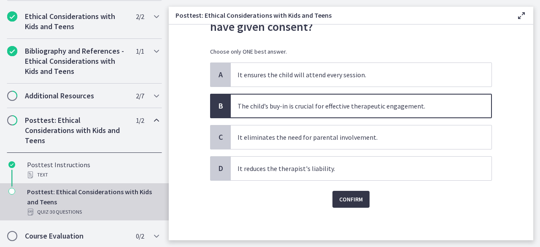
click at [344, 194] on span "Confirm" at bounding box center [351, 199] width 24 height 10
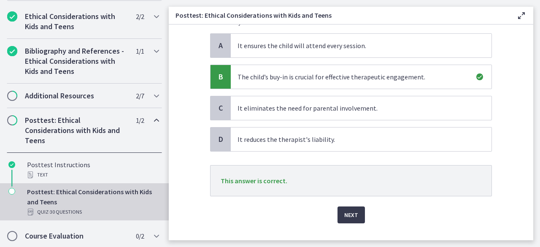
scroll to position [123, 0]
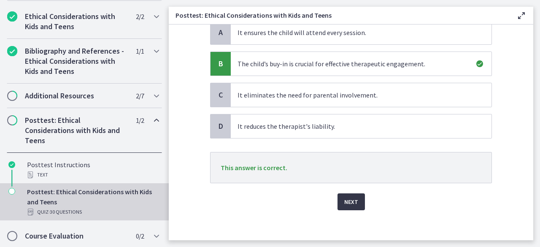
click at [345, 196] on span "Next" at bounding box center [351, 201] width 14 height 10
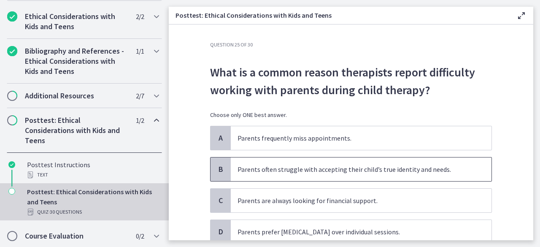
click at [279, 167] on p "Parents often struggle with accepting their child’s true identity and needs." at bounding box center [352, 169] width 230 height 10
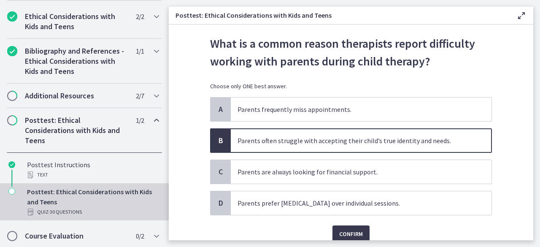
scroll to position [42, 0]
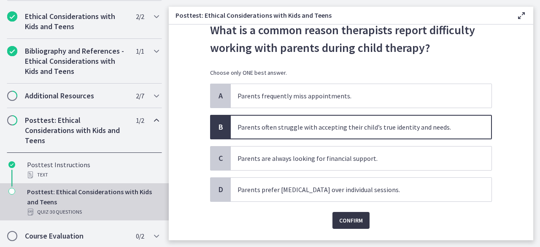
click at [353, 217] on span "Confirm" at bounding box center [351, 220] width 24 height 10
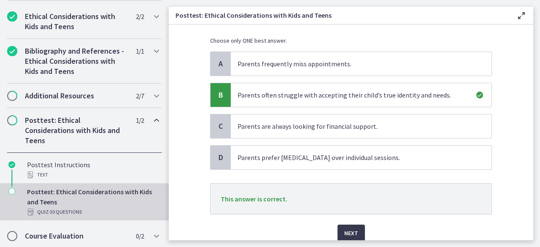
scroll to position [108, 0]
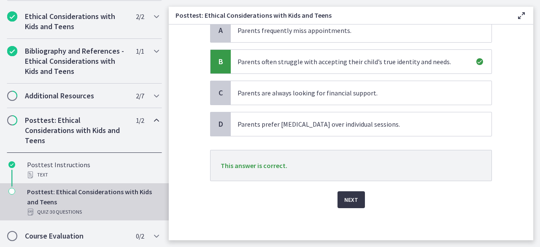
click at [351, 201] on span "Next" at bounding box center [351, 199] width 14 height 10
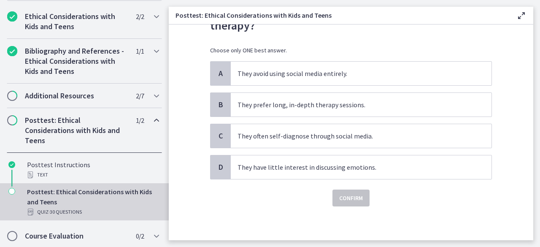
scroll to position [0, 0]
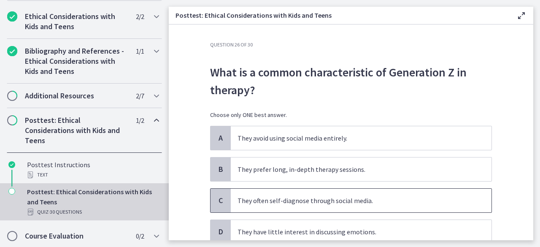
click at [312, 199] on p "They often self-diagnose through social media." at bounding box center [352, 200] width 230 height 10
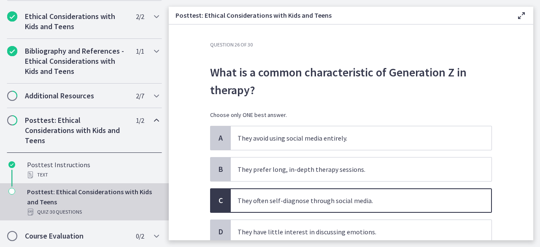
scroll to position [42, 0]
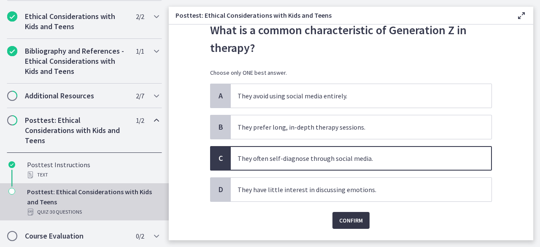
click at [347, 216] on span "Confirm" at bounding box center [351, 220] width 24 height 10
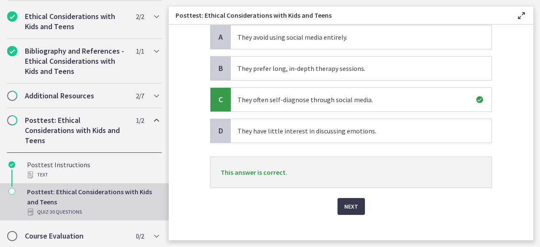
scroll to position [108, 0]
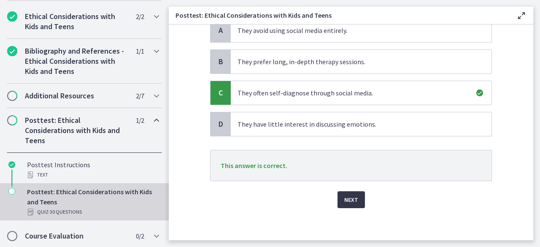
click at [351, 202] on span "Next" at bounding box center [351, 199] width 14 height 10
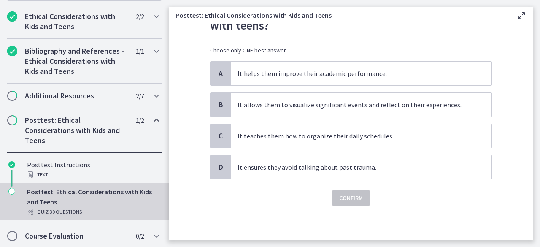
scroll to position [0, 0]
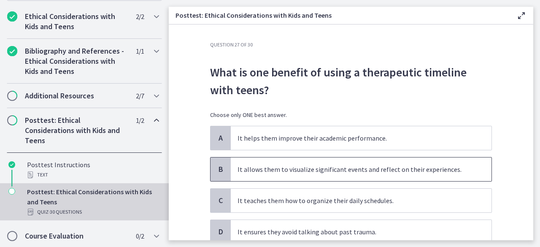
click at [332, 168] on p "It allows them to visualize significant events and reflect on their experiences." at bounding box center [352, 169] width 230 height 10
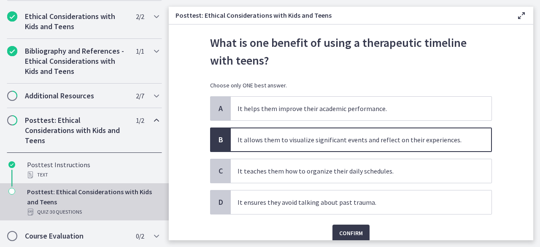
scroll to position [42, 0]
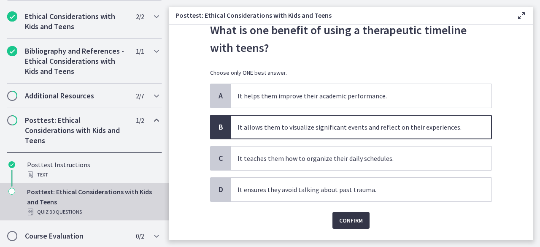
click at [353, 218] on span "Confirm" at bounding box center [351, 220] width 24 height 10
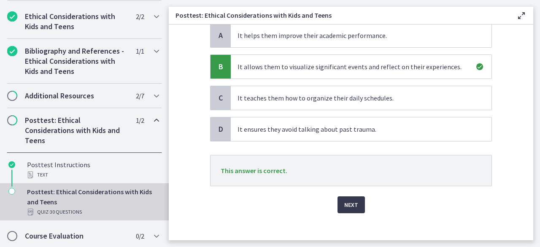
scroll to position [108, 0]
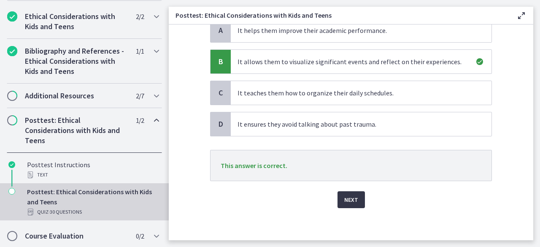
click at [354, 196] on button "Next" at bounding box center [350, 199] width 27 height 17
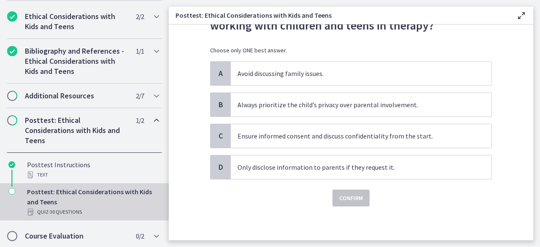
scroll to position [0, 0]
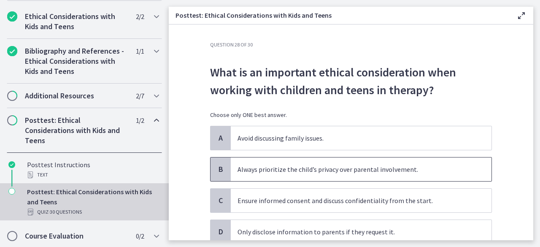
click at [328, 164] on p "Always prioritize the child’s privacy over parental involvement." at bounding box center [352, 169] width 230 height 10
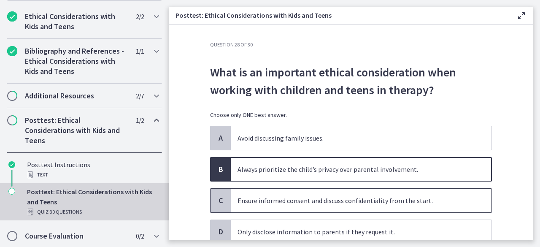
scroll to position [42, 0]
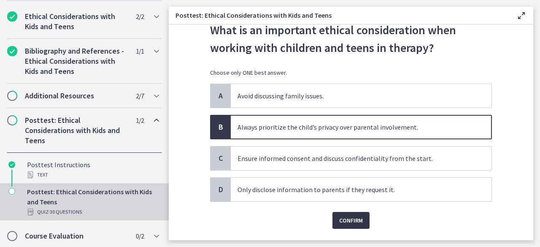
click at [342, 215] on span "Confirm" at bounding box center [351, 220] width 24 height 10
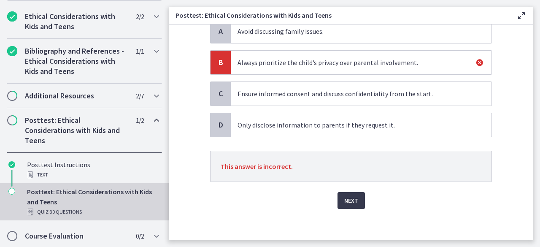
scroll to position [108, 0]
click at [354, 199] on span "Next" at bounding box center [351, 199] width 14 height 10
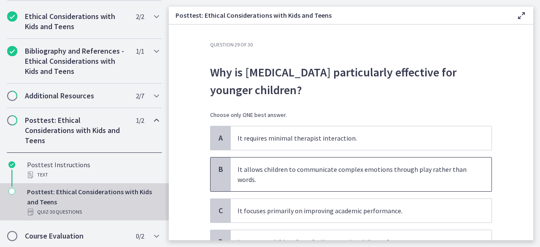
click at [267, 175] on p "It allows children to communicate complex emotions through play rather than wor…" at bounding box center [352, 174] width 230 height 20
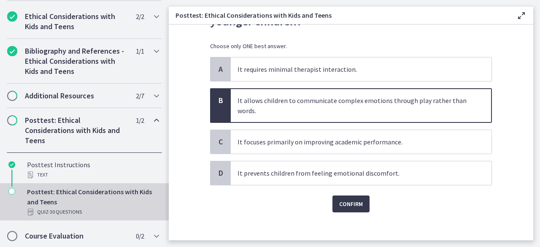
scroll to position [73, 0]
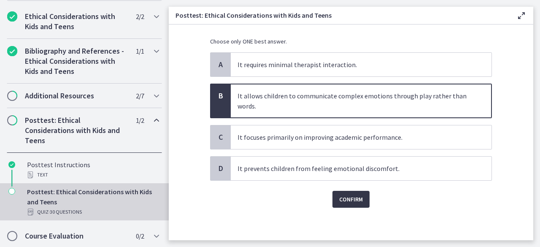
click at [355, 192] on button "Confirm" at bounding box center [350, 199] width 37 height 17
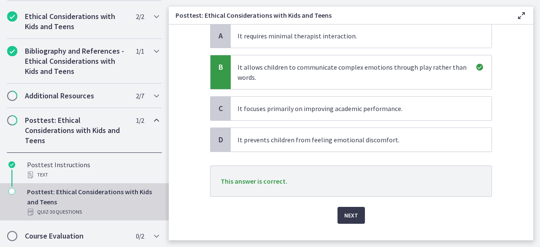
scroll to position [116, 0]
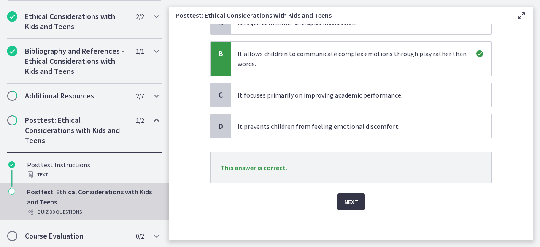
click at [355, 203] on button "Next" at bounding box center [350, 201] width 27 height 17
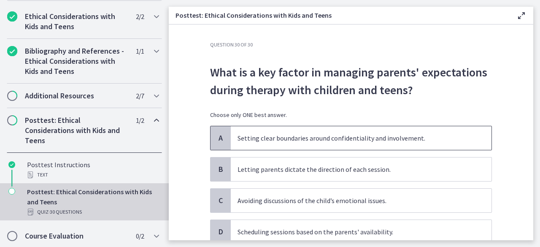
click at [279, 137] on p "Setting clear boundaries around confidentiality and involvement." at bounding box center [352, 138] width 230 height 10
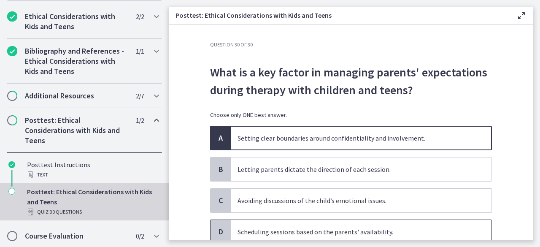
scroll to position [42, 0]
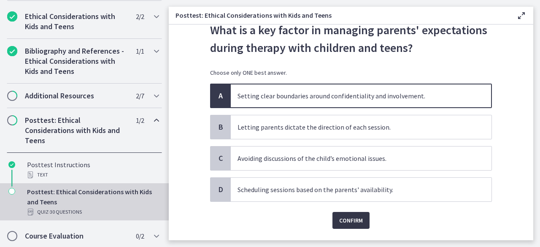
click at [345, 213] on button "Confirm" at bounding box center [350, 220] width 37 height 17
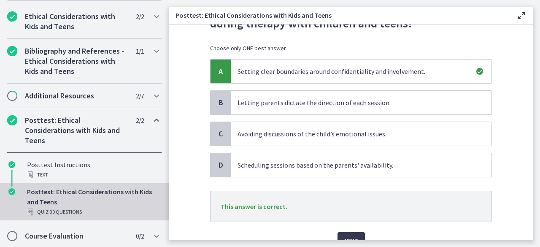
scroll to position [84, 0]
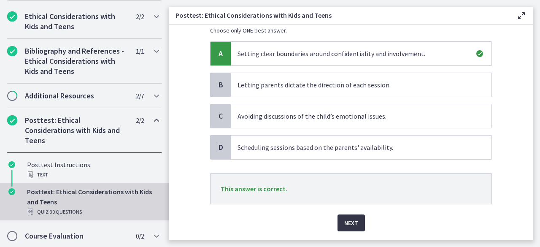
click at [347, 218] on span "Next" at bounding box center [351, 223] width 14 height 10
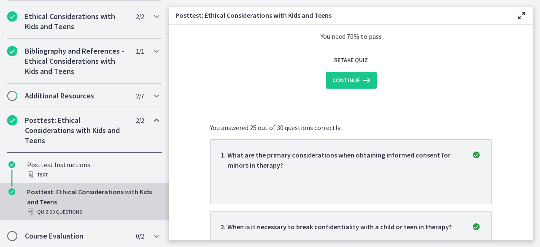
scroll to position [0, 0]
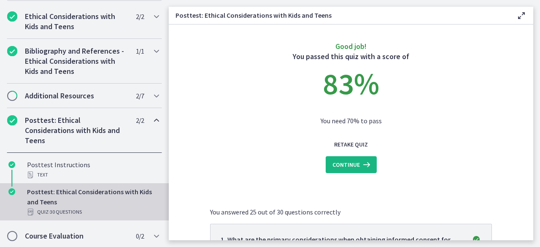
click at [352, 168] on span "Continue" at bounding box center [345, 164] width 27 height 10
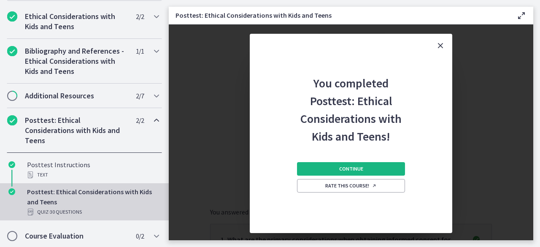
click at [359, 167] on span "Continue" at bounding box center [351, 168] width 24 height 7
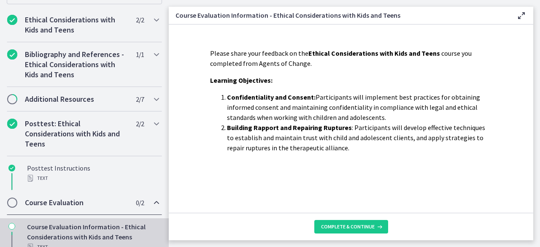
scroll to position [156, 0]
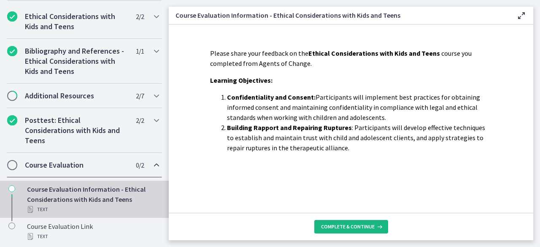
click at [348, 224] on span "Complete & continue" at bounding box center [348, 226] width 54 height 7
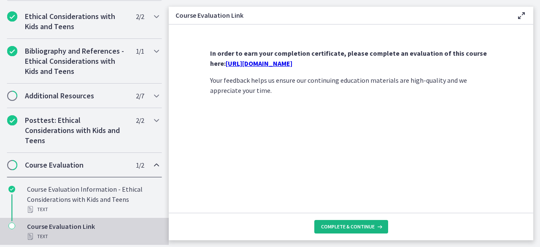
click at [361, 225] on span "Complete & continue" at bounding box center [348, 226] width 54 height 7
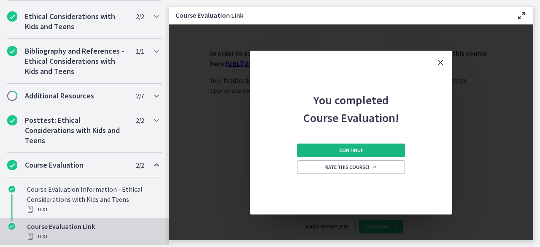
click at [354, 147] on span "Continue" at bounding box center [351, 150] width 24 height 7
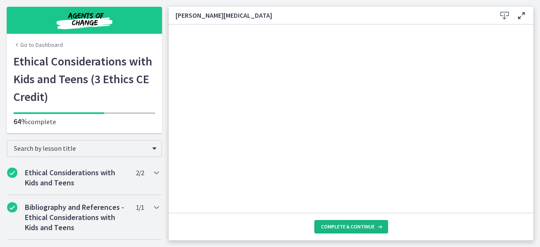
click at [350, 224] on span "Complete & continue" at bounding box center [348, 226] width 54 height 7
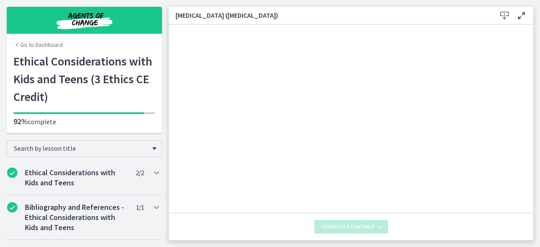
click at [350, 224] on span "Complete & continue" at bounding box center [348, 226] width 54 height 7
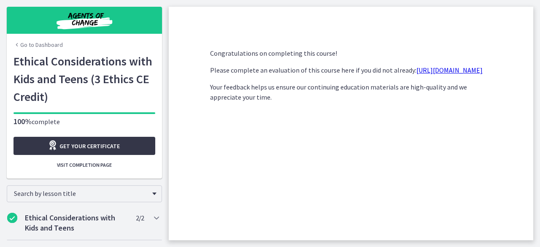
click at [91, 147] on span "Get your certificate" at bounding box center [89, 146] width 60 height 10
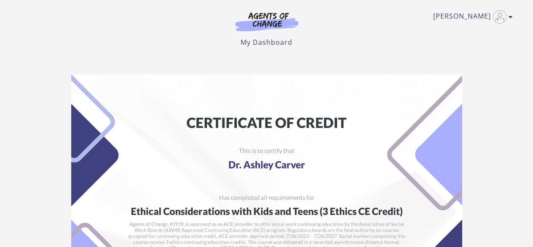
click at [259, 15] on img at bounding box center [266, 21] width 81 height 19
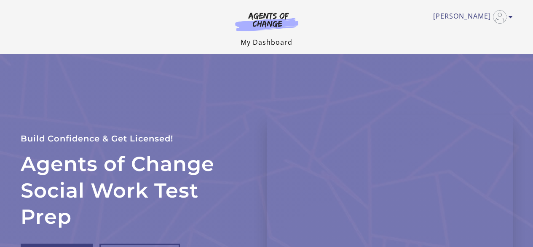
click at [274, 42] on link "My Dashboard" at bounding box center [267, 42] width 52 height 9
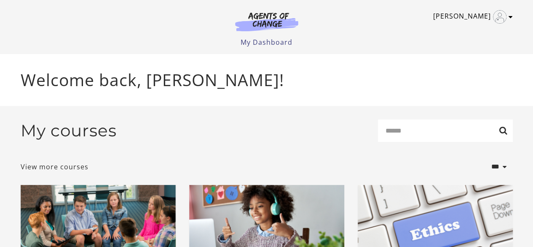
click at [475, 15] on link "[PERSON_NAME]" at bounding box center [470, 16] width 75 height 13
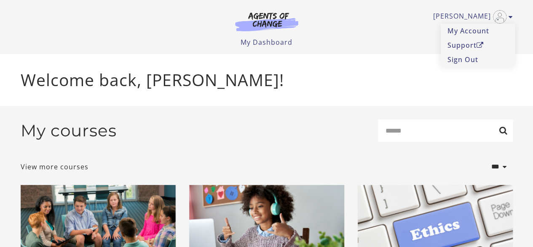
click at [271, 18] on img at bounding box center [266, 21] width 81 height 19
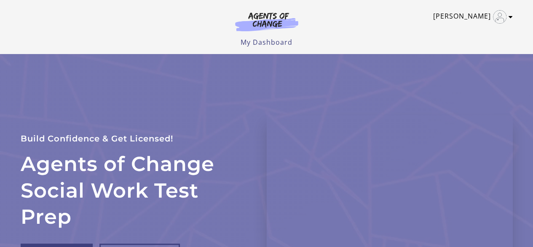
click at [510, 16] on icon "Toggle menu" at bounding box center [511, 16] width 4 height 7
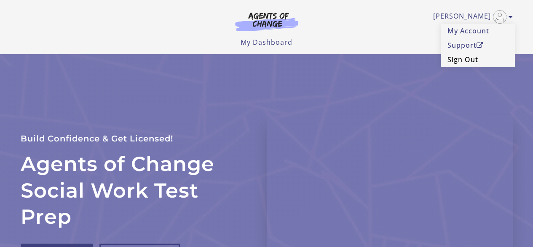
click at [457, 61] on link "Sign Out" at bounding box center [478, 59] width 74 height 14
